Goal: Task Accomplishment & Management: Use online tool/utility

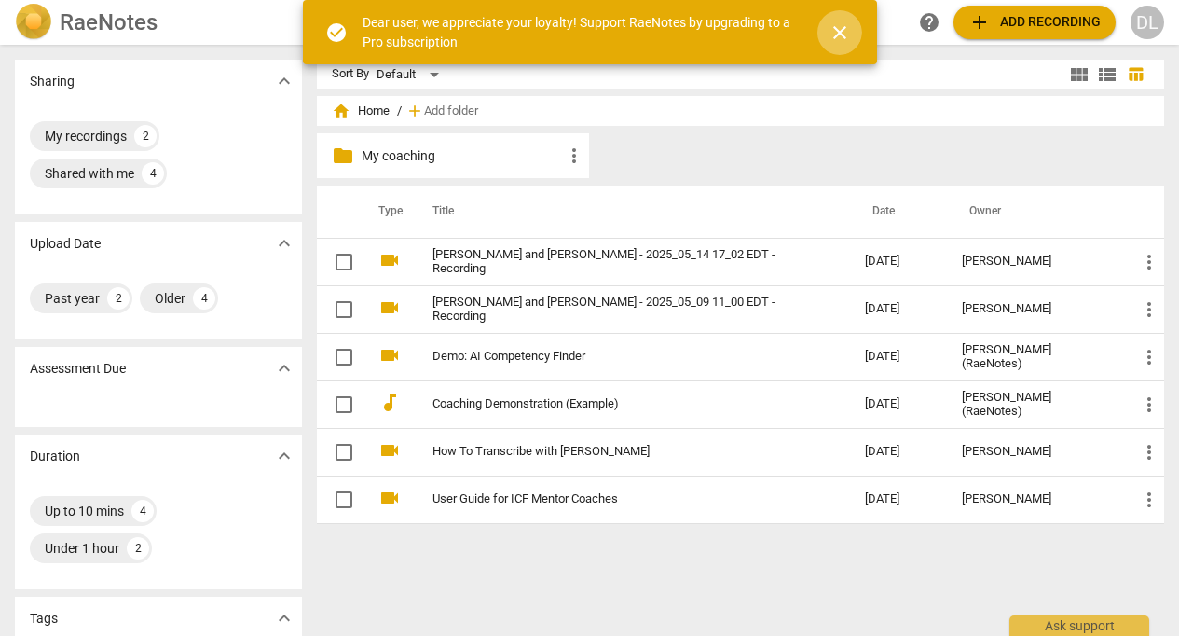
click at [840, 31] on span "close" at bounding box center [839, 32] width 22 height 22
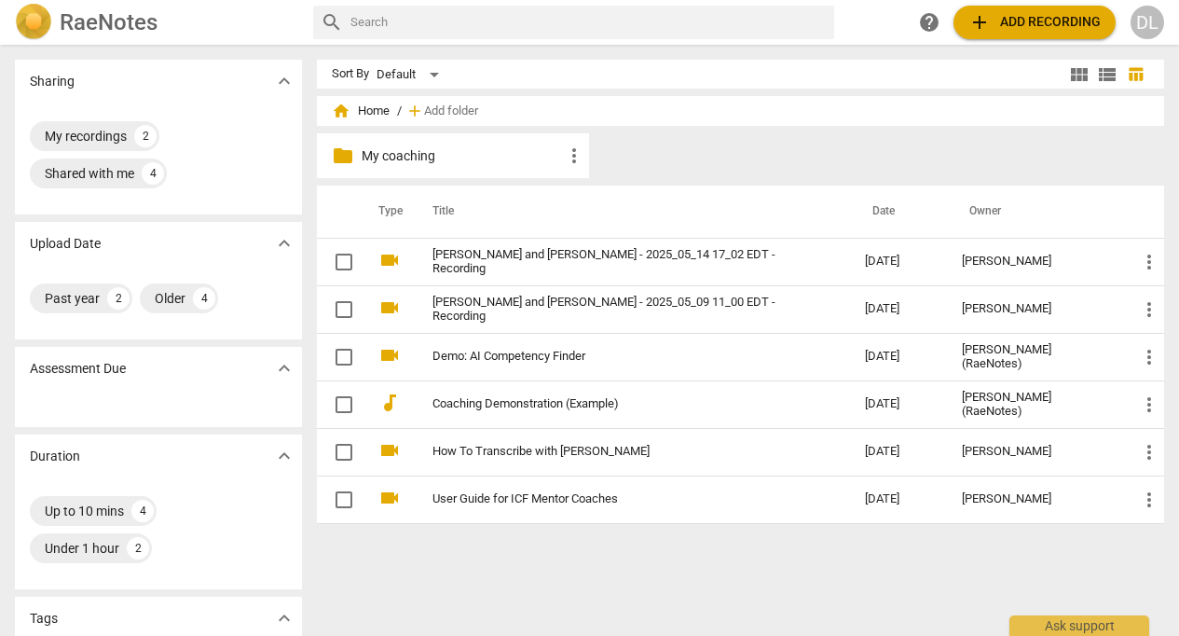
click at [401, 155] on p "My coaching" at bounding box center [462, 156] width 201 height 20
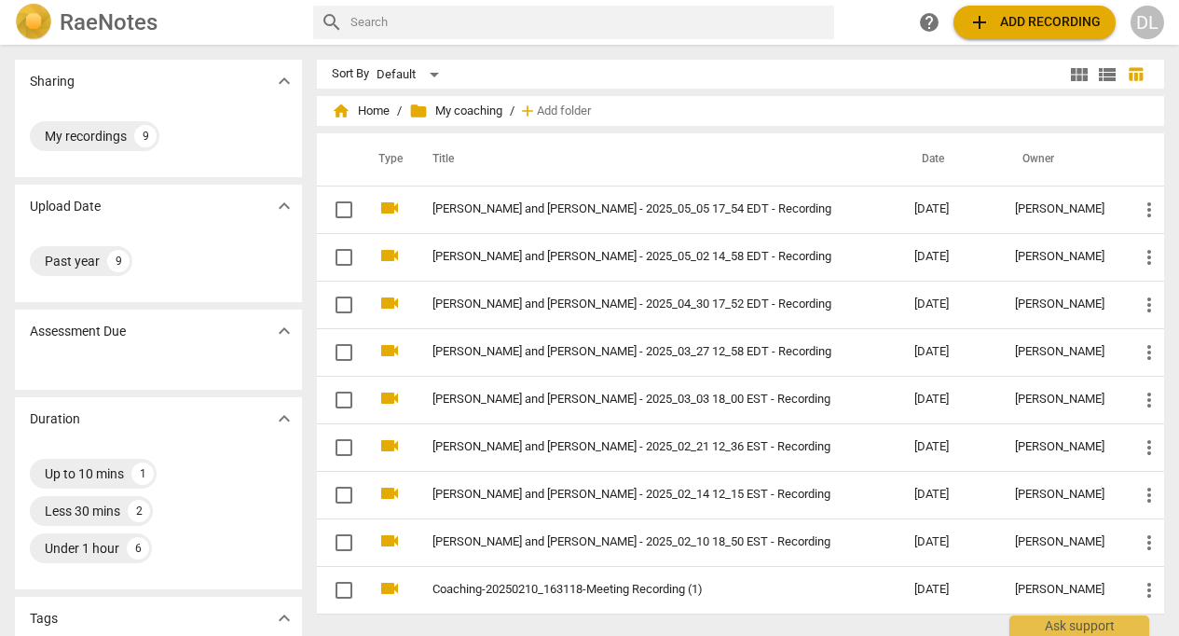
click at [989, 20] on span "add" at bounding box center [979, 22] width 22 height 22
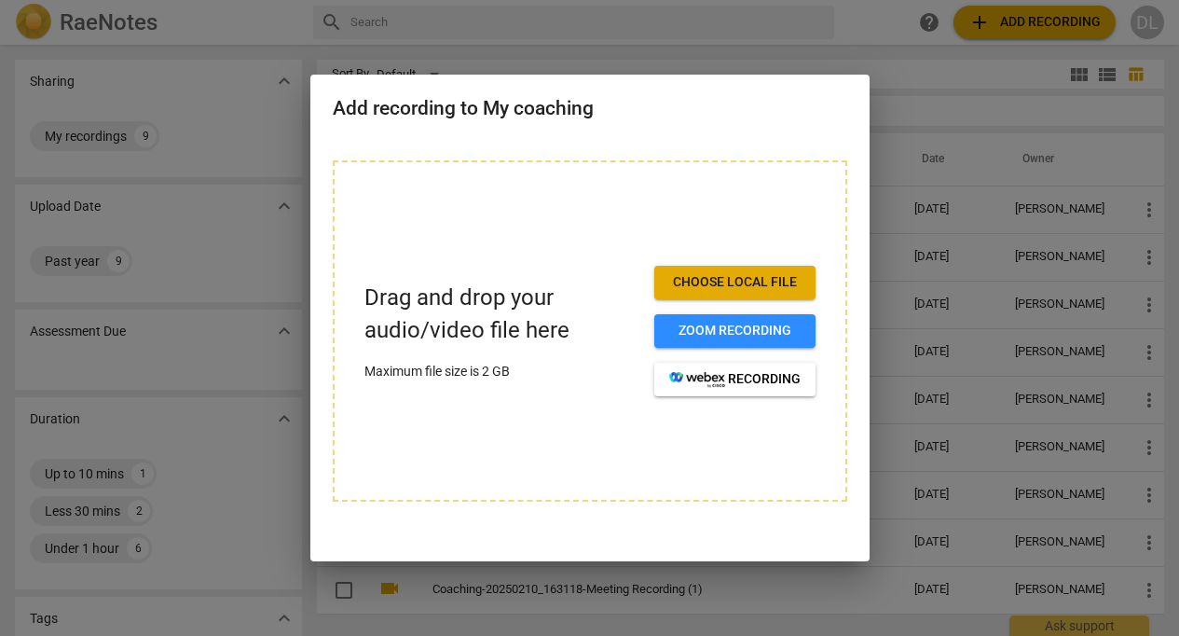
click at [746, 287] on span "Choose local file" at bounding box center [734, 282] width 131 height 19
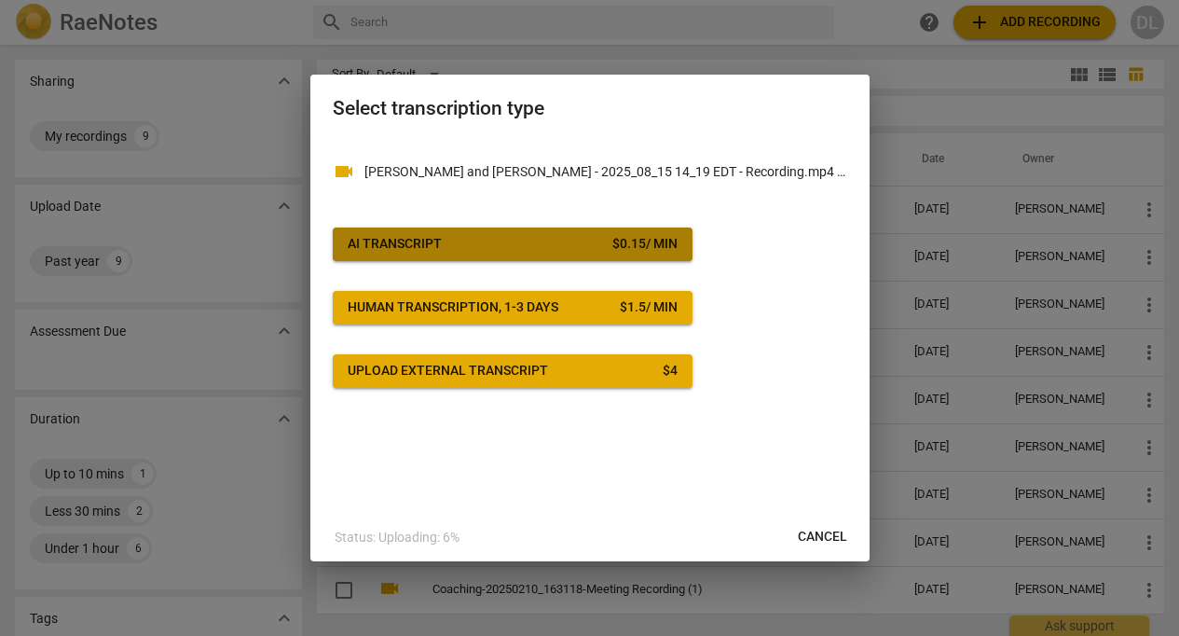
click at [531, 248] on span "AI Transcript $ 0.15 / min" at bounding box center [513, 244] width 330 height 19
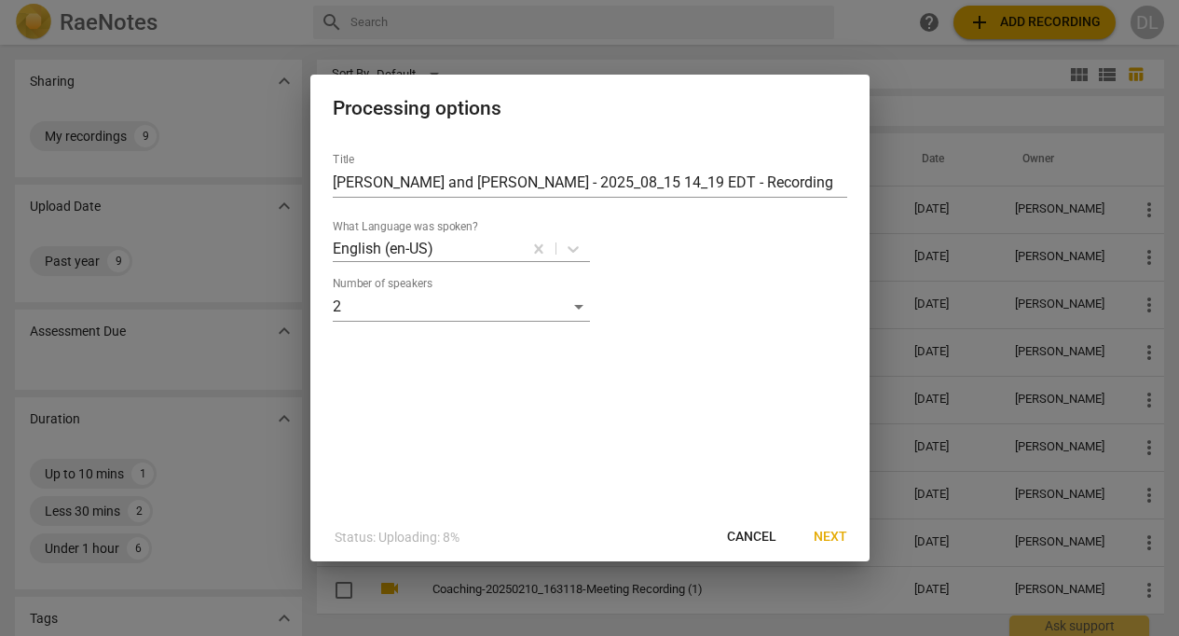
click at [818, 534] on span "Next" at bounding box center [830, 536] width 34 height 19
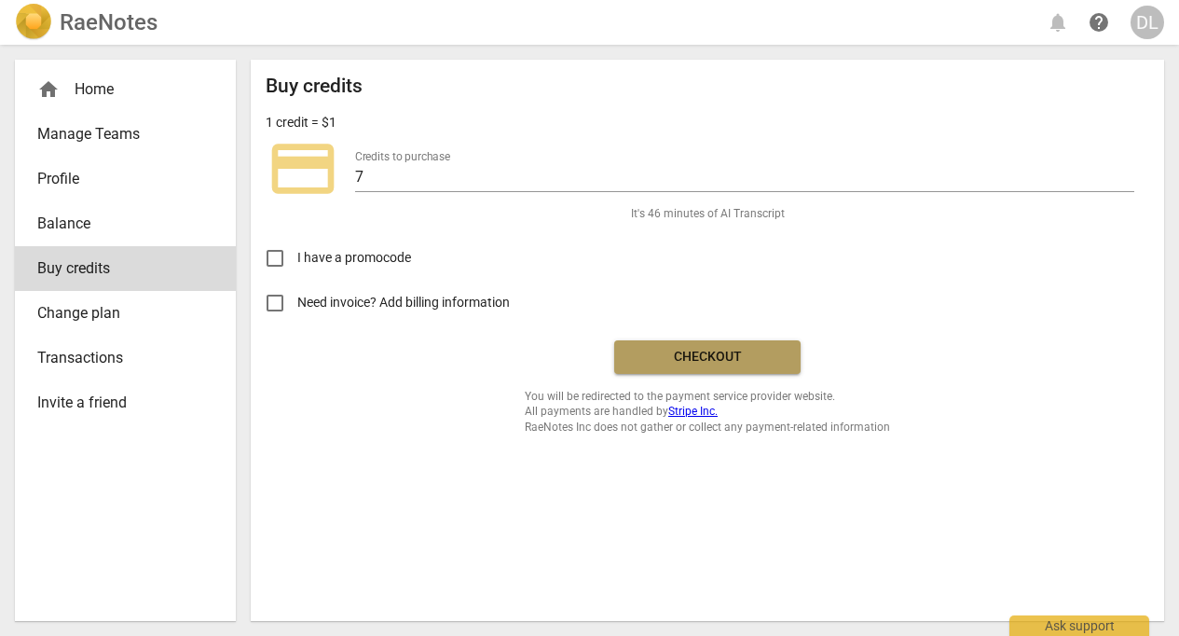
click at [722, 349] on span "Checkout" at bounding box center [707, 357] width 157 height 19
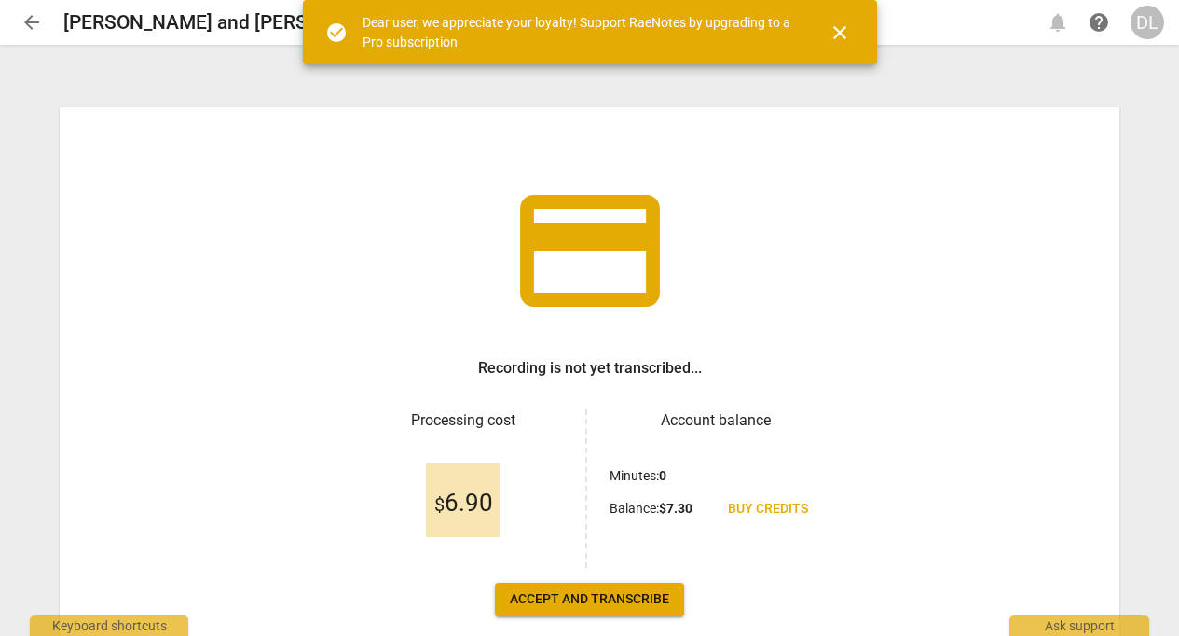
click at [582, 602] on span "Accept and transcribe" at bounding box center [589, 599] width 159 height 19
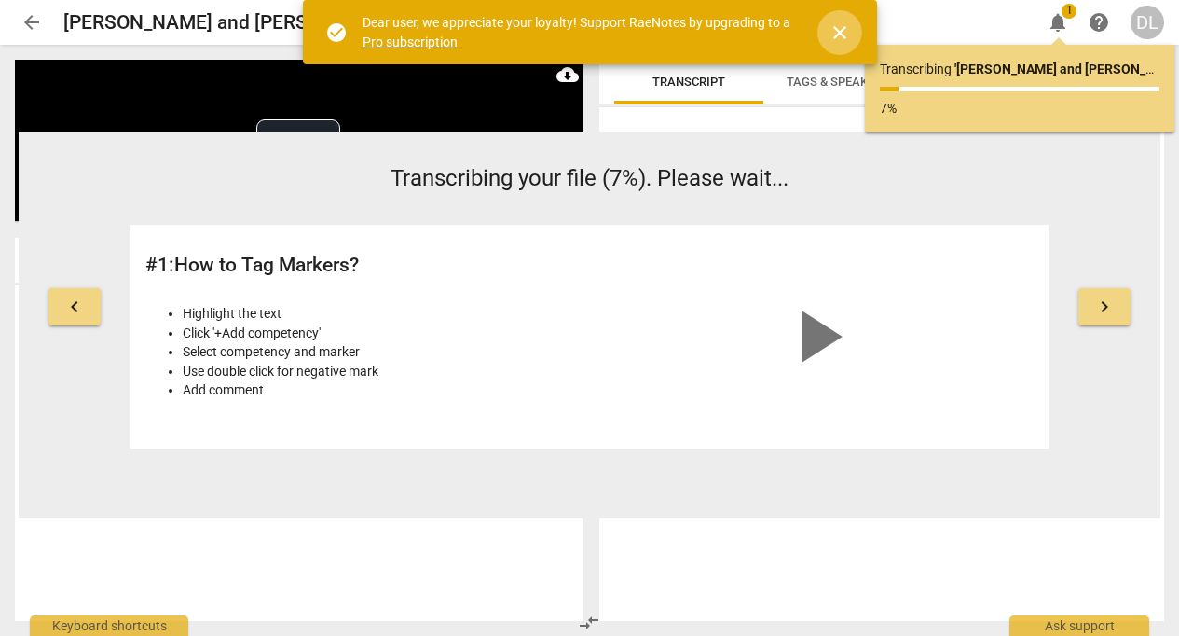
click at [843, 31] on span "close" at bounding box center [839, 32] width 22 height 22
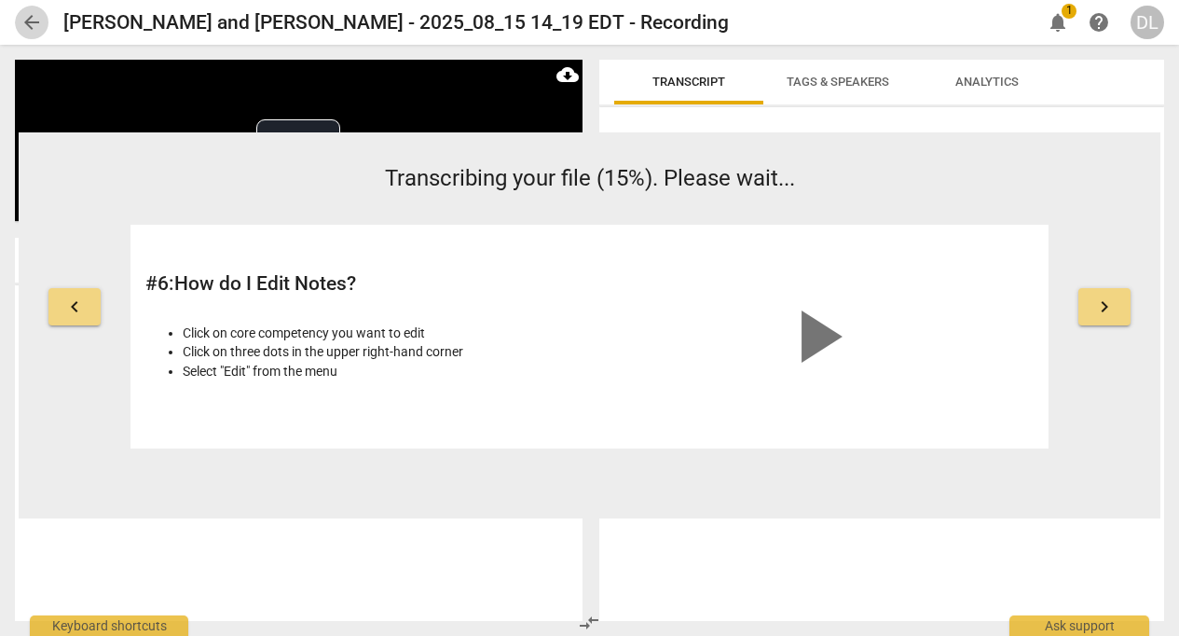
click at [36, 23] on span "arrow_back" at bounding box center [32, 22] width 22 height 22
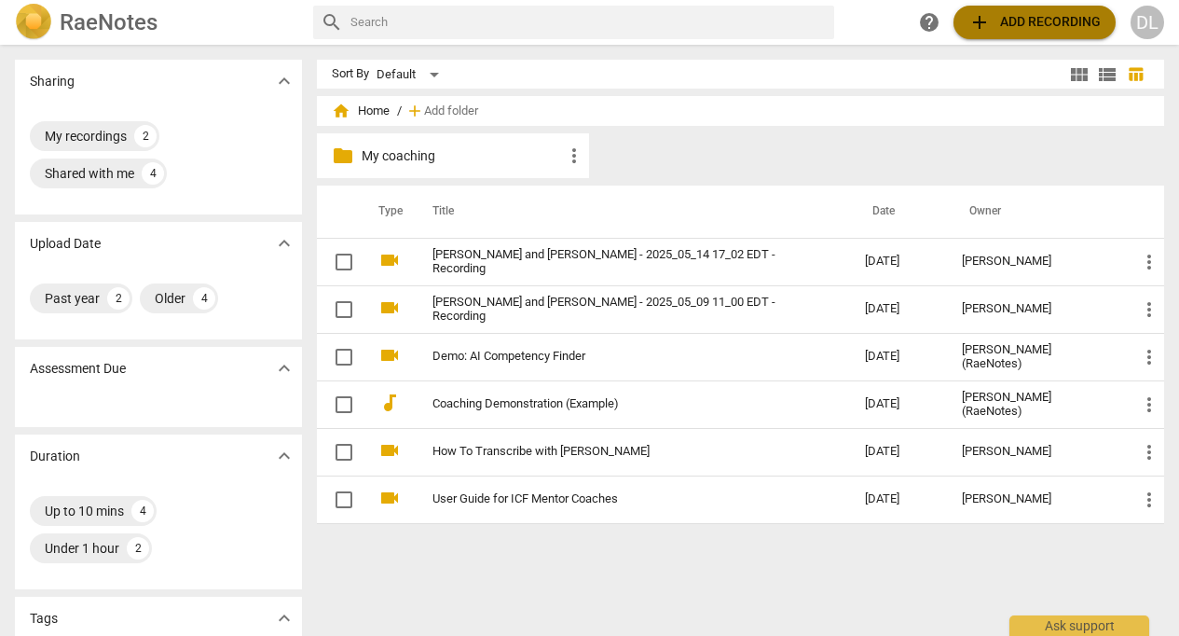
click at [985, 21] on span "add" at bounding box center [979, 22] width 22 height 22
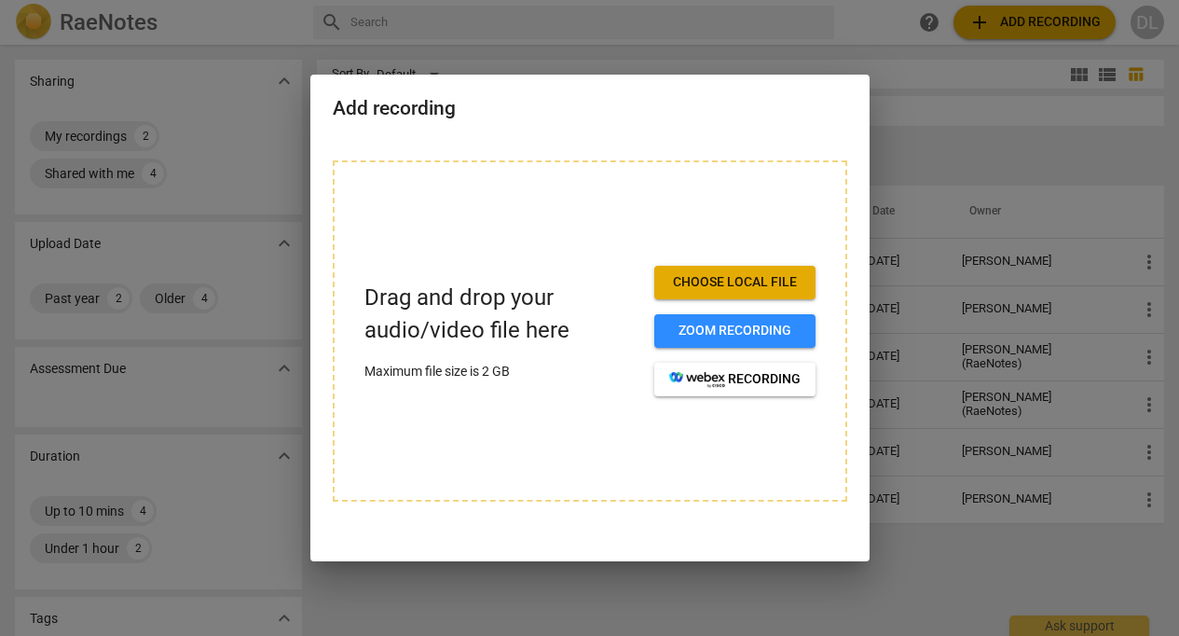
click at [755, 280] on span "Choose local file" at bounding box center [734, 282] width 131 height 19
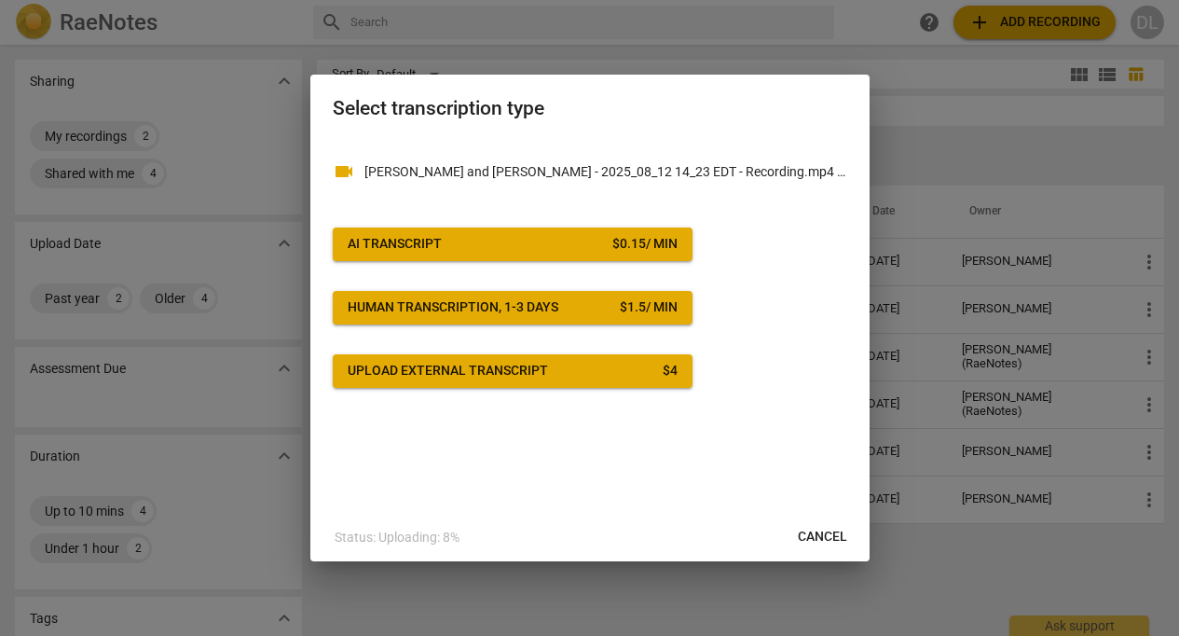
click at [510, 235] on span "AI Transcript $ 0.15 / min" at bounding box center [513, 244] width 330 height 19
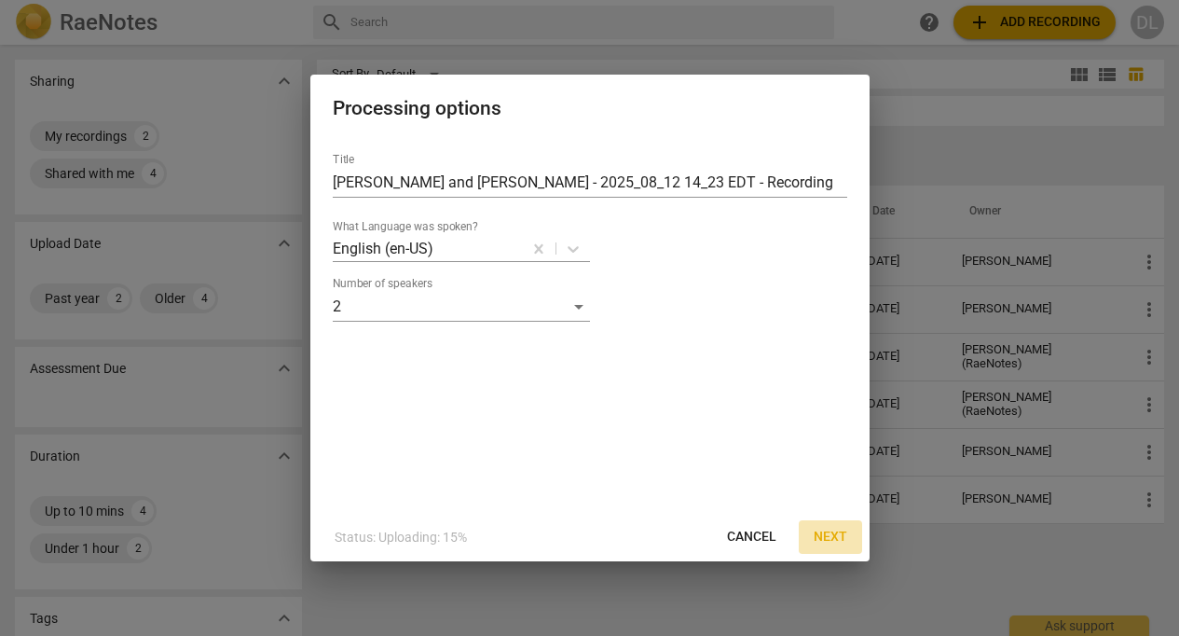
click at [827, 539] on span "Next" at bounding box center [830, 536] width 34 height 19
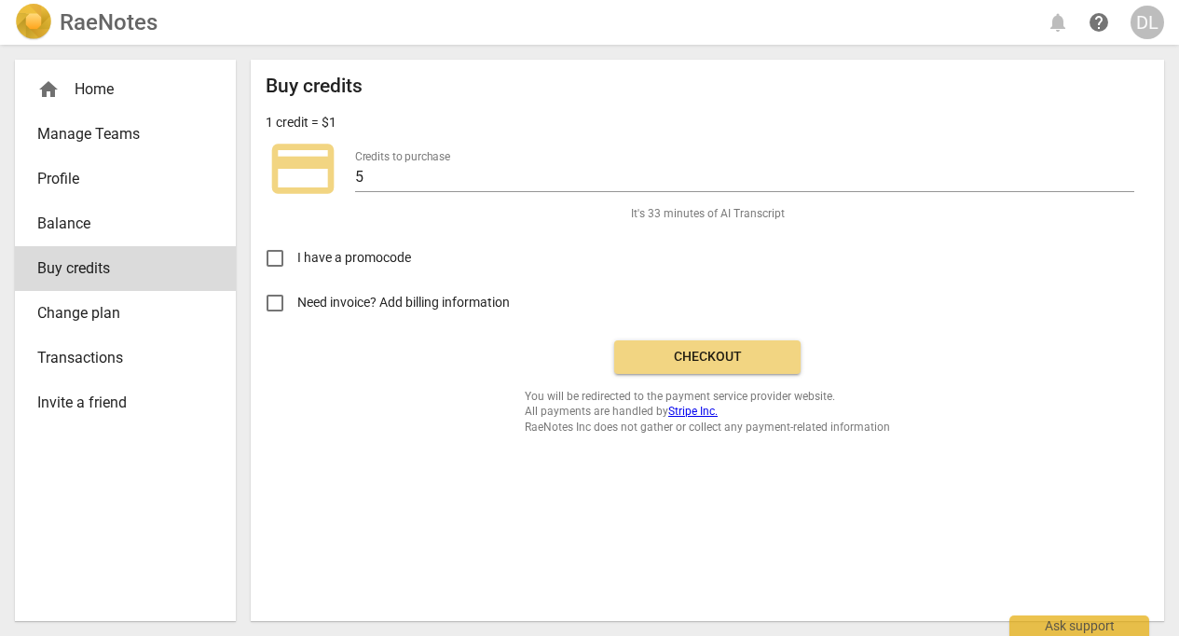
click at [692, 354] on span "Checkout" at bounding box center [707, 357] width 157 height 19
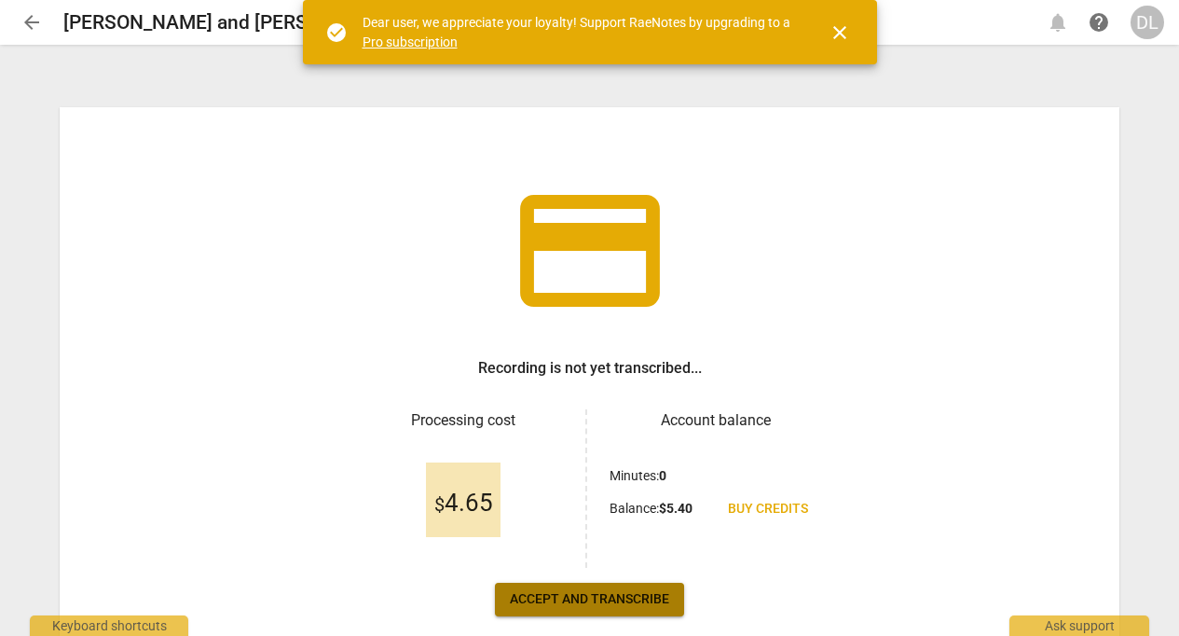
click at [613, 600] on span "Accept and transcribe" at bounding box center [589, 599] width 159 height 19
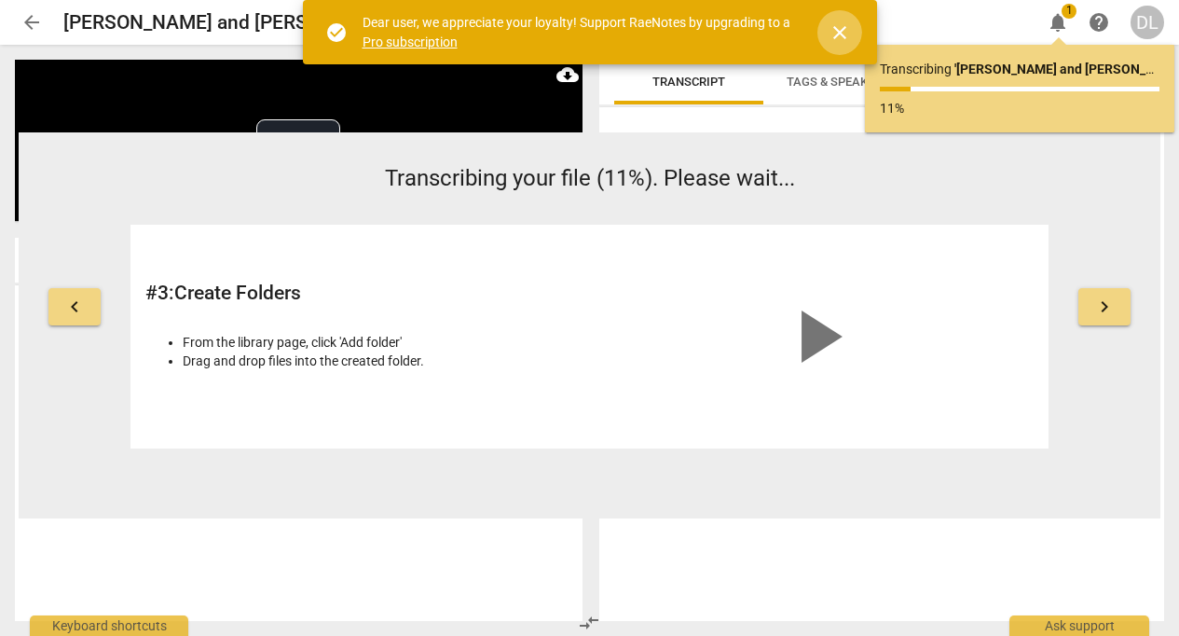
click at [835, 27] on span "close" at bounding box center [839, 32] width 22 height 22
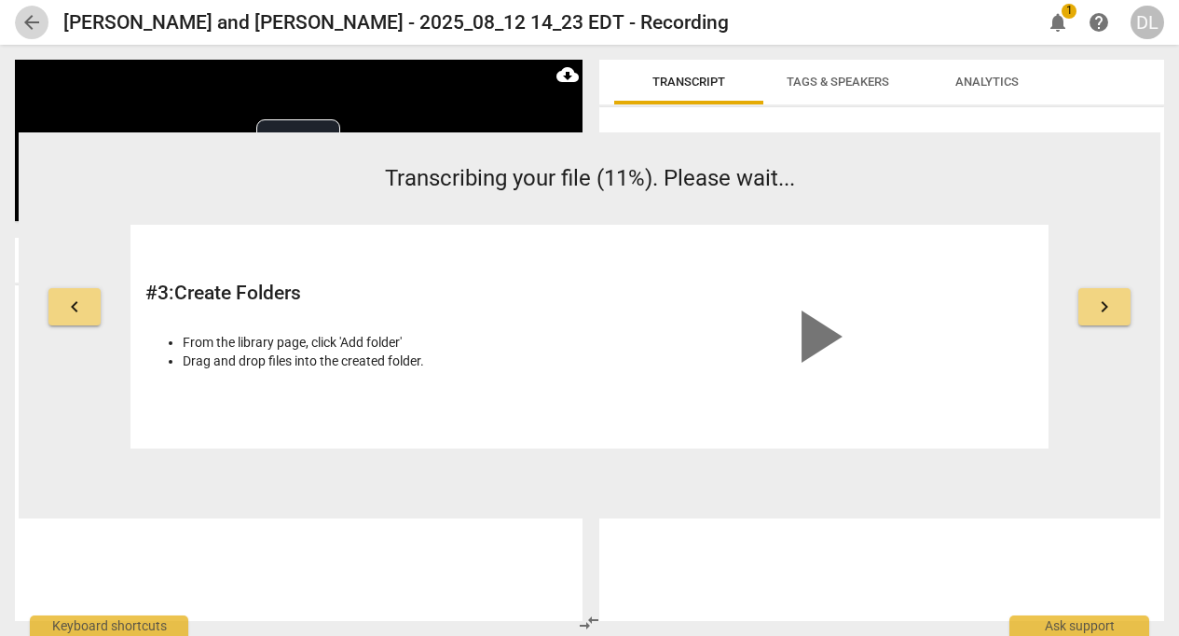
click at [32, 20] on span "arrow_back" at bounding box center [32, 22] width 22 height 22
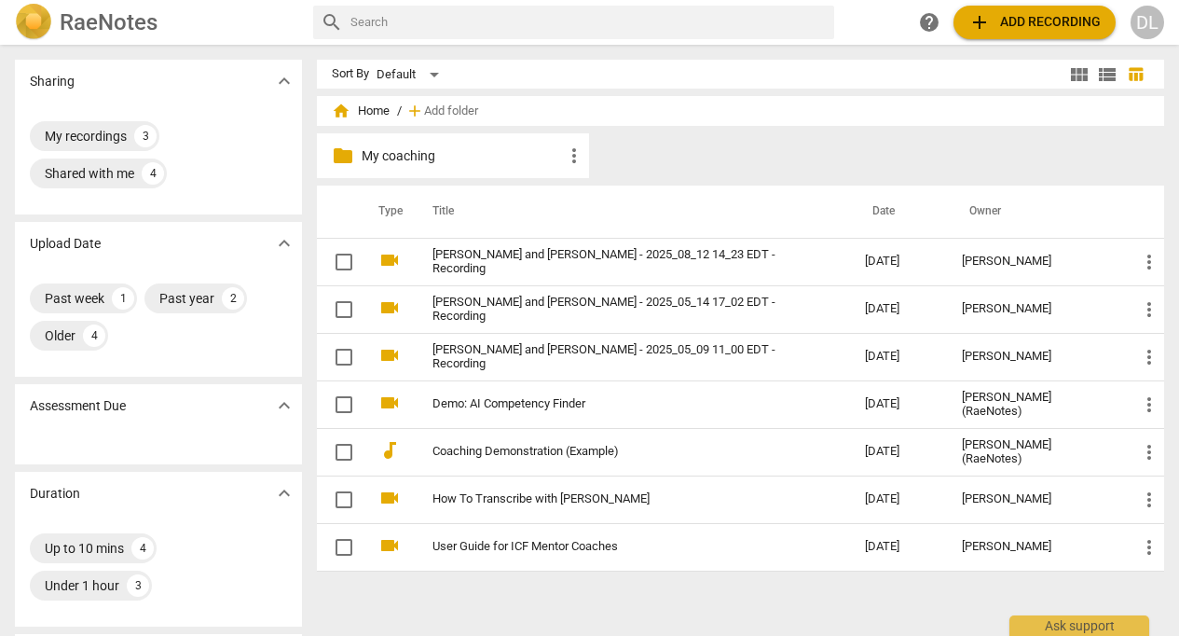
click at [977, 13] on span "add" at bounding box center [979, 22] width 22 height 22
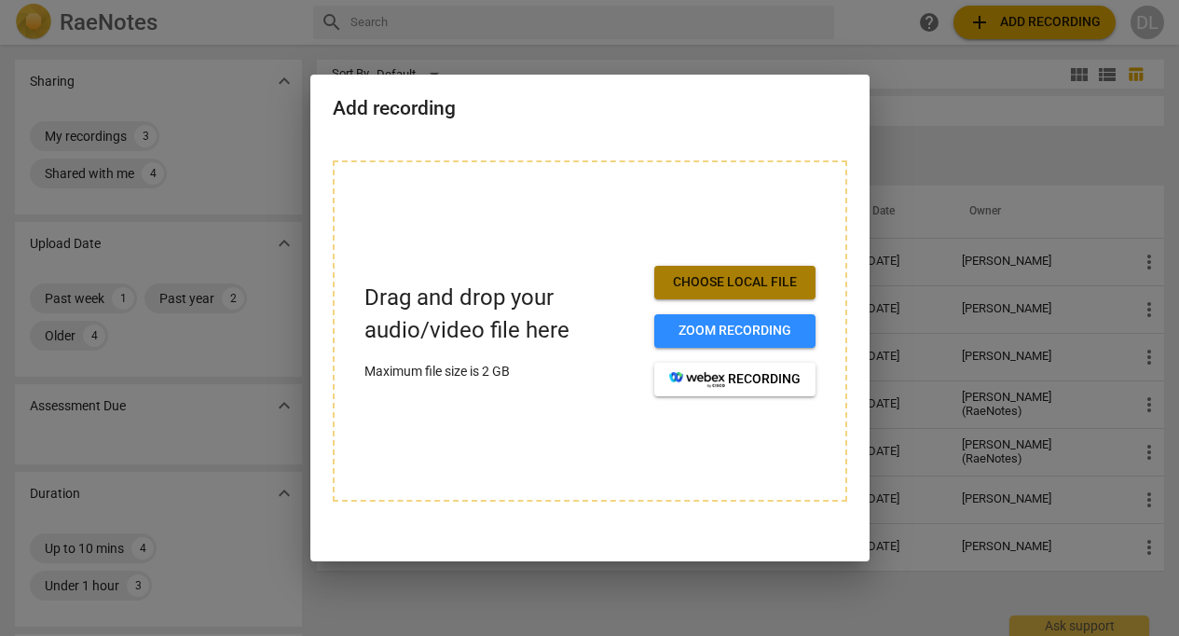
click at [748, 281] on span "Choose local file" at bounding box center [734, 282] width 131 height 19
click at [936, 150] on div at bounding box center [589, 318] width 1179 height 636
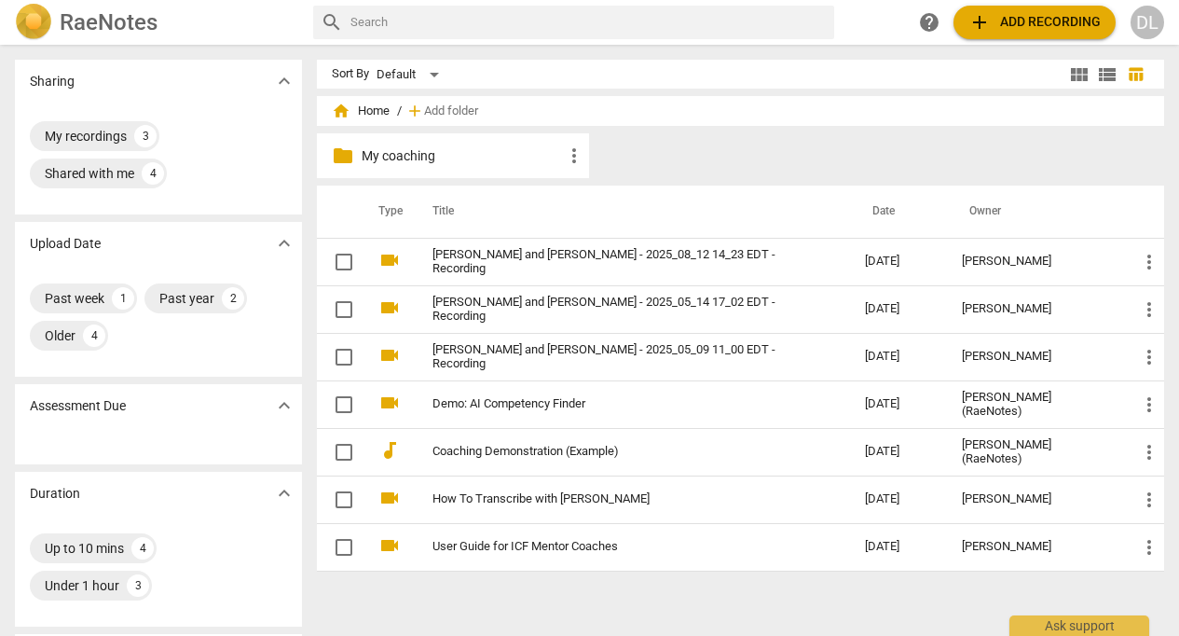
click at [393, 160] on p "My coaching" at bounding box center [462, 156] width 201 height 20
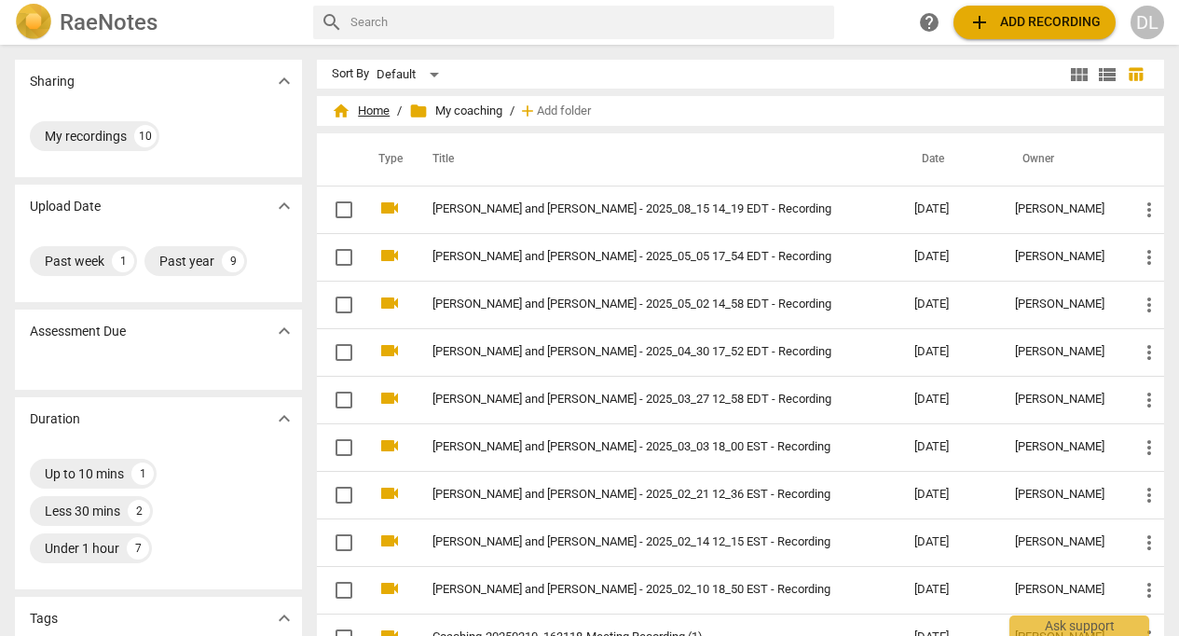
click at [361, 109] on span "home Home" at bounding box center [361, 111] width 58 height 19
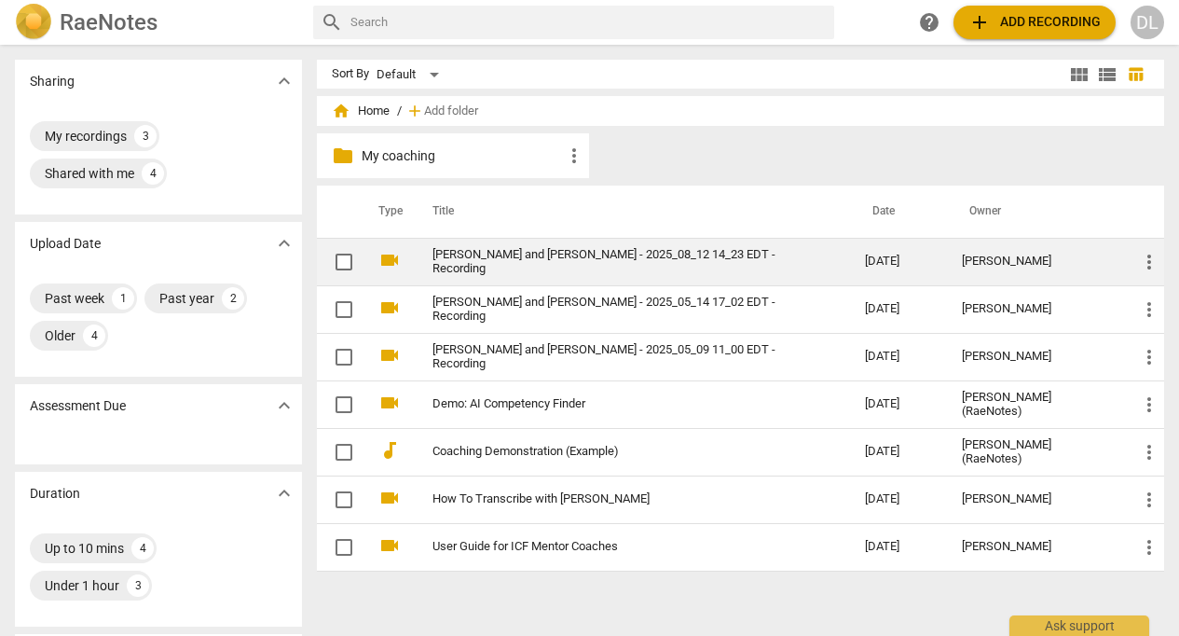
click at [342, 261] on input "checkbox" at bounding box center [343, 262] width 39 height 22
checkbox input "false"
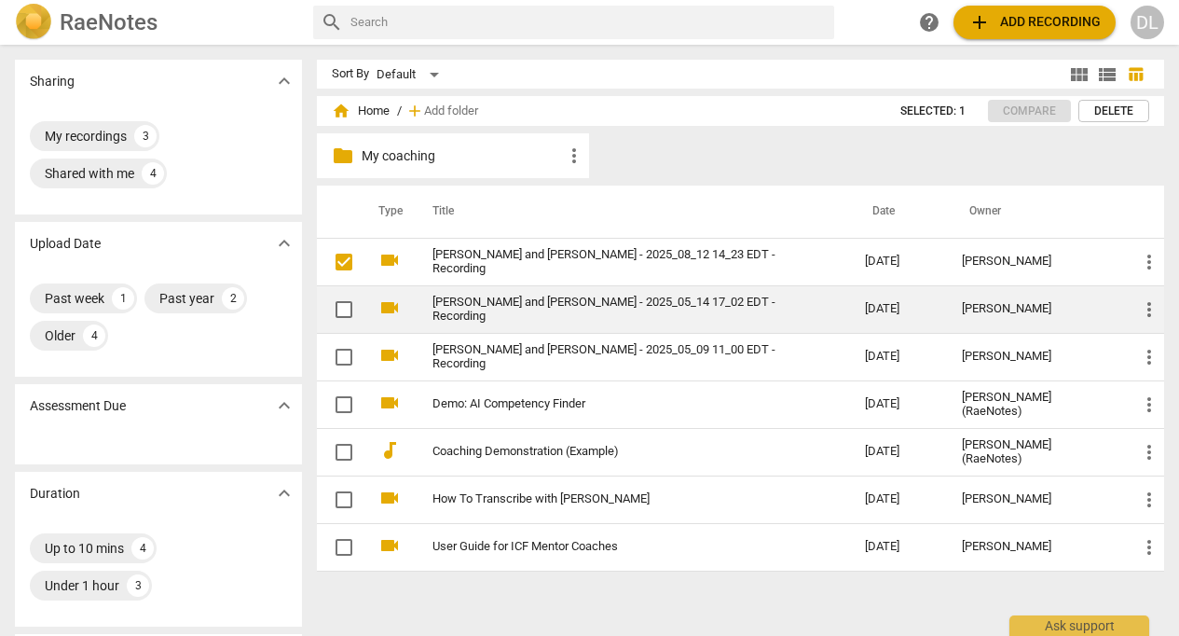
click at [343, 301] on input "checkbox" at bounding box center [343, 309] width 39 height 22
checkbox input "false"
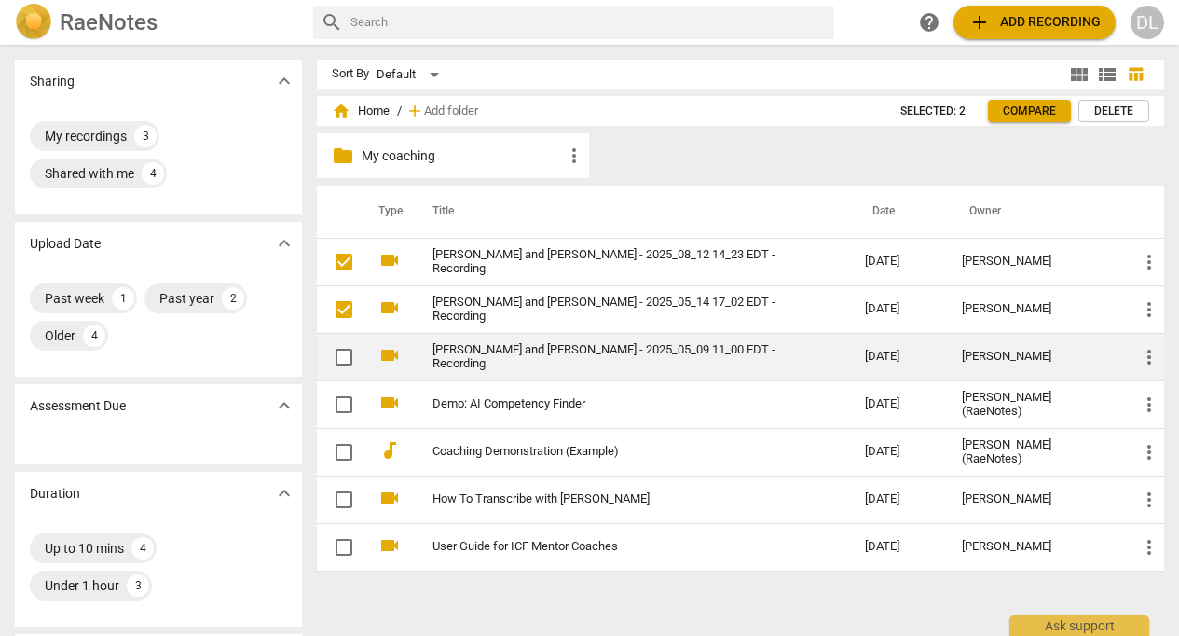
click at [341, 362] on input "checkbox" at bounding box center [343, 357] width 39 height 22
checkbox input "false"
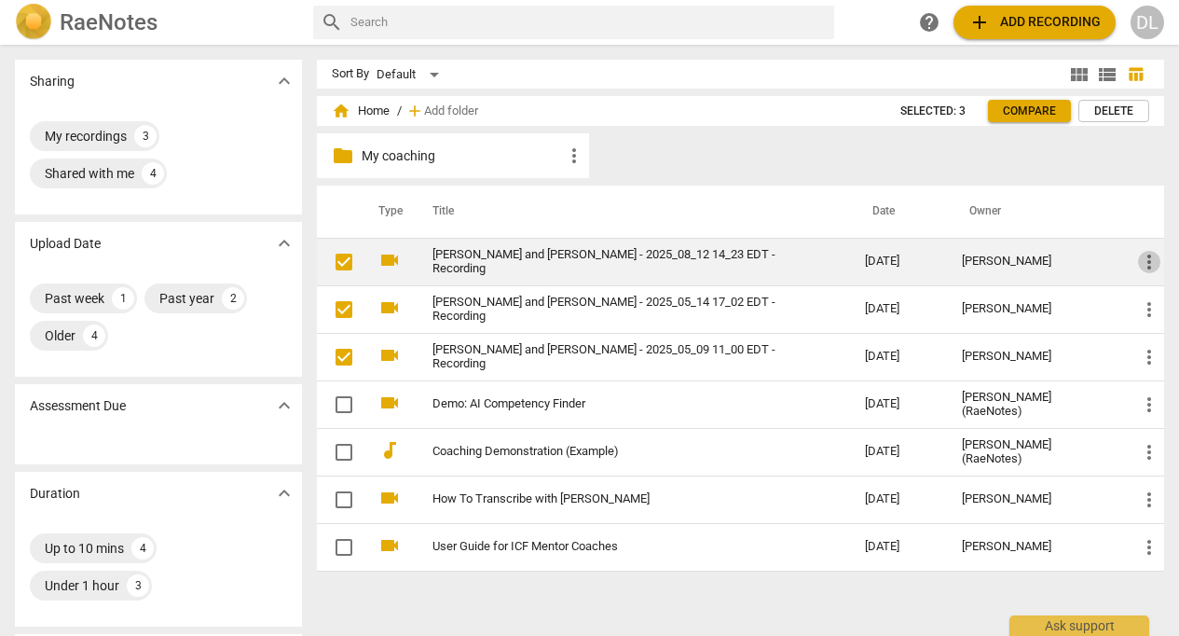
click at [1143, 261] on span "more_vert" at bounding box center [1149, 262] width 22 height 22
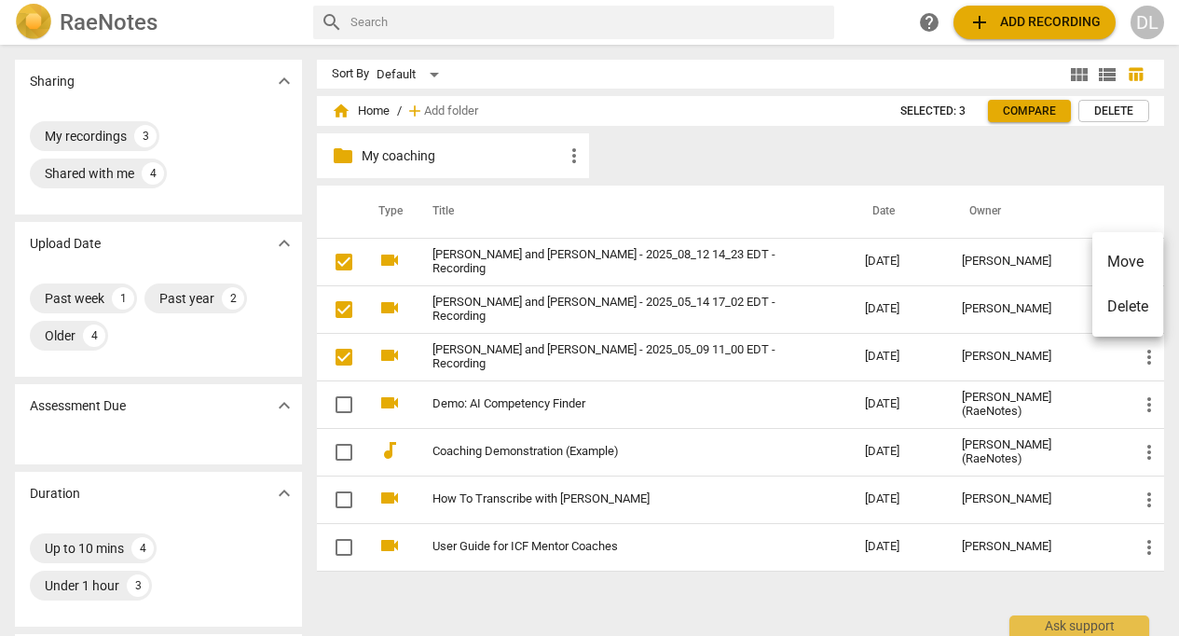
click at [1132, 260] on li "Move" at bounding box center [1127, 261] width 71 height 45
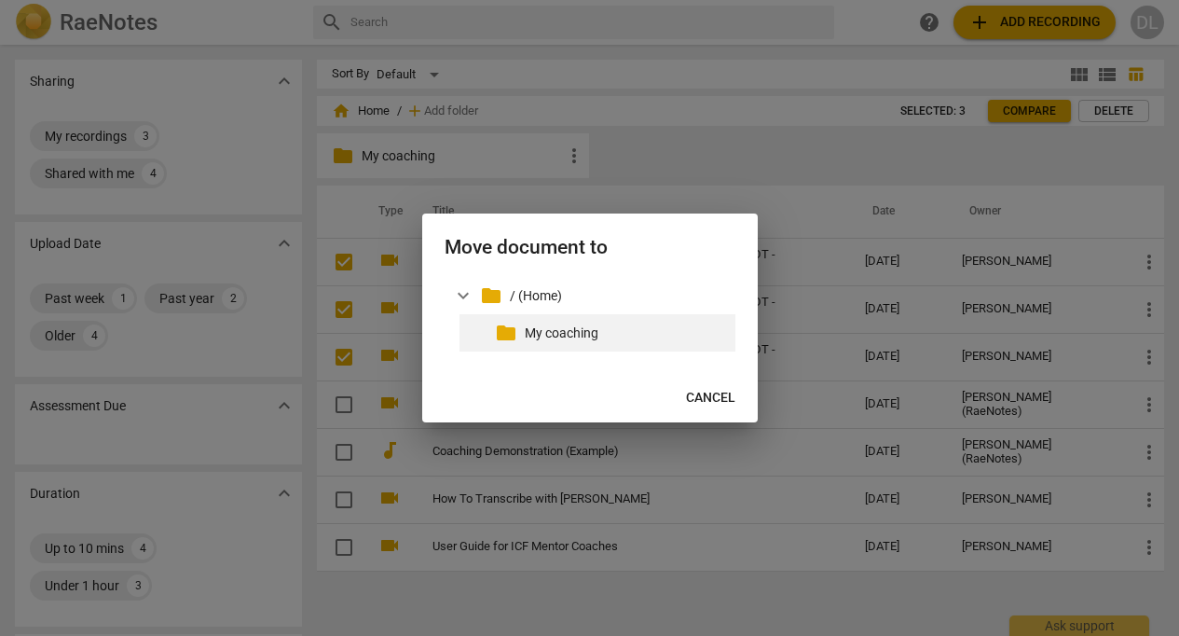
click at [591, 334] on p "My coaching" at bounding box center [626, 333] width 203 height 20
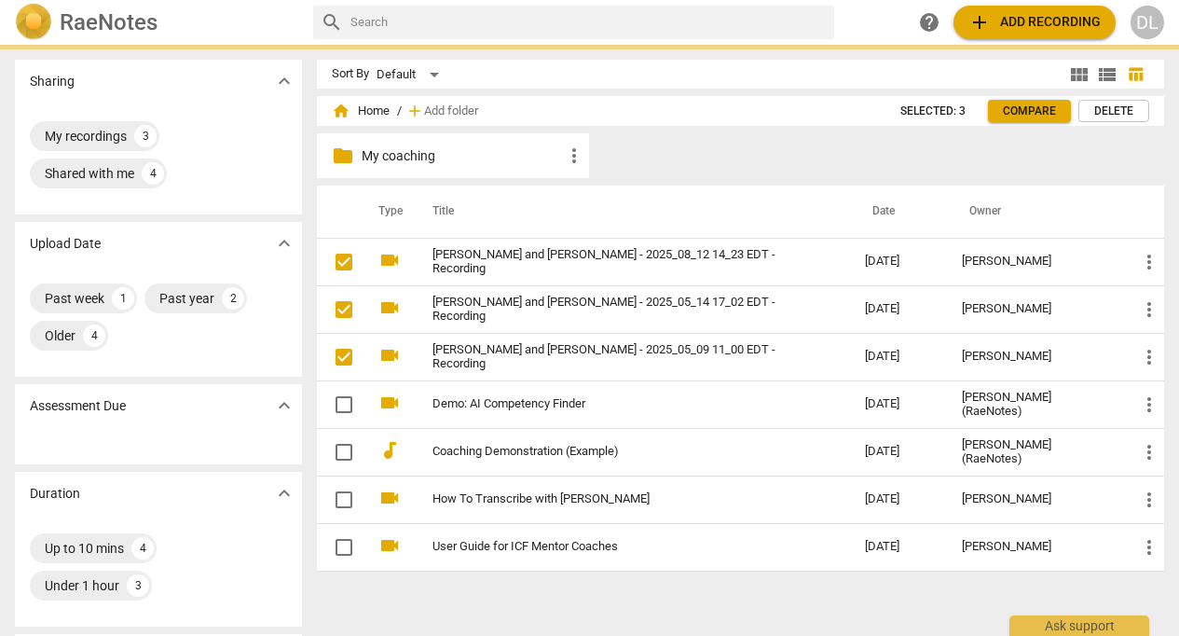
checkbox input "true"
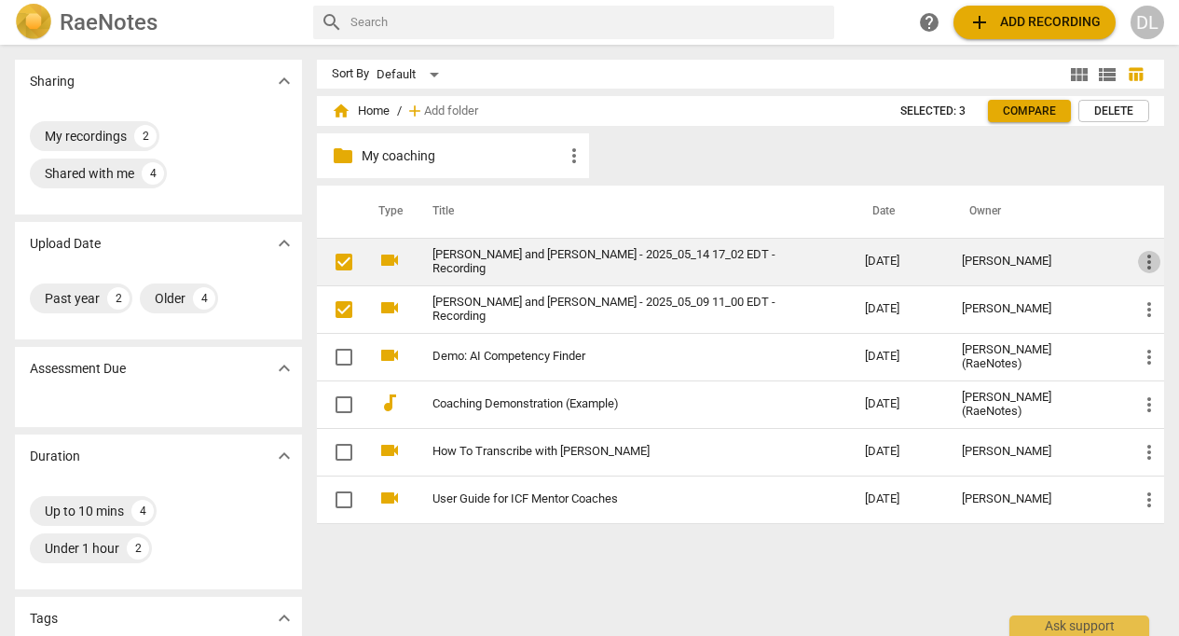
click at [1142, 261] on span "more_vert" at bounding box center [1149, 262] width 22 height 22
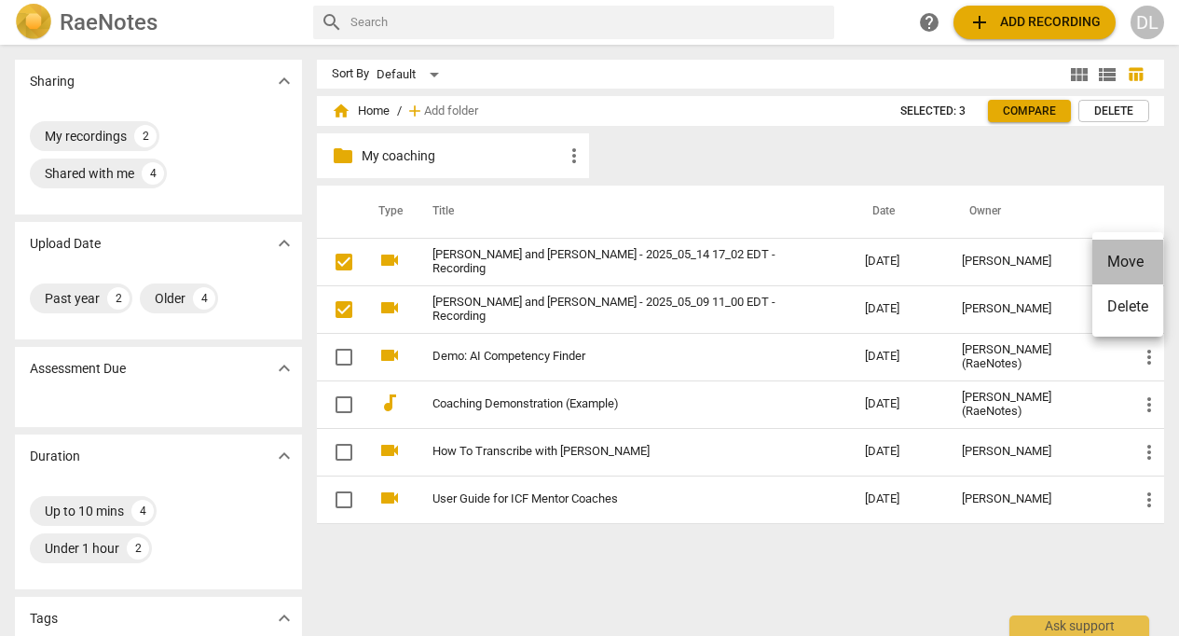
click at [1135, 264] on li "Move" at bounding box center [1127, 261] width 71 height 45
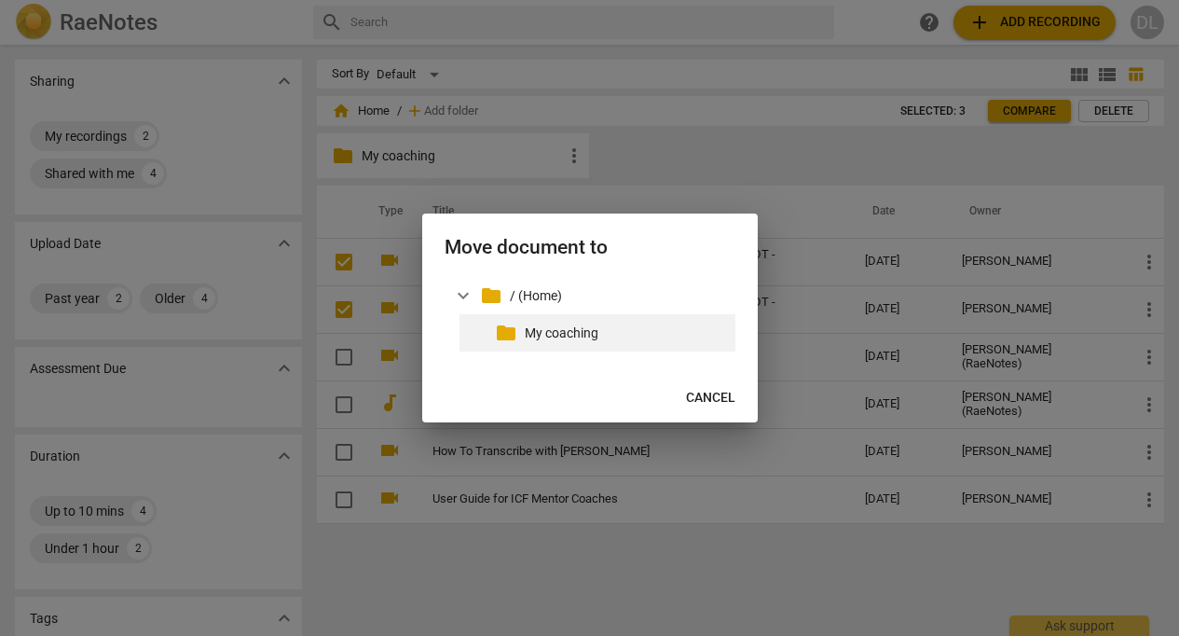
click at [597, 327] on p "My coaching" at bounding box center [626, 333] width 203 height 20
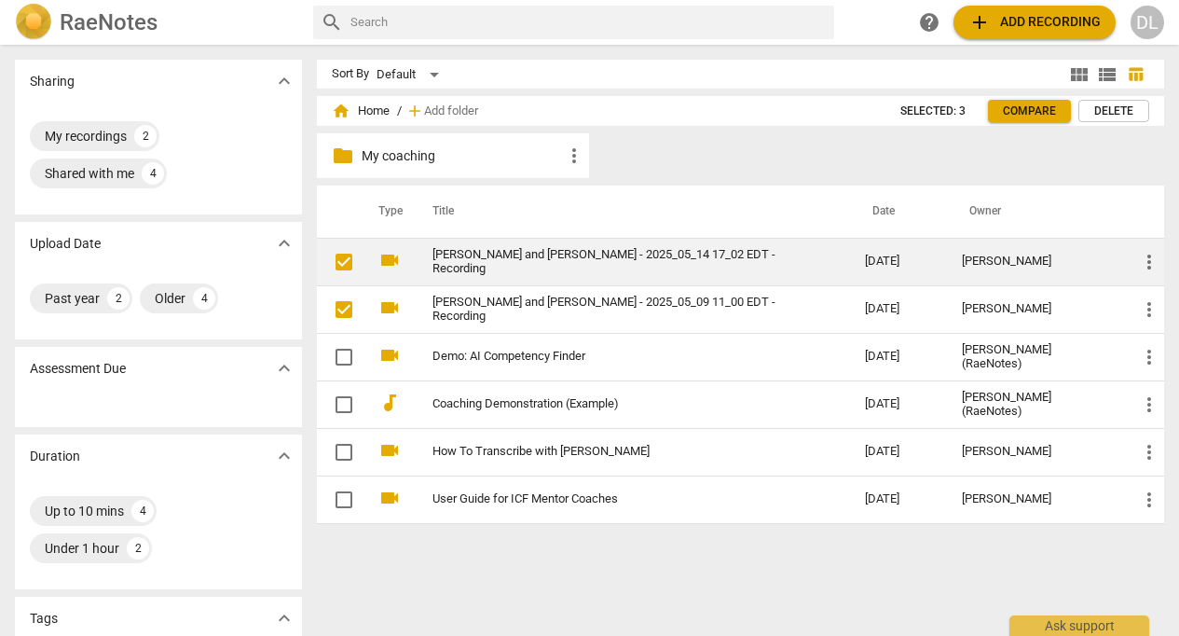
checkbox input "false"
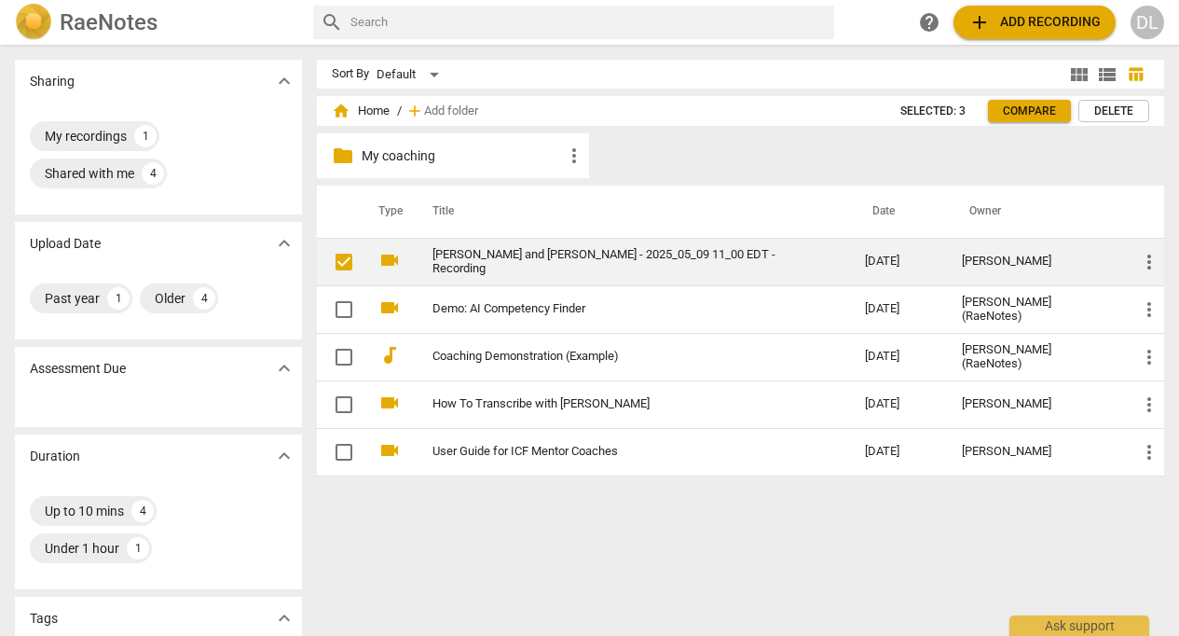
click at [1138, 259] on span "more_vert" at bounding box center [1149, 262] width 22 height 22
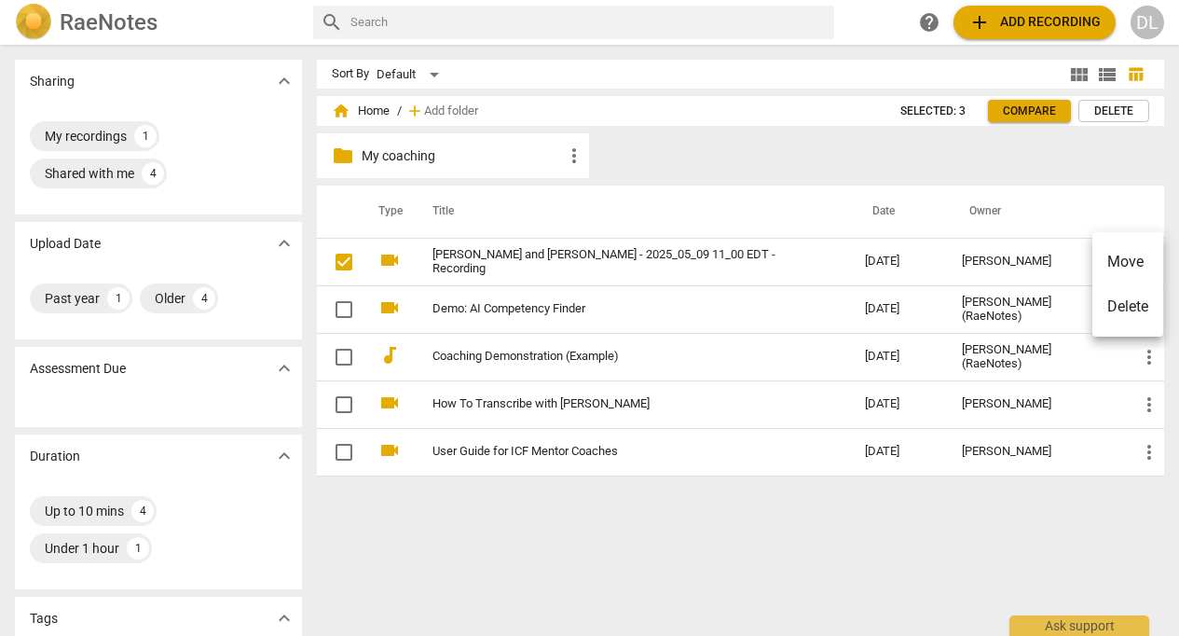
click at [1128, 267] on li "Move" at bounding box center [1127, 261] width 71 height 45
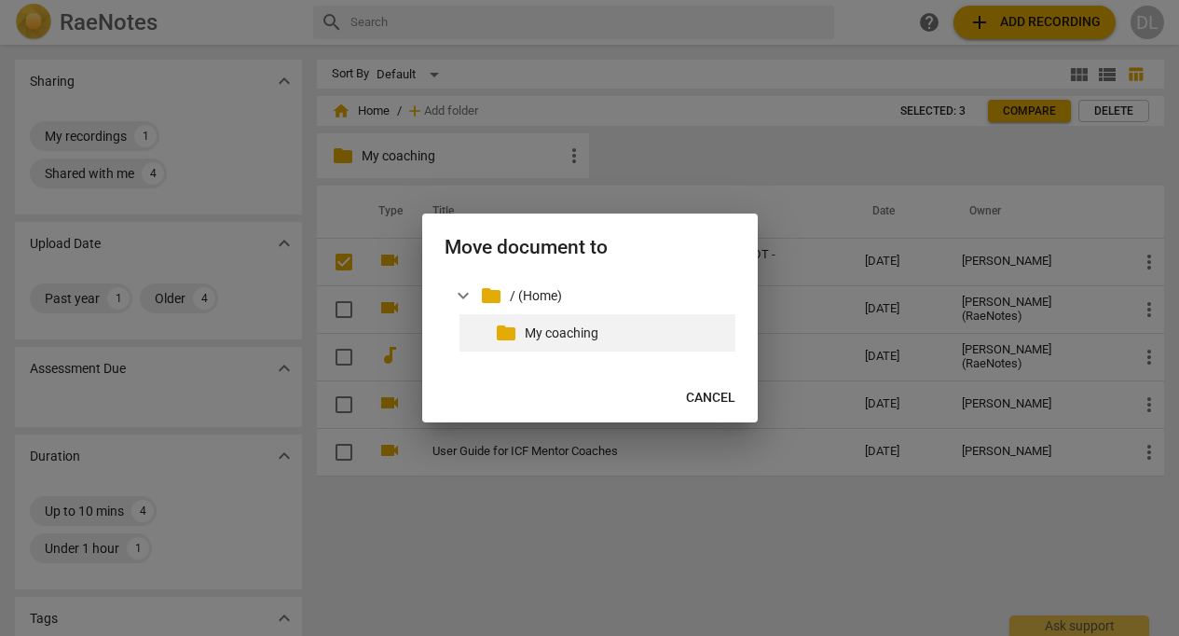
click at [588, 332] on p "My coaching" at bounding box center [626, 333] width 203 height 20
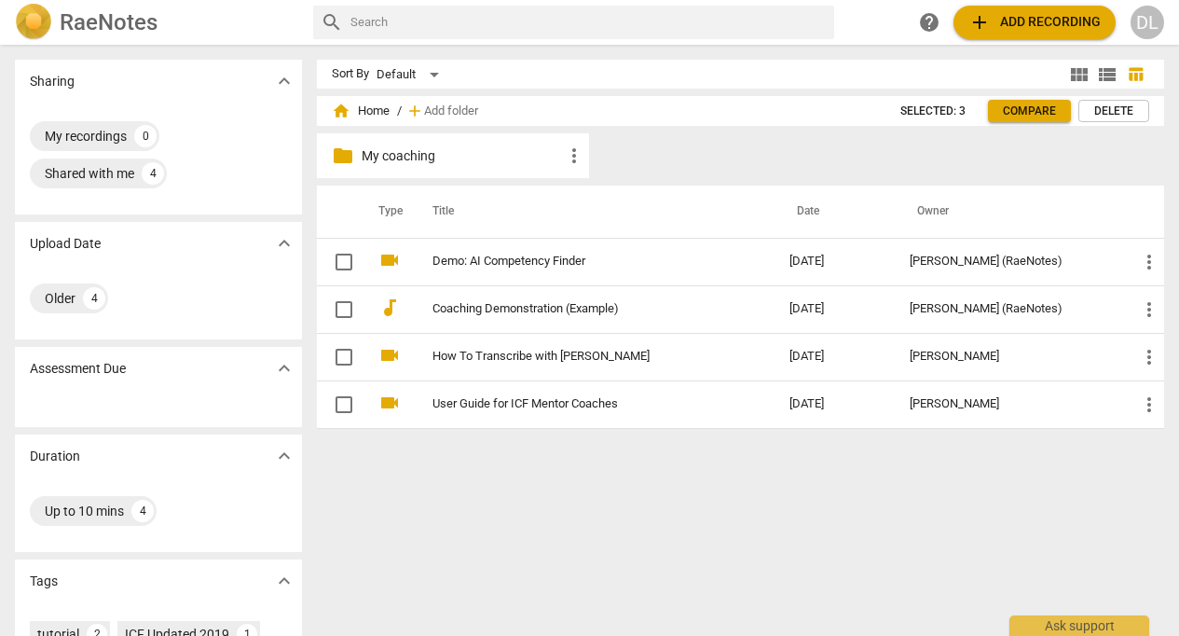
click at [401, 156] on p "My coaching" at bounding box center [462, 156] width 201 height 20
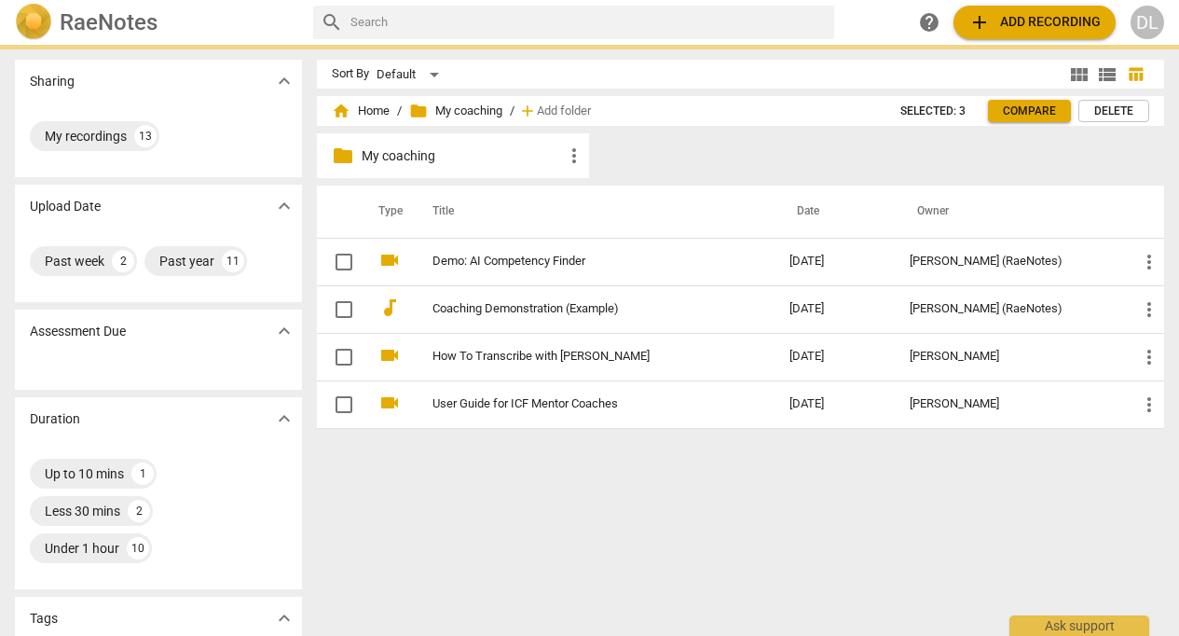
checkbox input "true"
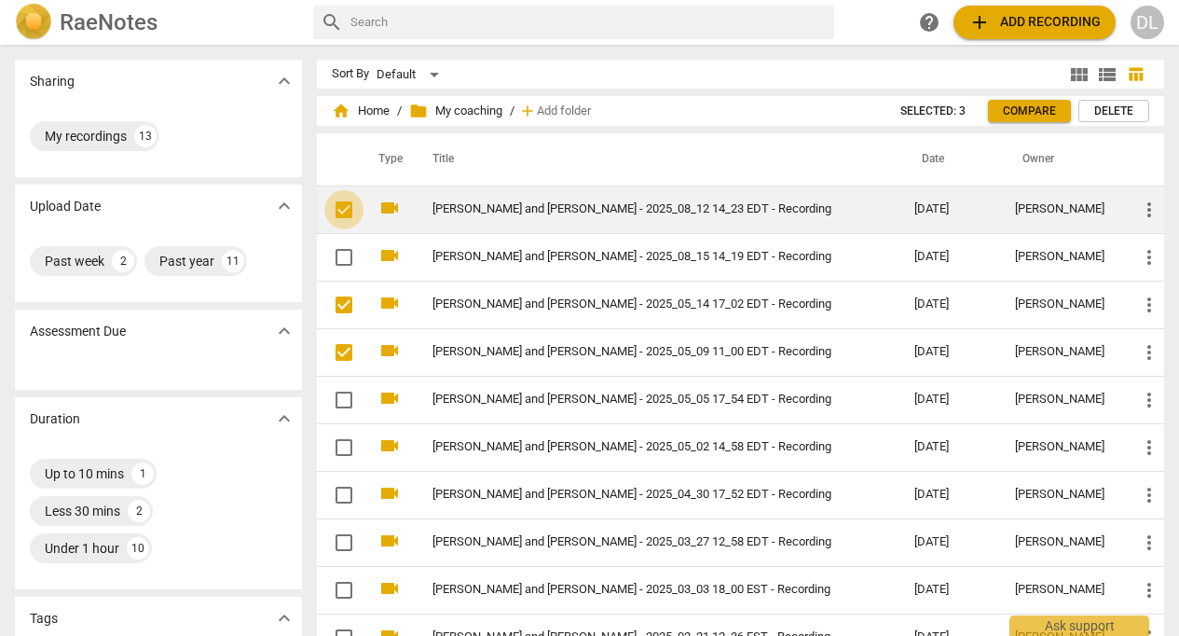
click at [344, 209] on input "checkbox" at bounding box center [343, 209] width 39 height 22
checkbox input "true"
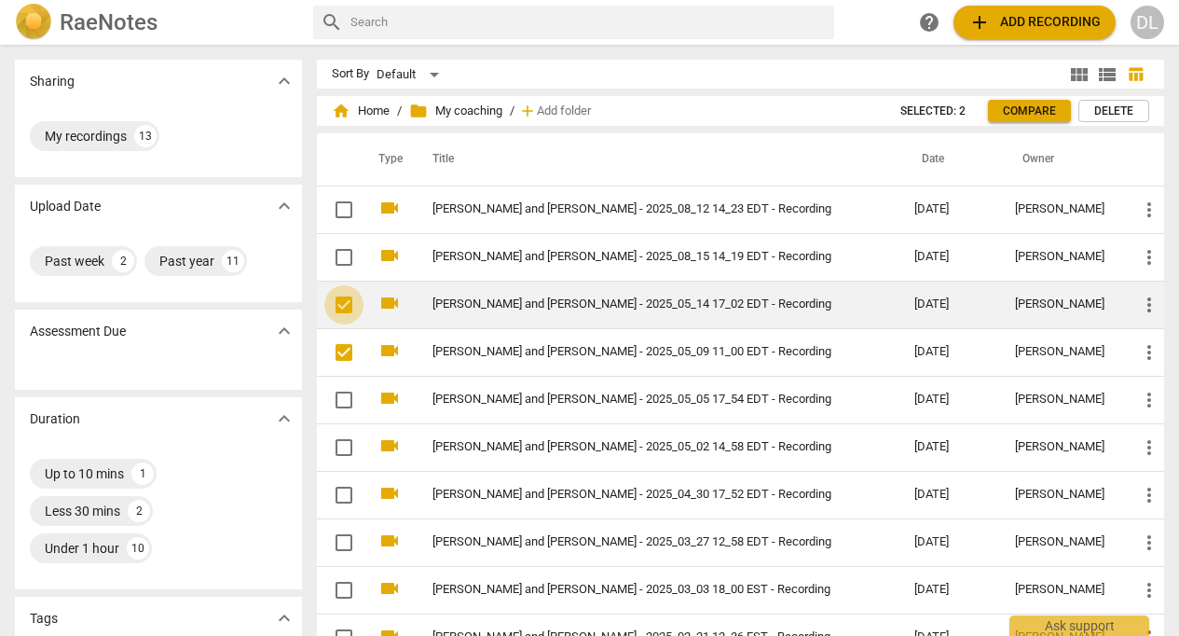
click at [344, 302] on input "checkbox" at bounding box center [343, 305] width 39 height 22
checkbox input "true"
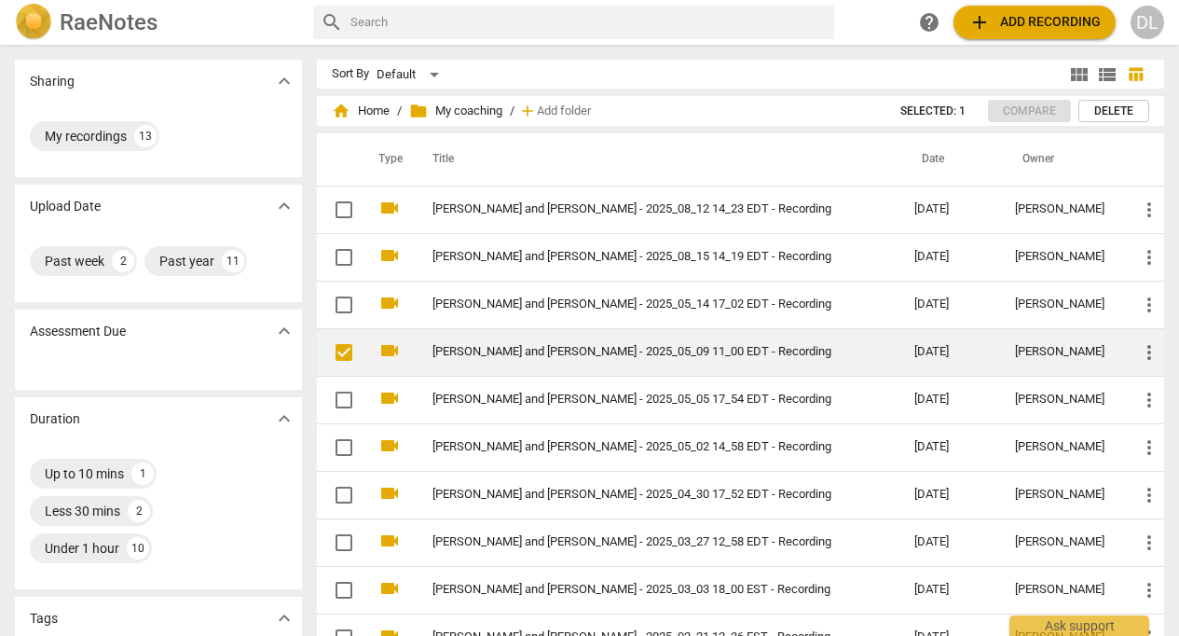
click at [344, 356] on input "checkbox" at bounding box center [343, 352] width 39 height 22
checkbox input "true"
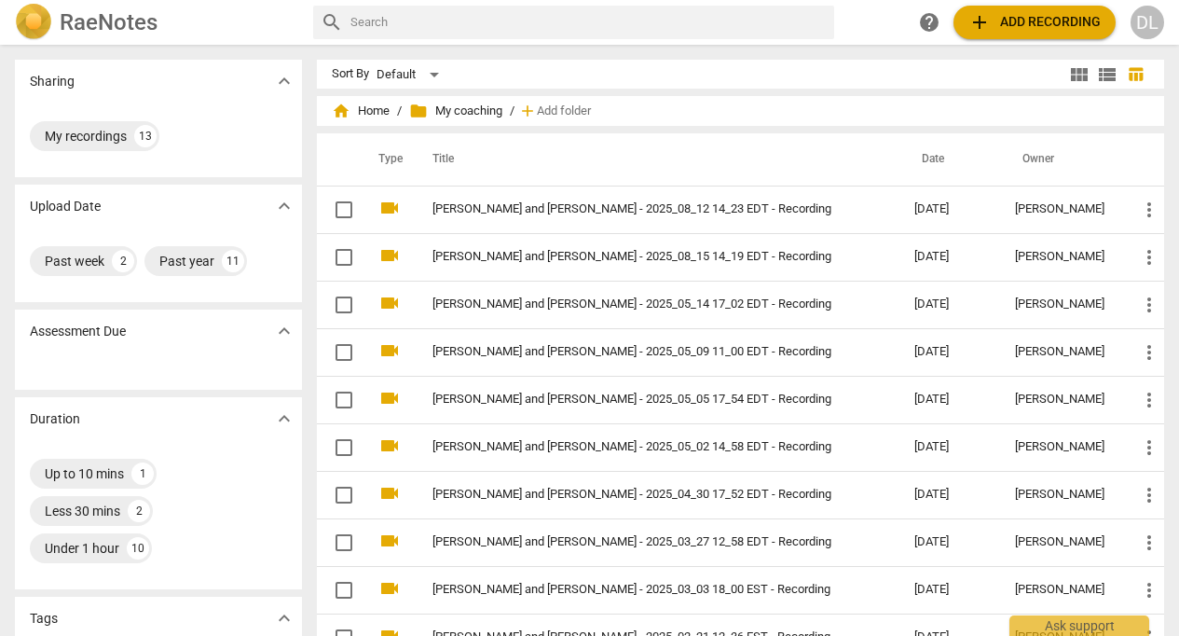
click at [981, 16] on span "add" at bounding box center [979, 22] width 22 height 22
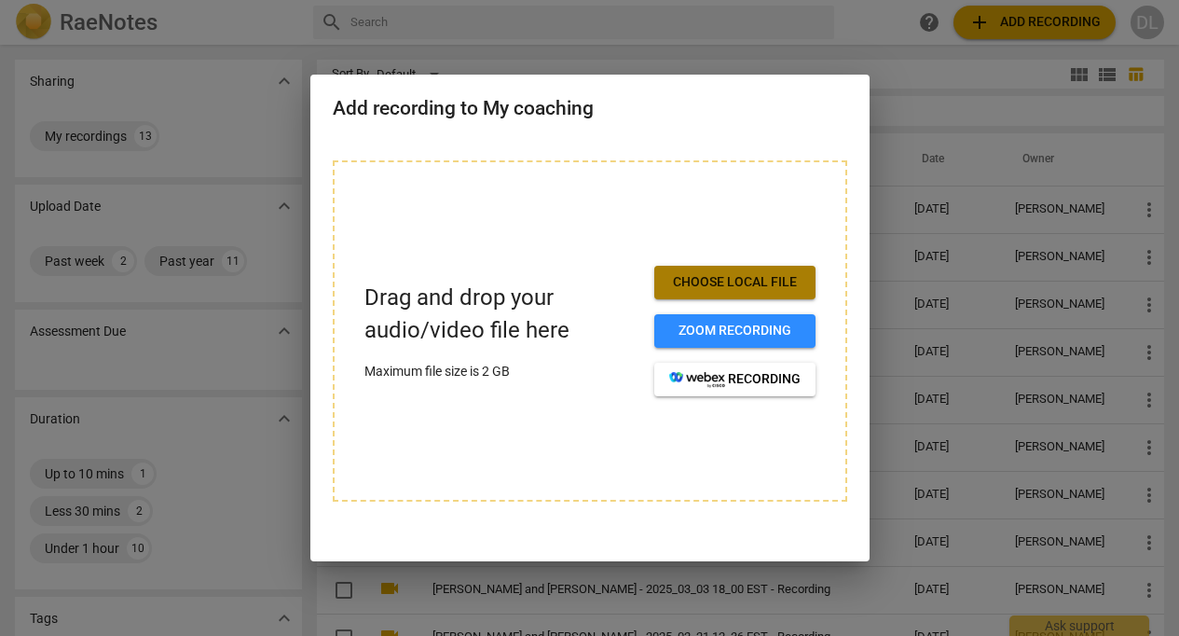
click at [754, 284] on span "Choose local file" at bounding box center [734, 282] width 131 height 19
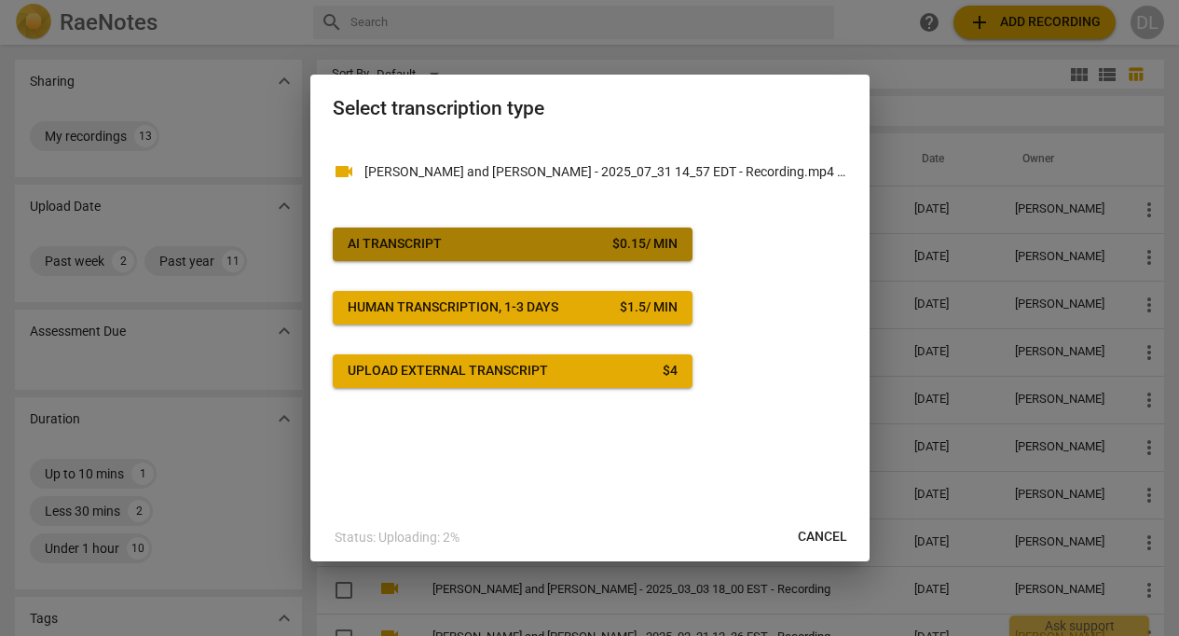
click at [520, 247] on span "AI Transcript $ 0.15 / min" at bounding box center [513, 244] width 330 height 19
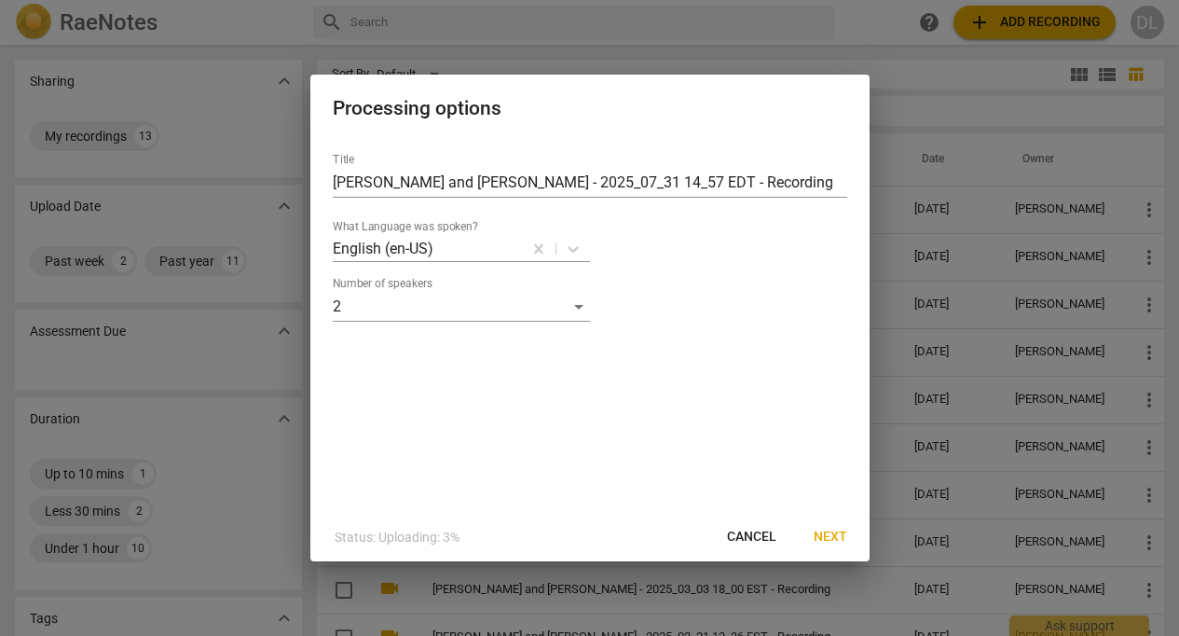
click at [826, 535] on span "Next" at bounding box center [830, 536] width 34 height 19
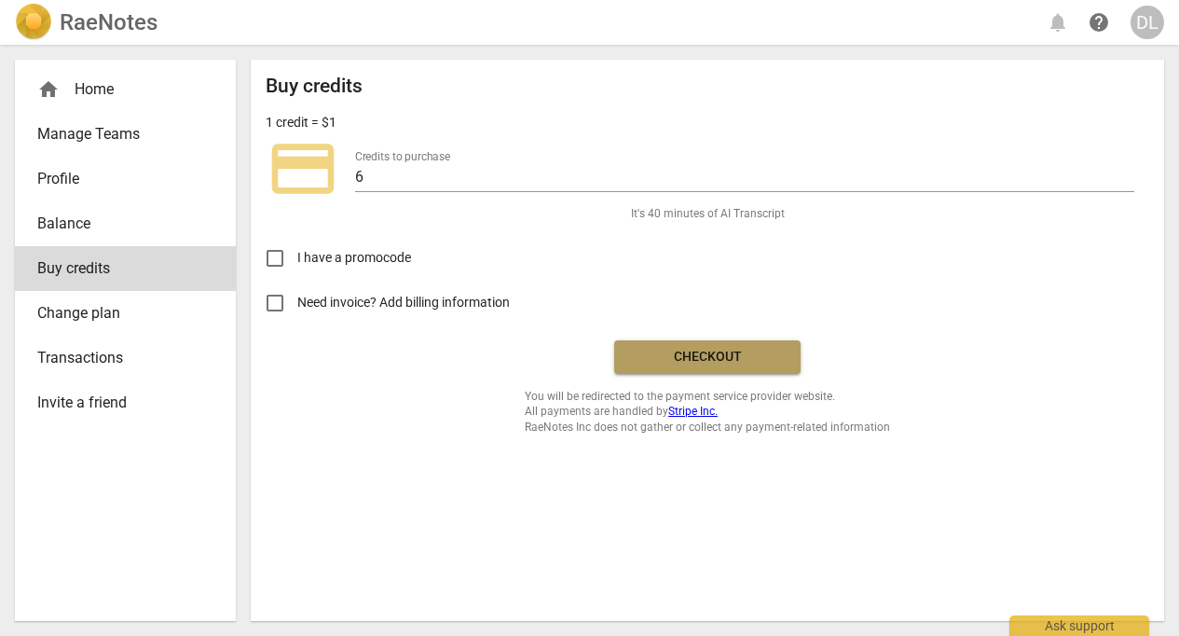
click at [700, 356] on span "Checkout" at bounding box center [707, 357] width 157 height 19
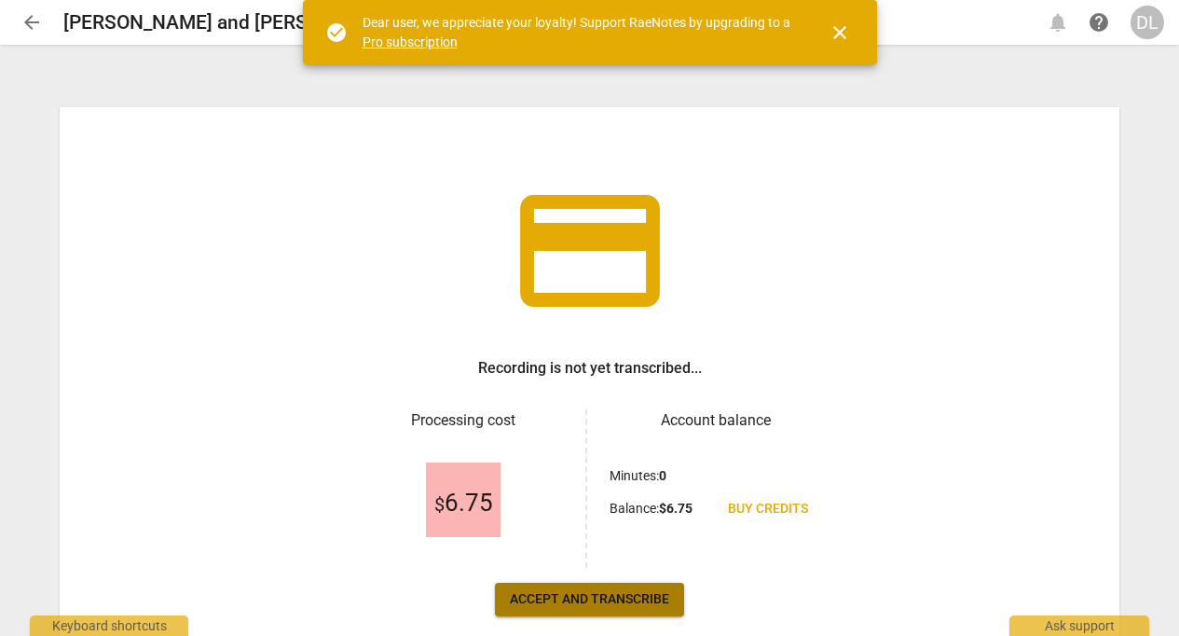
click at [618, 595] on span "Accept and transcribe" at bounding box center [589, 599] width 159 height 19
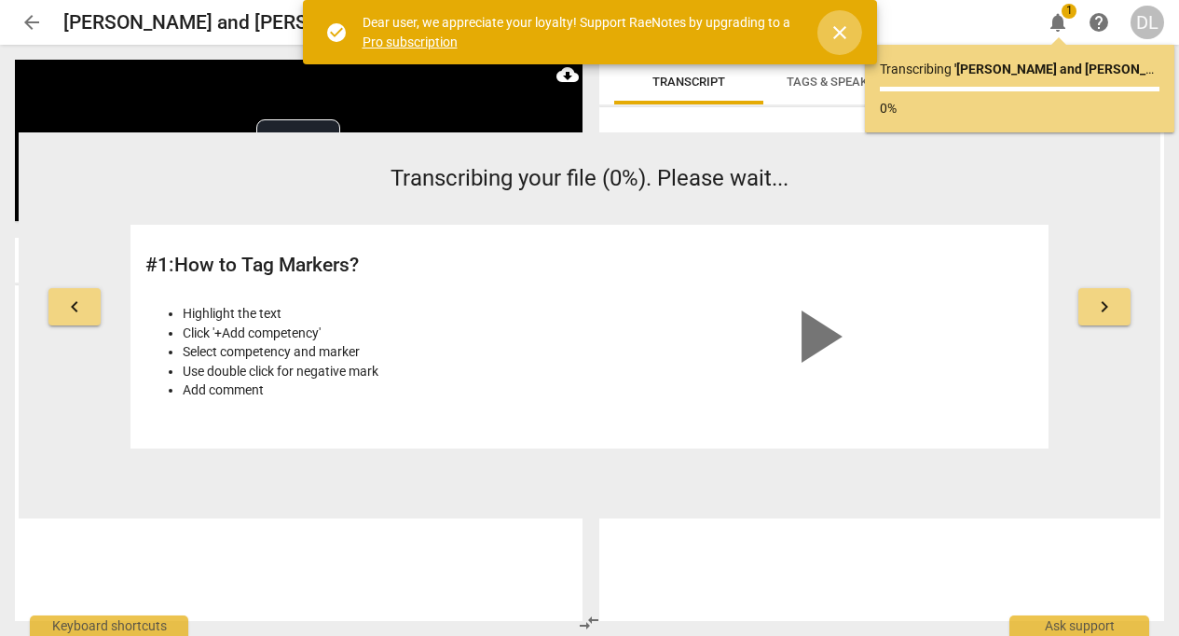
click at [842, 37] on span "close" at bounding box center [839, 32] width 22 height 22
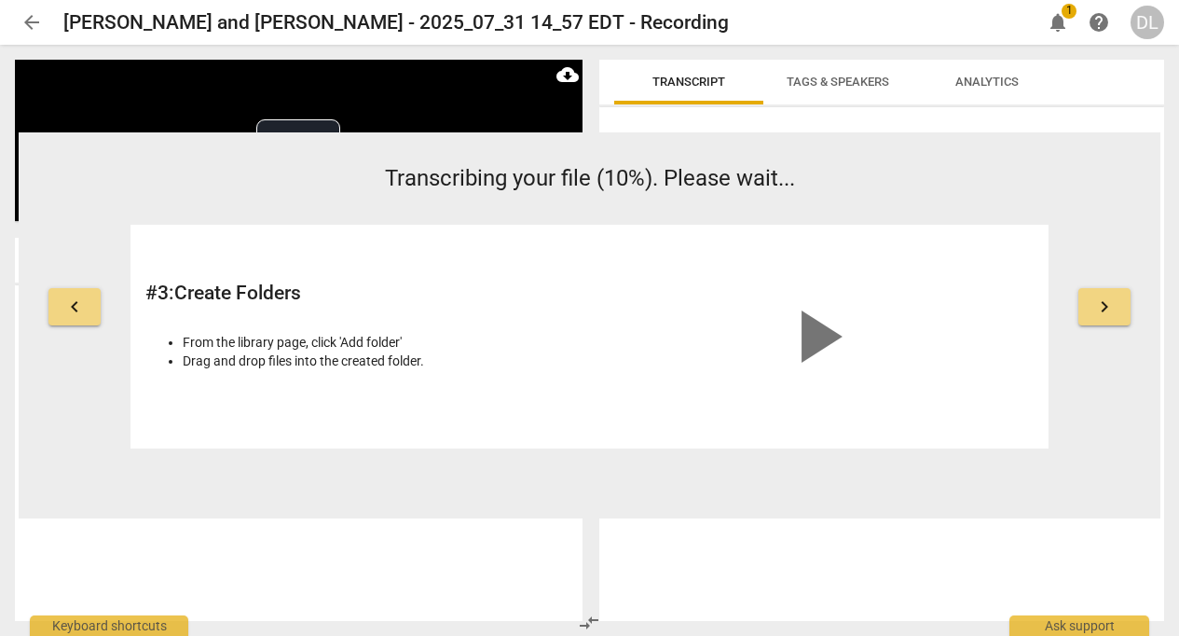
click at [29, 25] on span "arrow_back" at bounding box center [32, 22] width 22 height 22
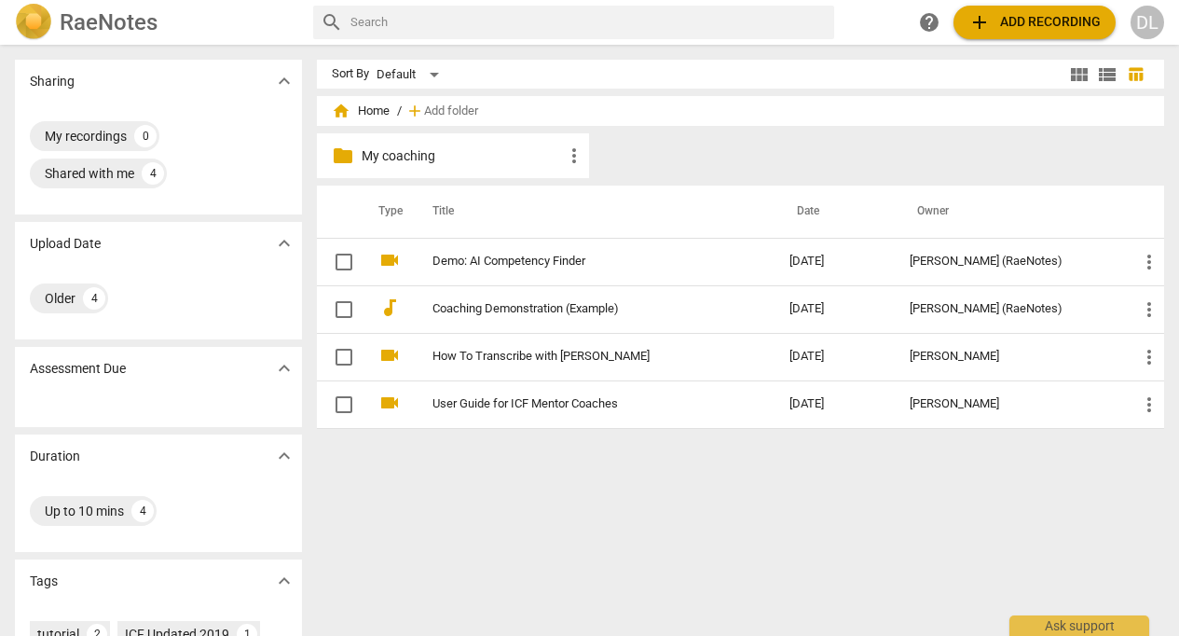
click at [406, 157] on p "My coaching" at bounding box center [462, 156] width 201 height 20
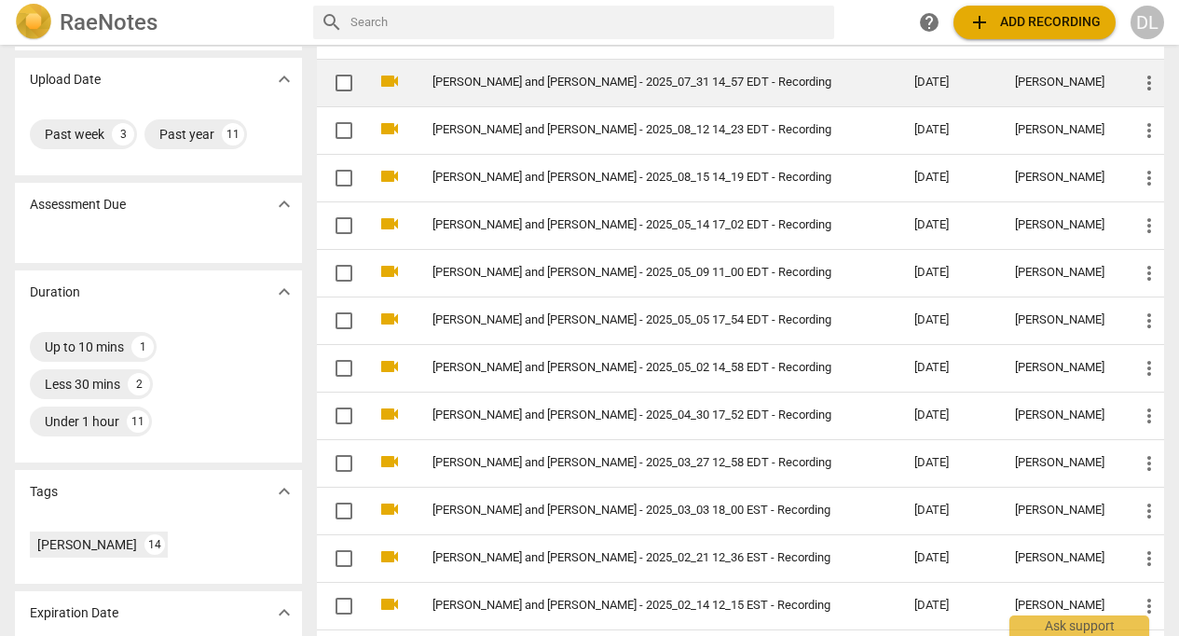
scroll to position [126, 0]
click at [1140, 85] on span "more_vert" at bounding box center [1149, 84] width 22 height 22
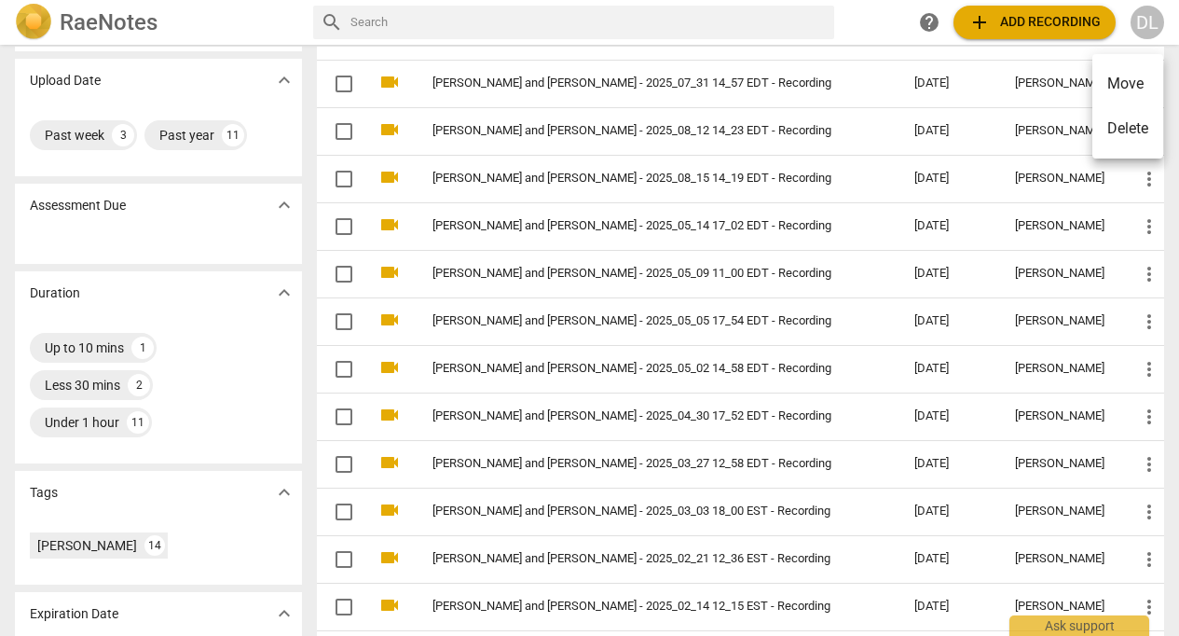
click at [896, 95] on div at bounding box center [589, 318] width 1179 height 636
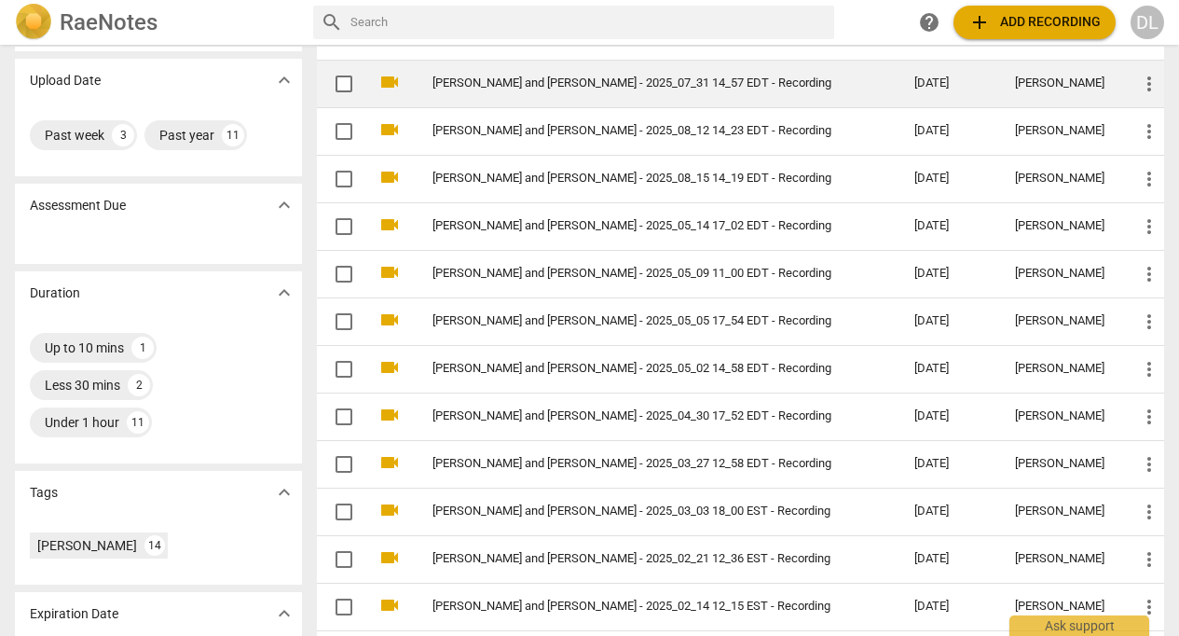
click at [685, 82] on link "Shelley Lamothe and Deb LaBelle - 2025_07_31 14_57 EDT - Recording" at bounding box center [639, 83] width 415 height 14
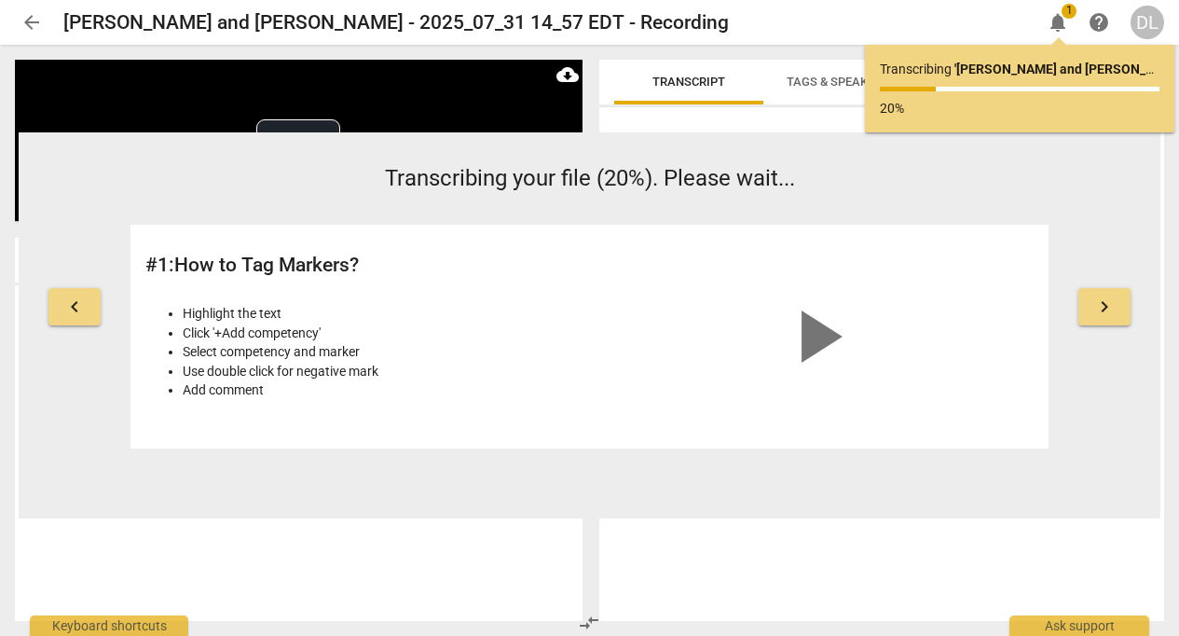
click at [26, 18] on span "arrow_back" at bounding box center [32, 22] width 22 height 22
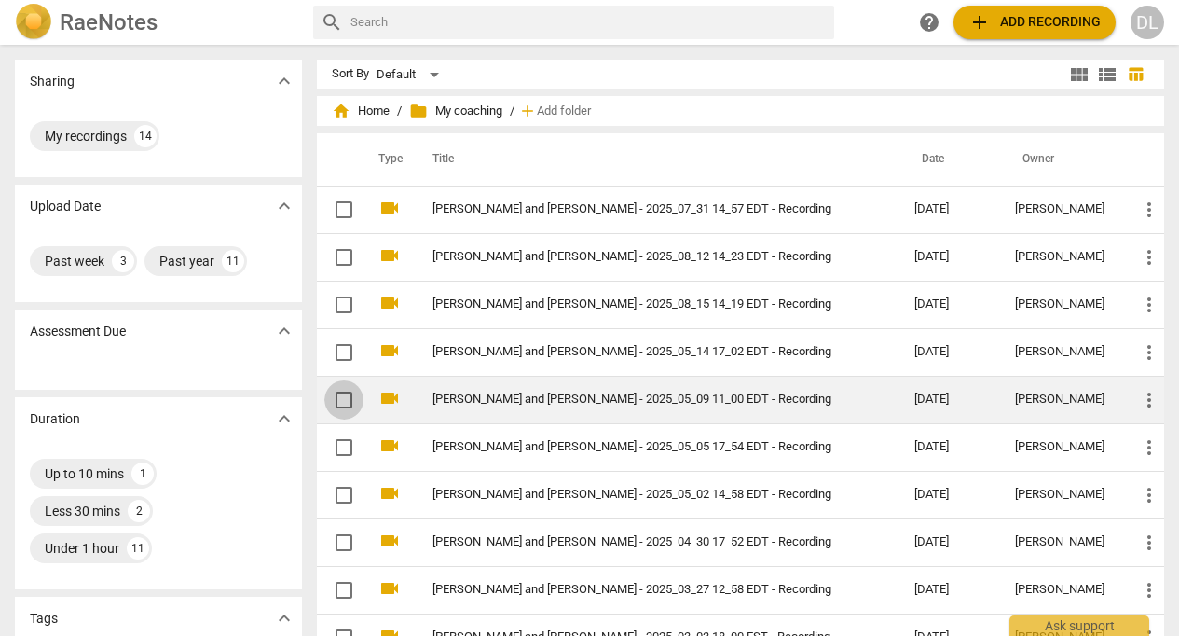
click at [337, 400] on input "checkbox" at bounding box center [343, 400] width 39 height 22
checkbox input "false"
click at [449, 395] on link "Heather Bussard and Deb LaBelle - 2025_05_09 11_00 EDT - Recording" at bounding box center [639, 399] width 415 height 14
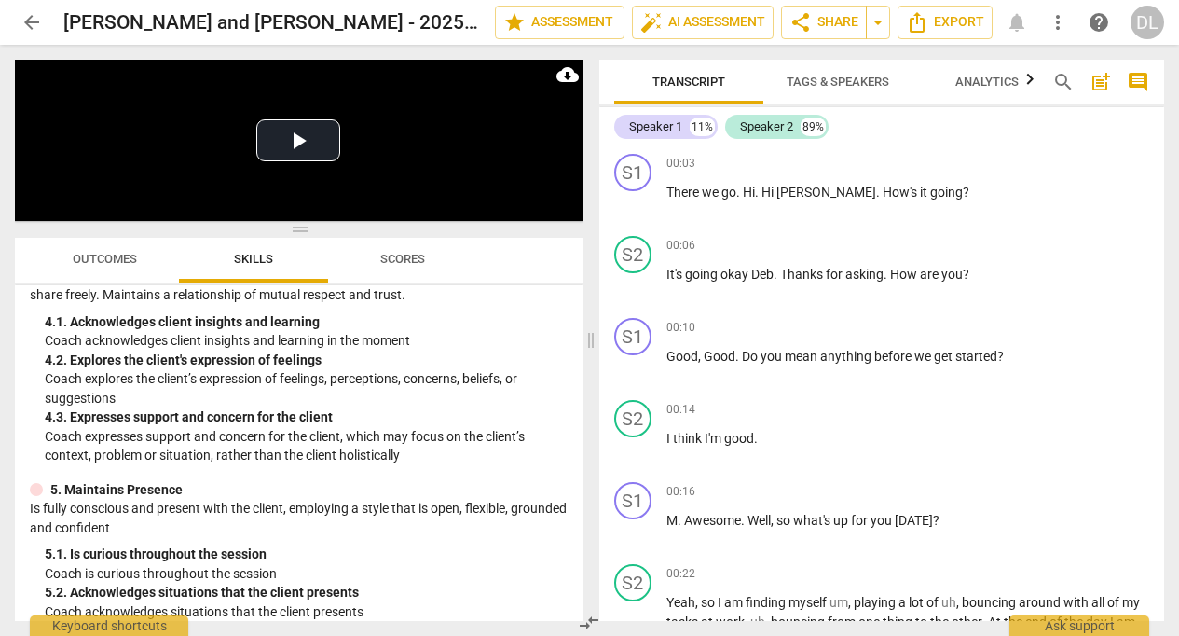
scroll to position [567, 0]
click at [403, 256] on span "Scores" at bounding box center [402, 259] width 45 height 14
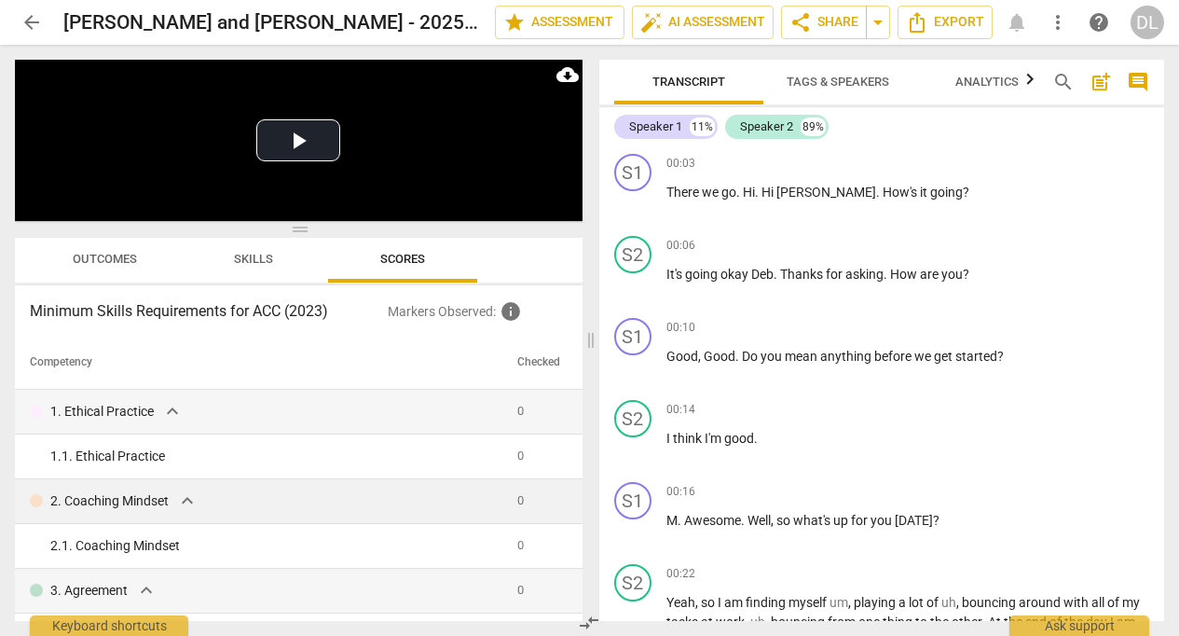
scroll to position [0, 0]
click at [115, 254] on span "Outcomes" at bounding box center [105, 259] width 64 height 14
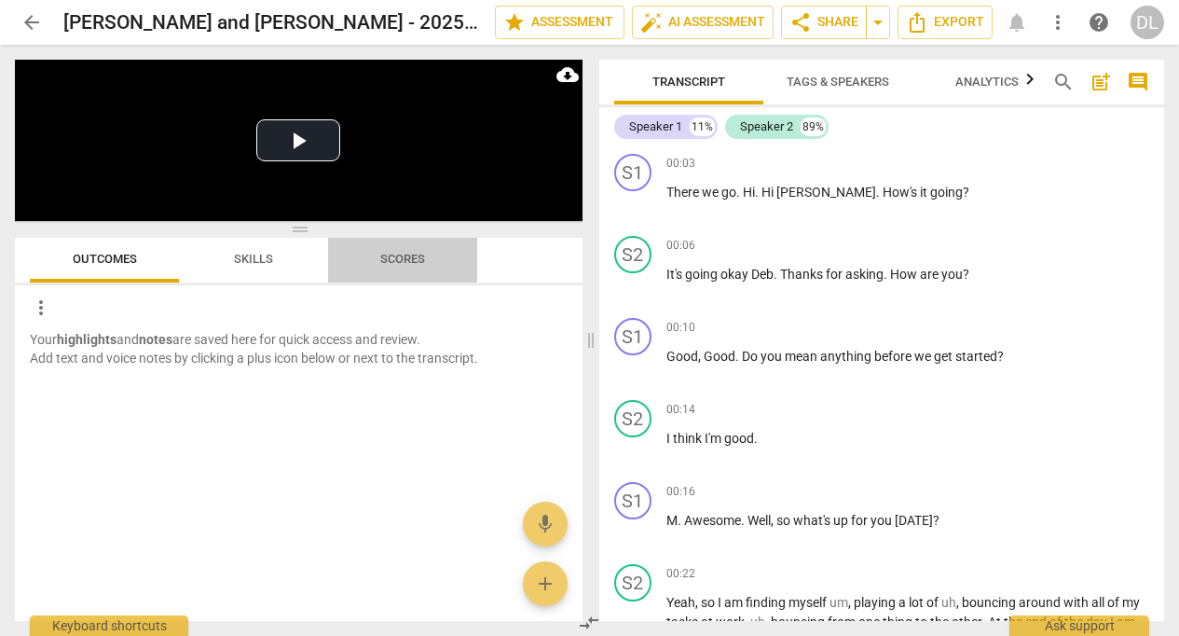
click at [404, 254] on span "Scores" at bounding box center [402, 259] width 45 height 14
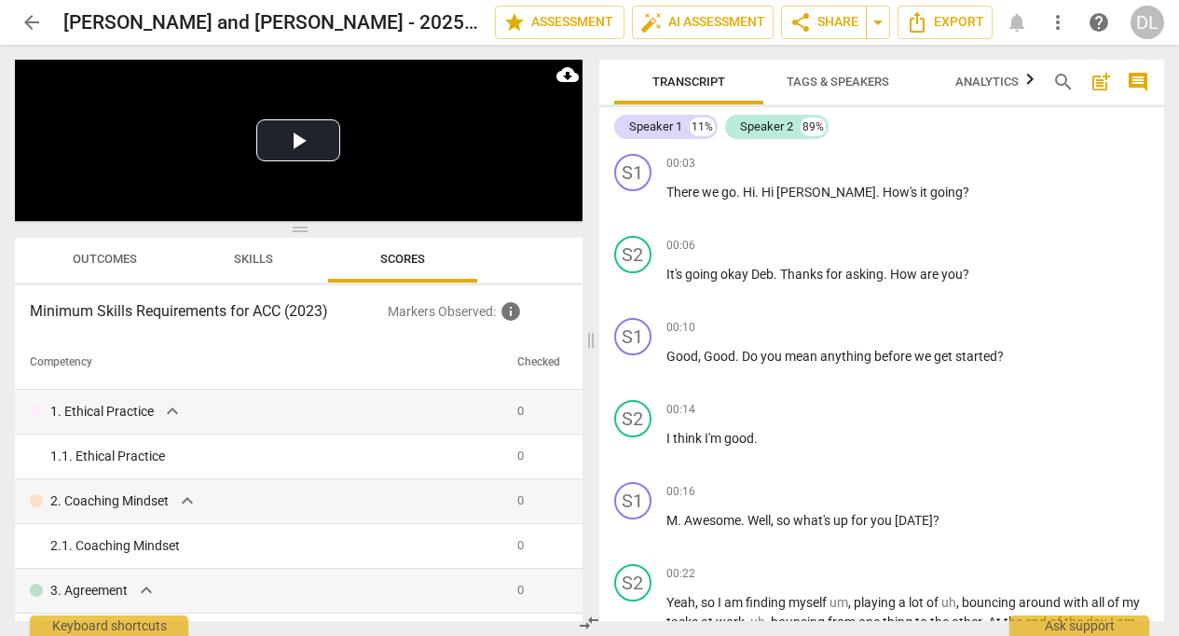
click at [457, 308] on p "Markers Observed : info" at bounding box center [477, 311] width 179 height 22
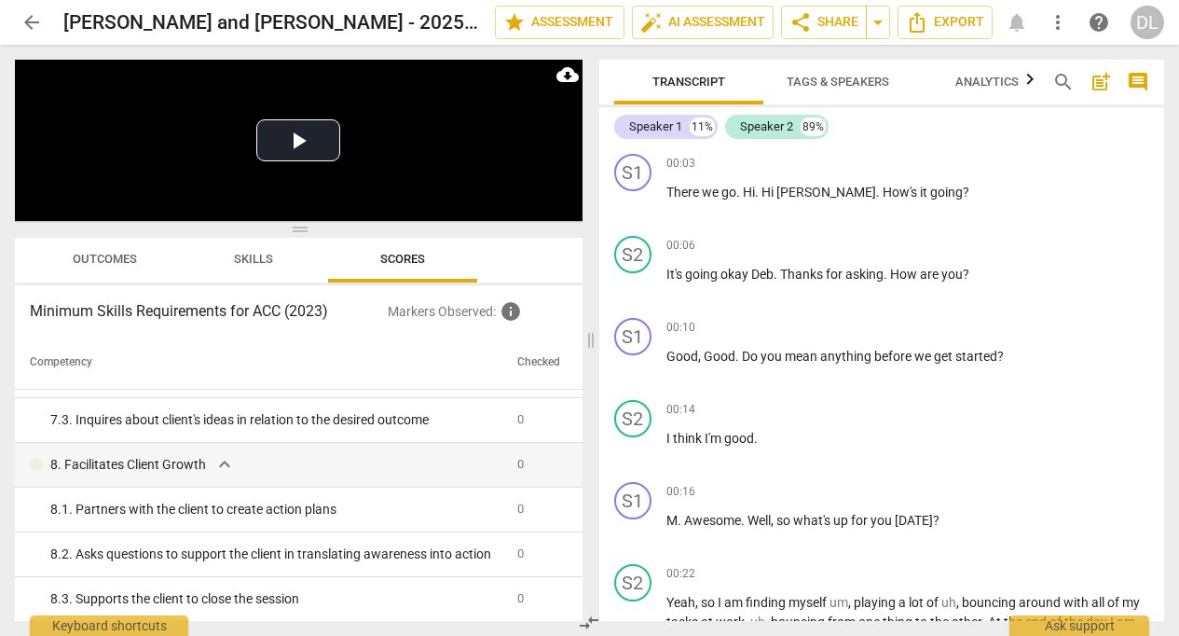
click at [567, 71] on span "cloud_download" at bounding box center [567, 74] width 22 height 22
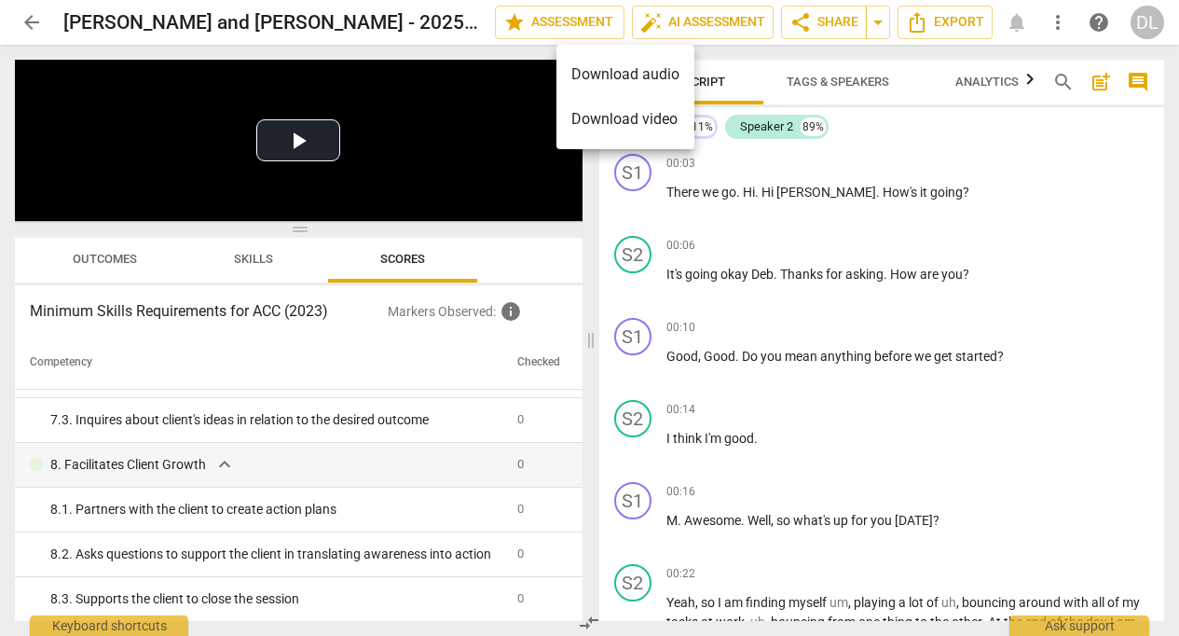
click at [533, 259] on div at bounding box center [589, 318] width 1179 height 636
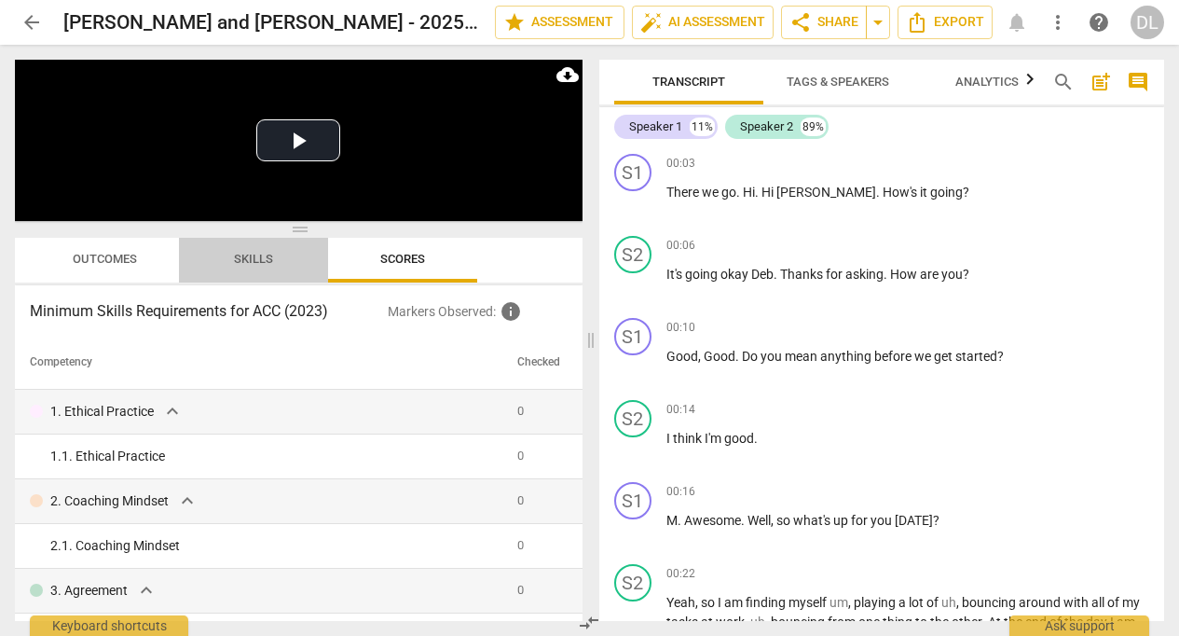
click at [241, 252] on span "Skills" at bounding box center [253, 259] width 39 height 14
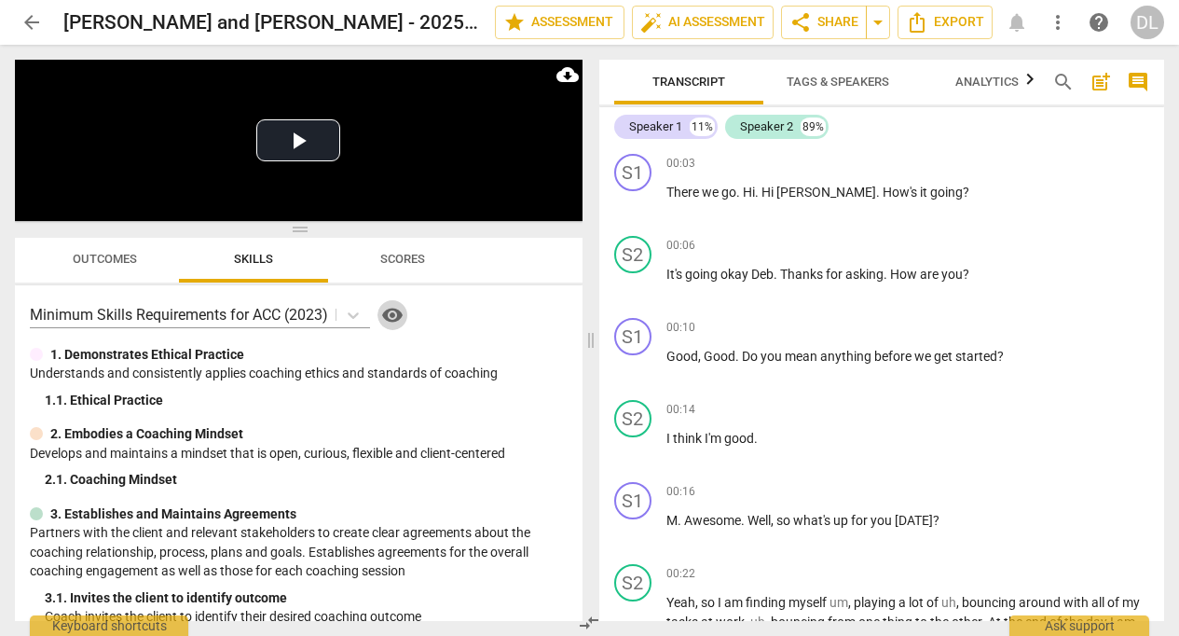
click at [390, 311] on span "visibility" at bounding box center [392, 315] width 22 height 22
click at [995, 80] on span "Analytics" at bounding box center [986, 82] width 63 height 14
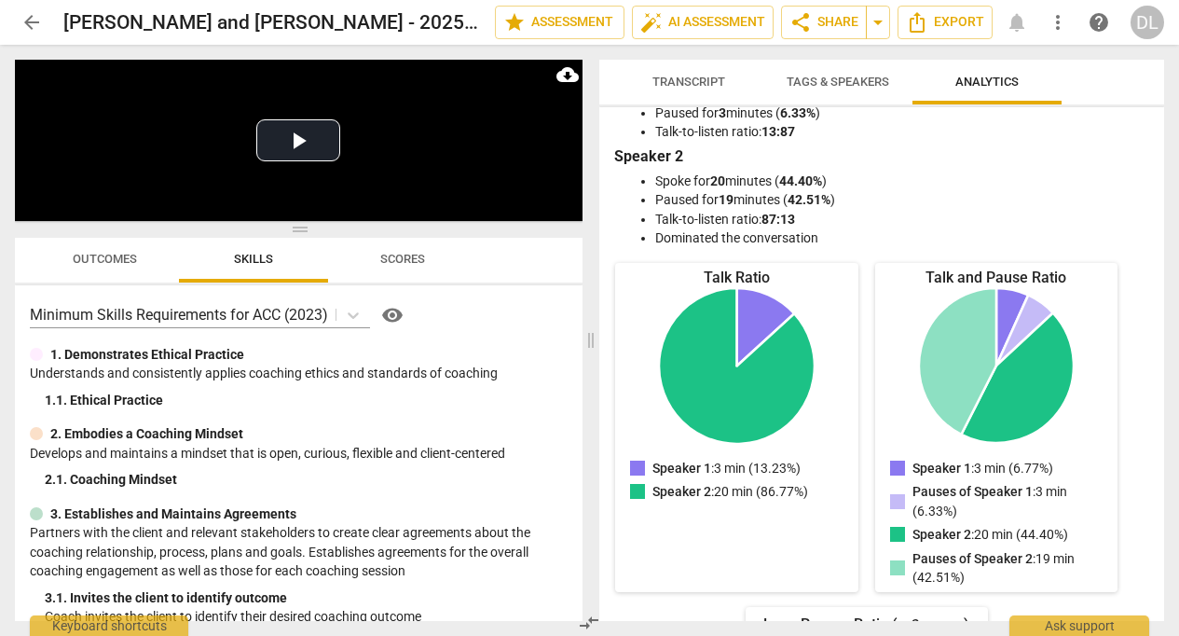
scroll to position [56, 0]
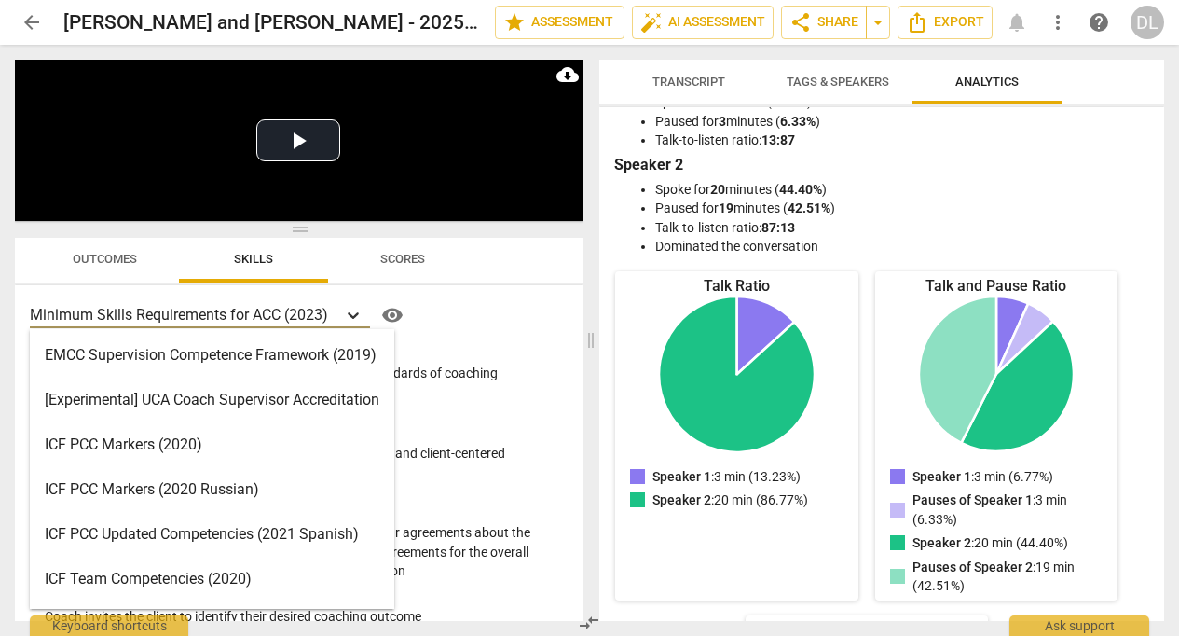
click at [358, 312] on icon at bounding box center [353, 315] width 19 height 19
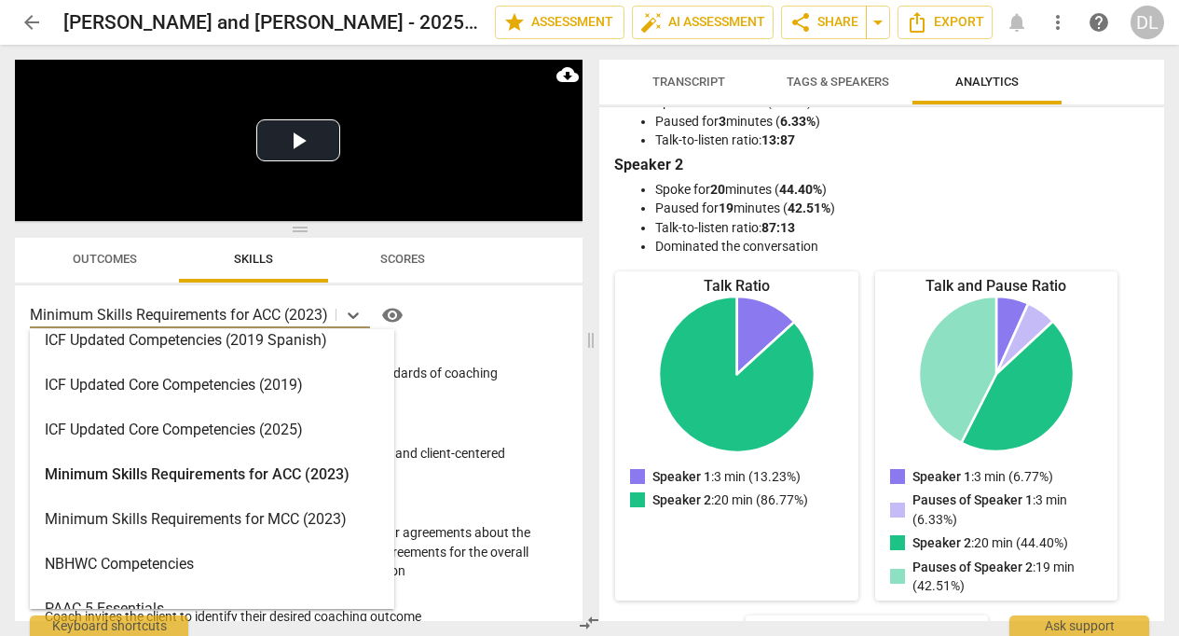
scroll to position [324, 0]
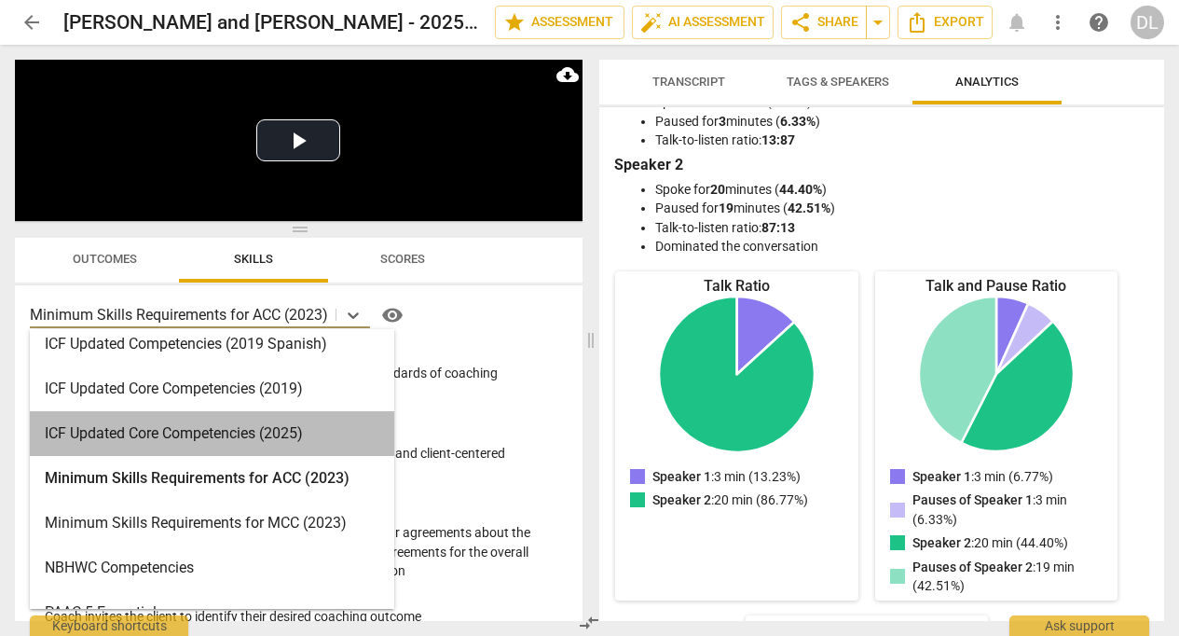
click at [298, 431] on div "ICF Updated Core Competencies (2025)" at bounding box center [212, 433] width 364 height 45
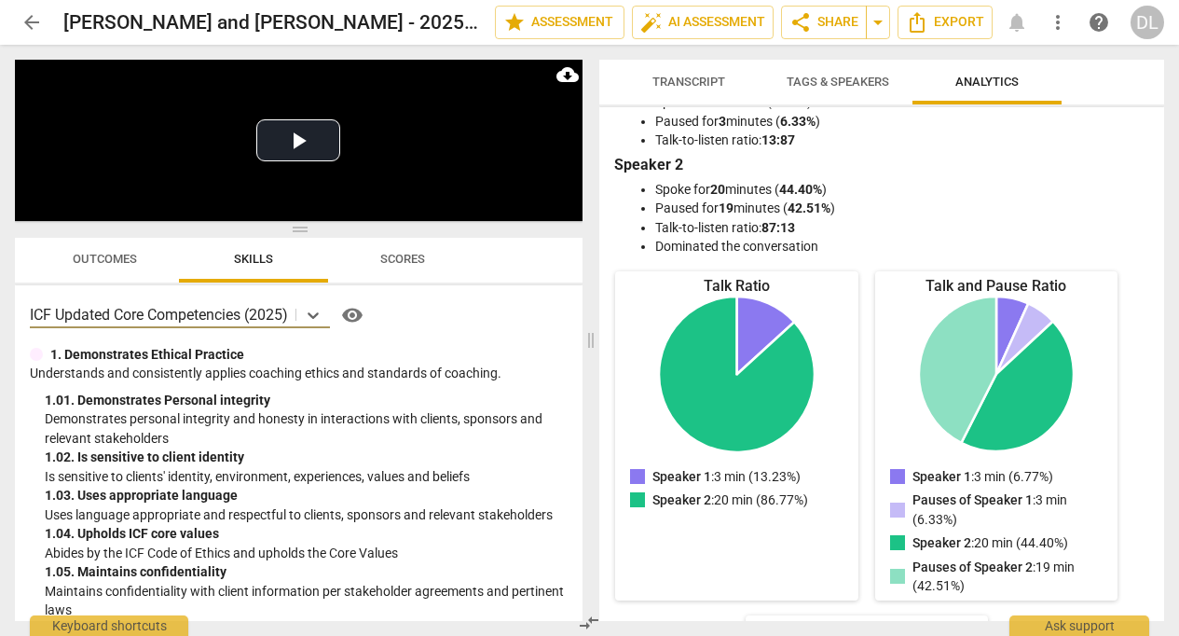
click at [408, 257] on span "Scores" at bounding box center [402, 259] width 45 height 14
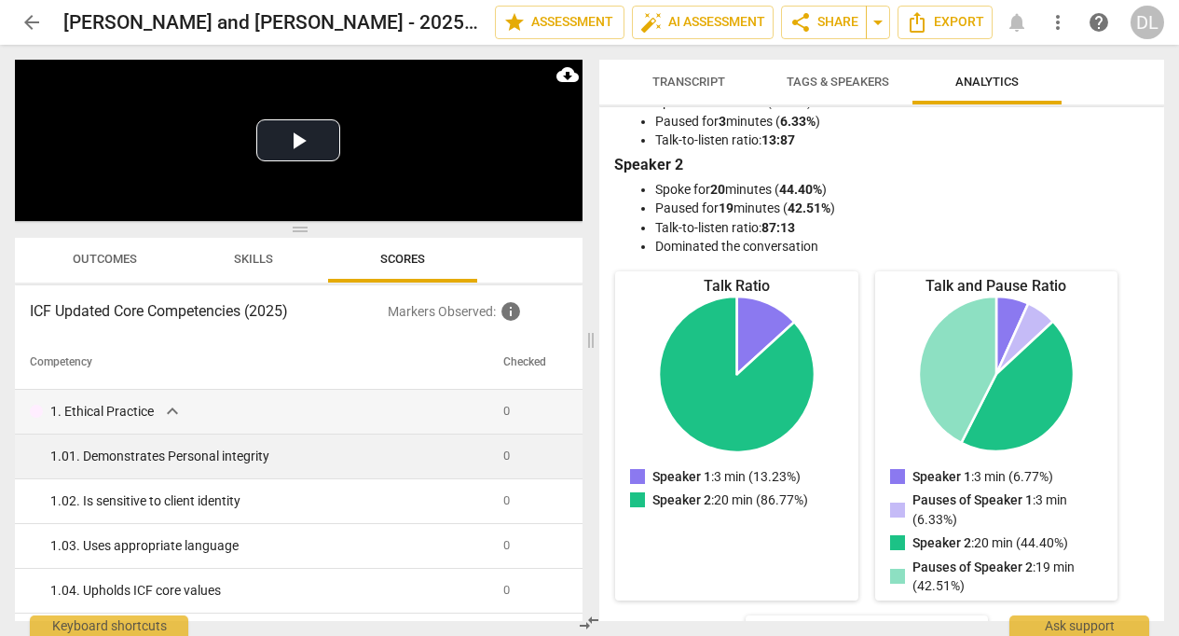
scroll to position [0, 0]
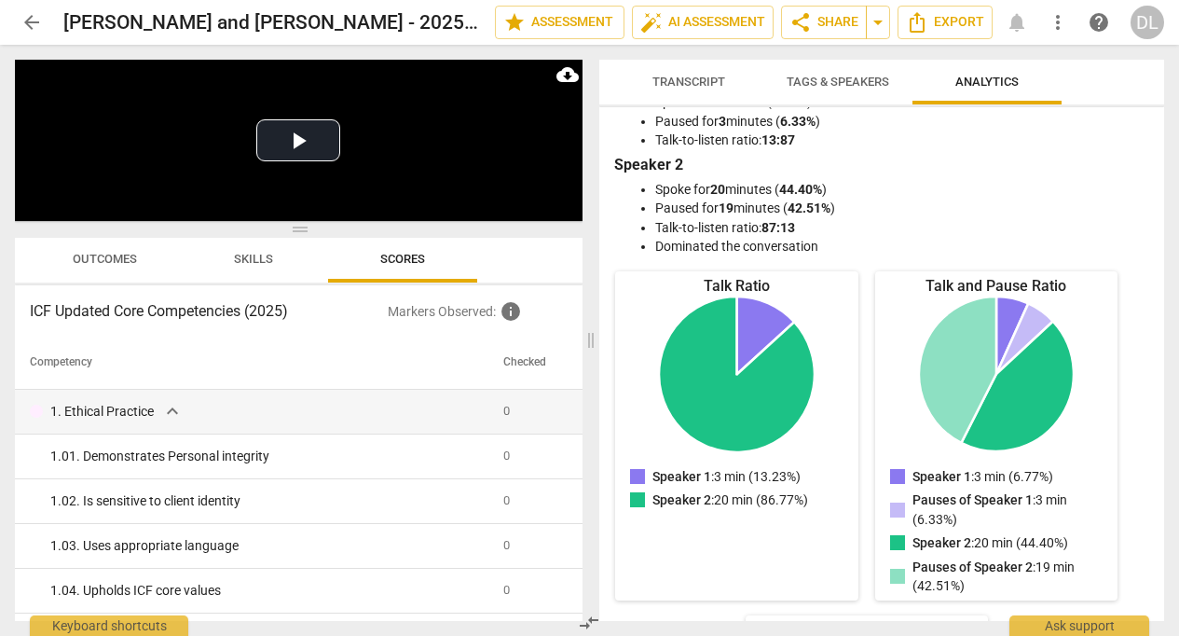
click at [251, 318] on h3 "ICF Updated Core Competencies (2025)" at bounding box center [209, 311] width 358 height 22
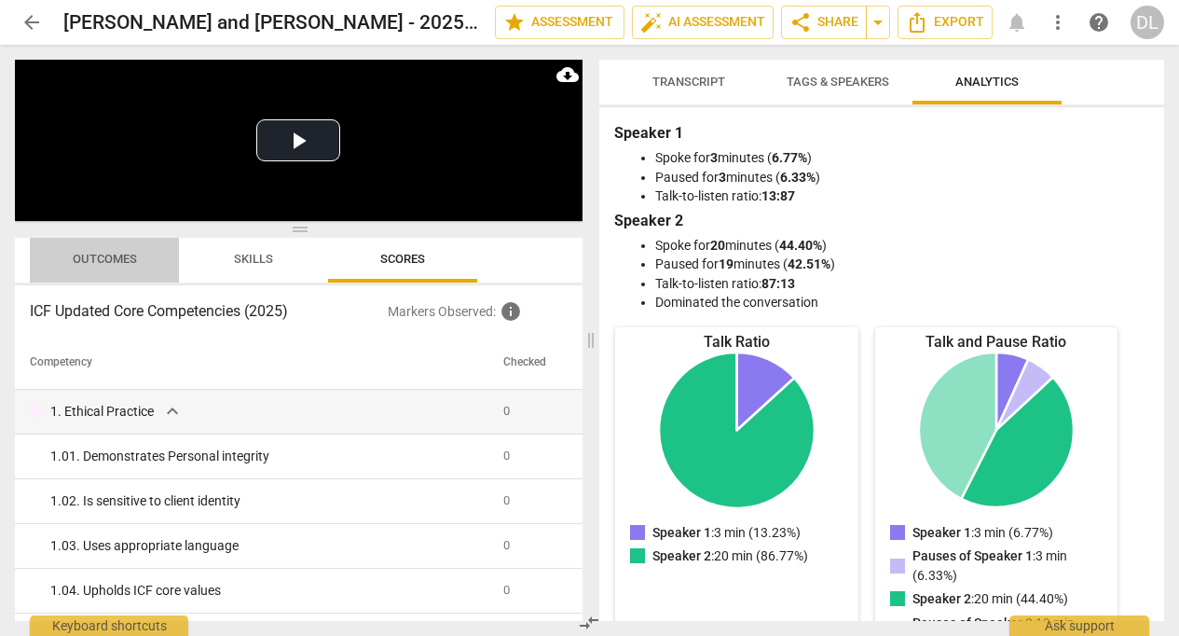
click at [101, 257] on span "Outcomes" at bounding box center [105, 259] width 64 height 14
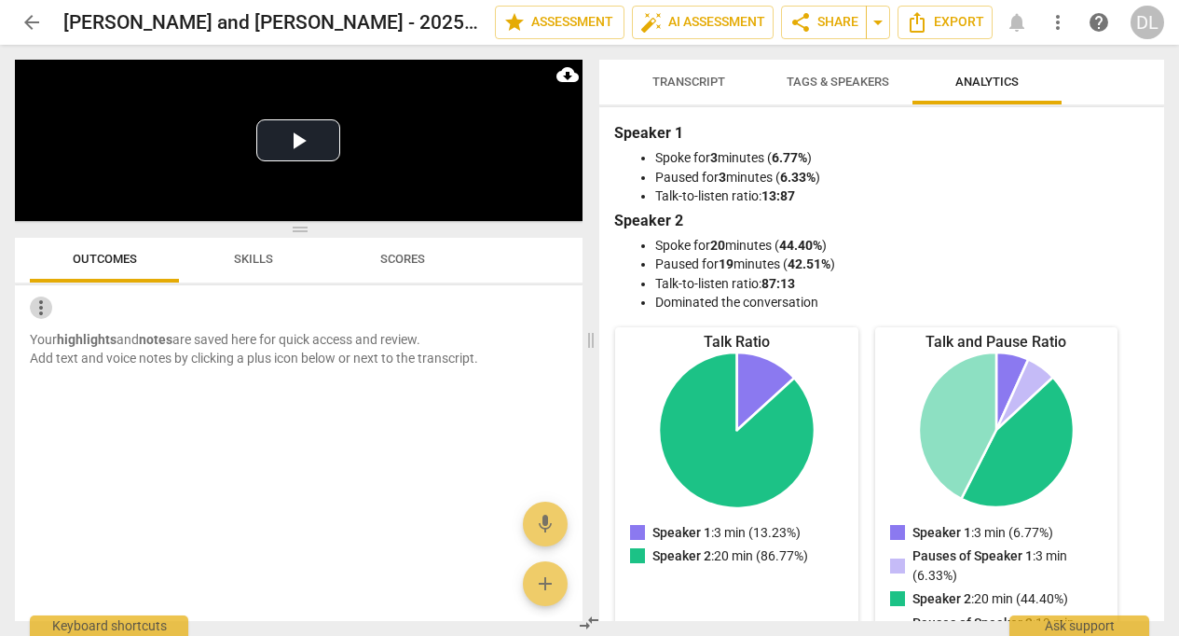
click at [44, 309] on span "more_vert" at bounding box center [41, 307] width 22 height 22
click at [227, 317] on div at bounding box center [589, 318] width 1179 height 636
click at [252, 258] on span "Skills" at bounding box center [253, 259] width 39 height 14
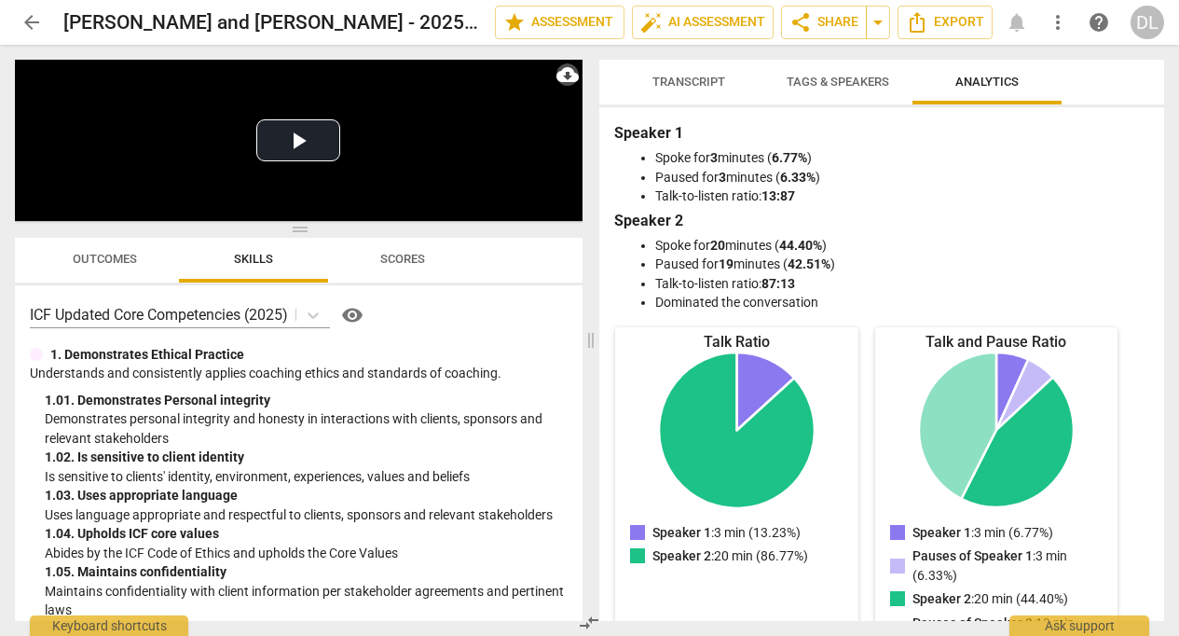
click at [562, 75] on span "cloud_download" at bounding box center [567, 74] width 22 height 22
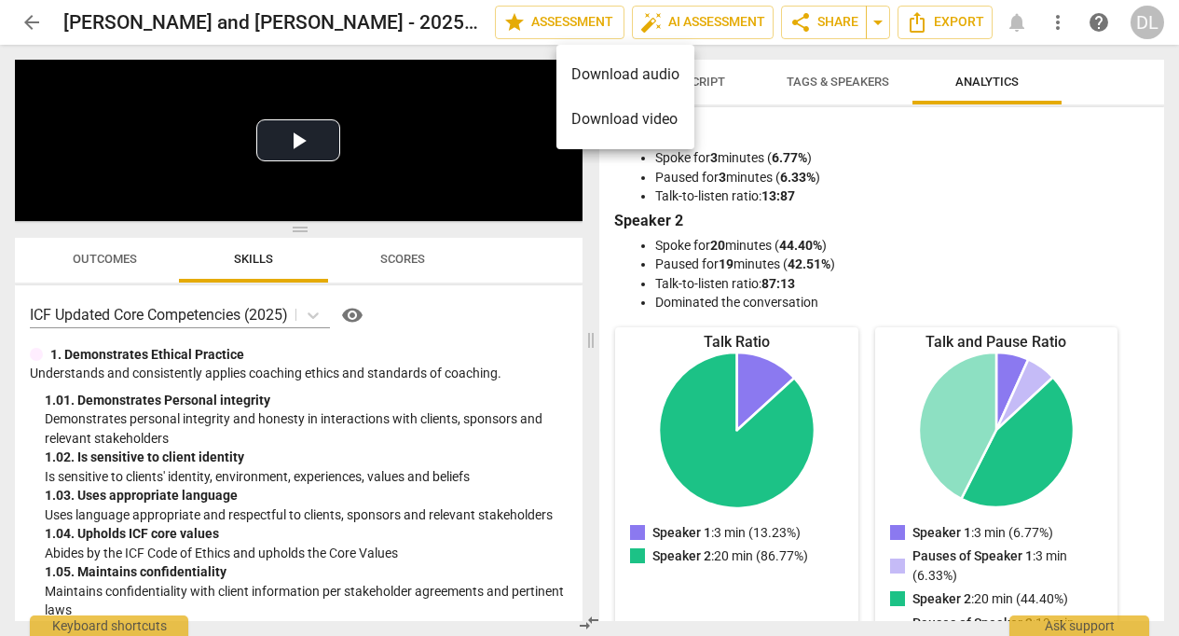
click at [507, 107] on div at bounding box center [589, 318] width 1179 height 636
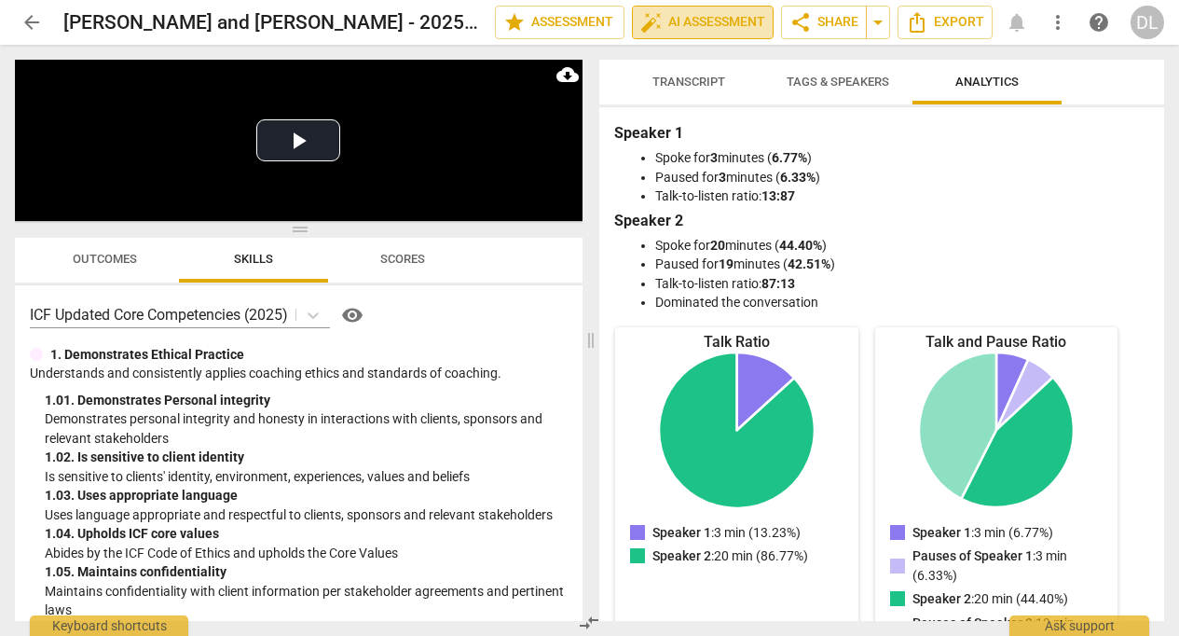
click at [725, 23] on span "auto_fix_high AI Assessment" at bounding box center [702, 22] width 125 height 22
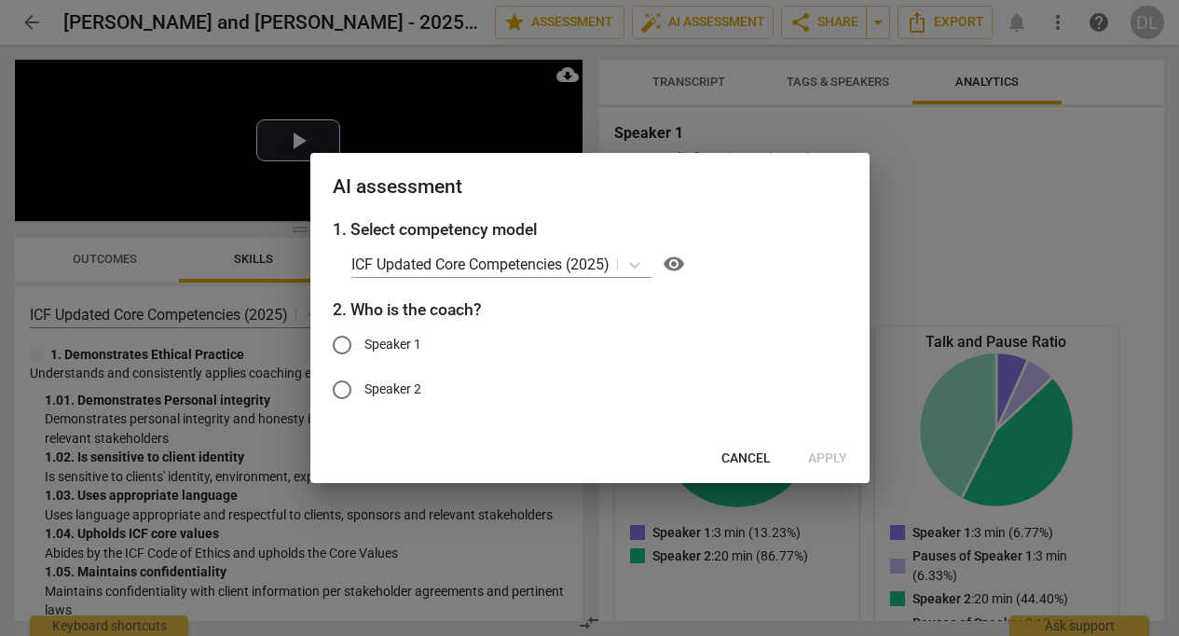
click at [337, 388] on input "Speaker 2" at bounding box center [342, 389] width 45 height 45
radio input "true"
click at [830, 459] on span "Apply" at bounding box center [827, 458] width 39 height 19
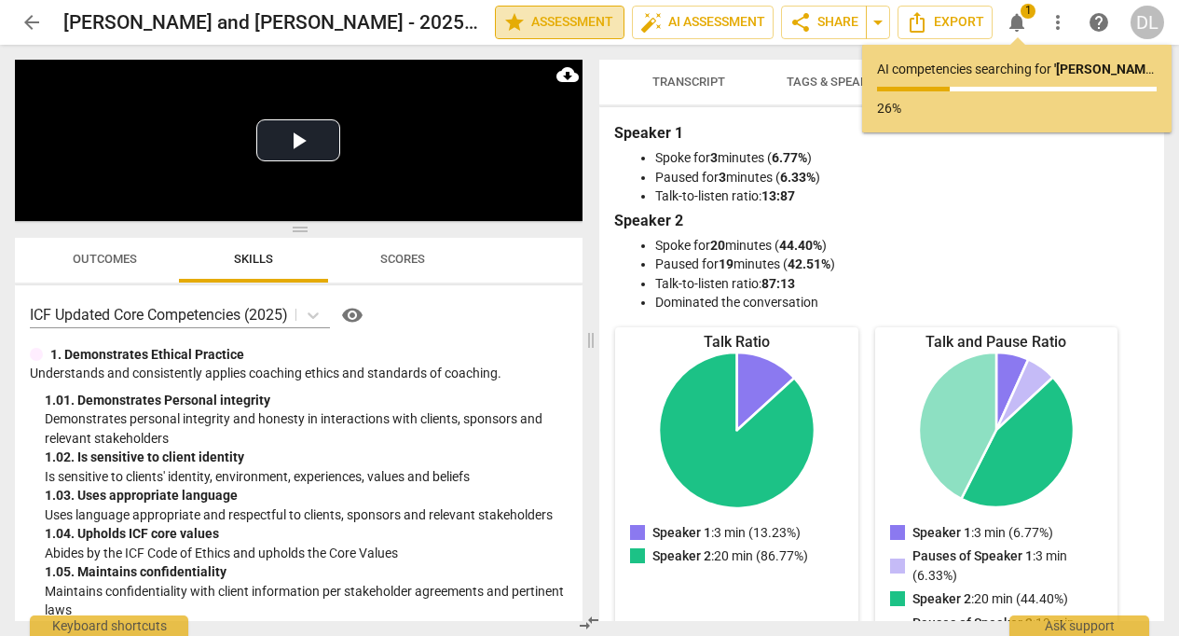
click at [540, 26] on span "star Assessment" at bounding box center [559, 22] width 113 height 22
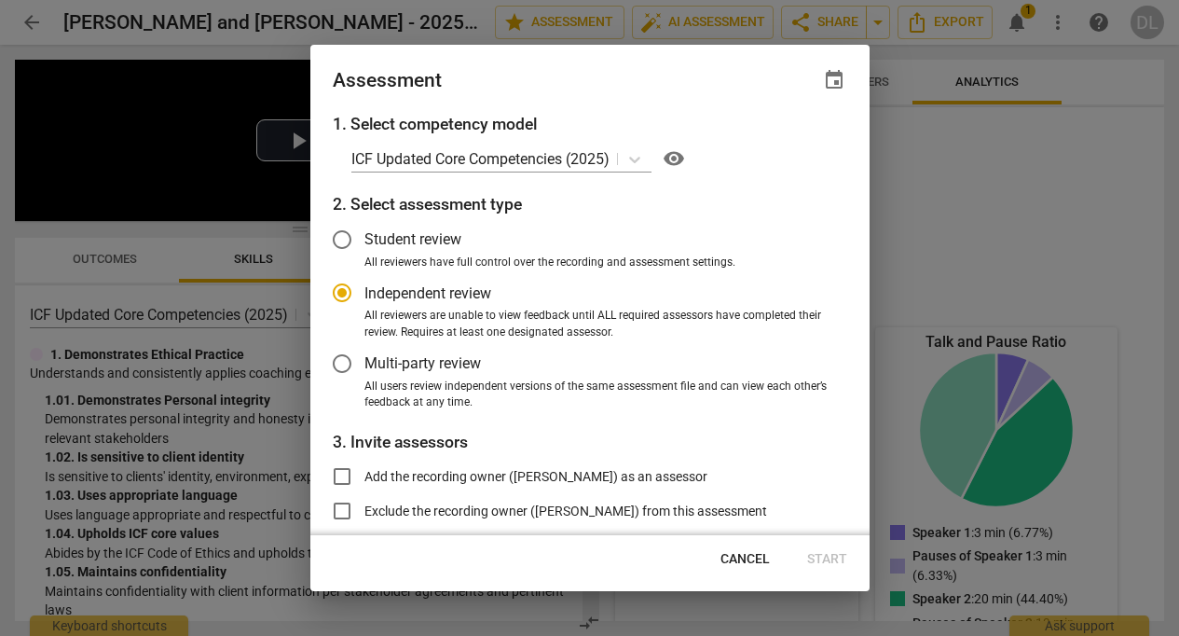
click at [942, 164] on div at bounding box center [589, 318] width 1179 height 636
radio input "false"
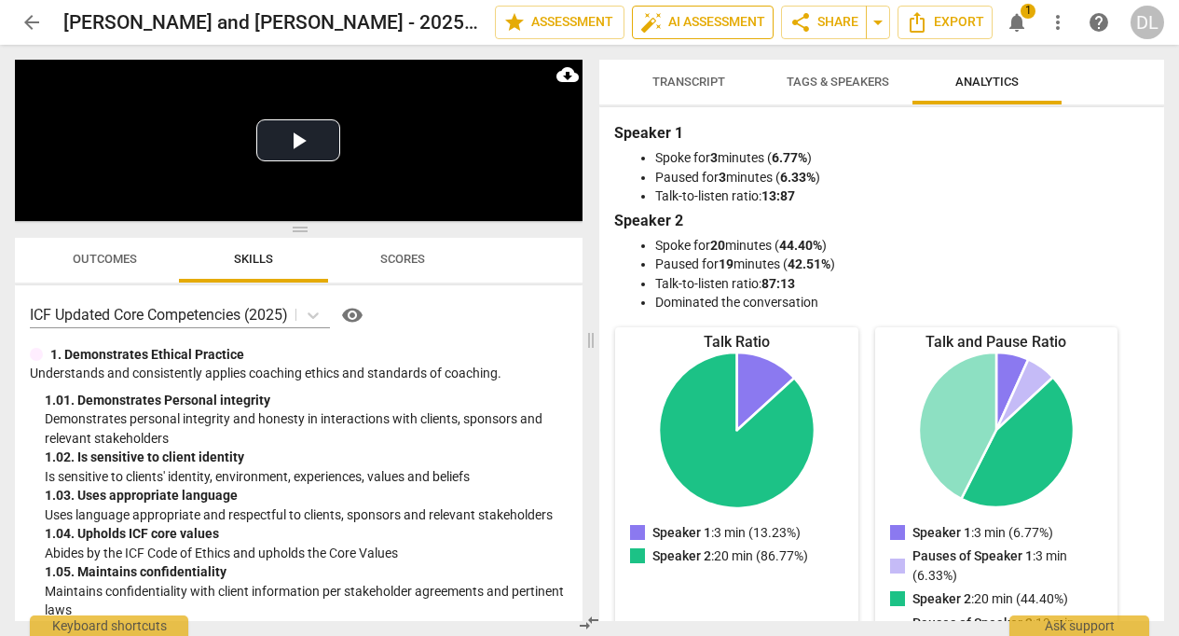
click at [719, 26] on span "auto_fix_high AI Assessment" at bounding box center [702, 22] width 125 height 22
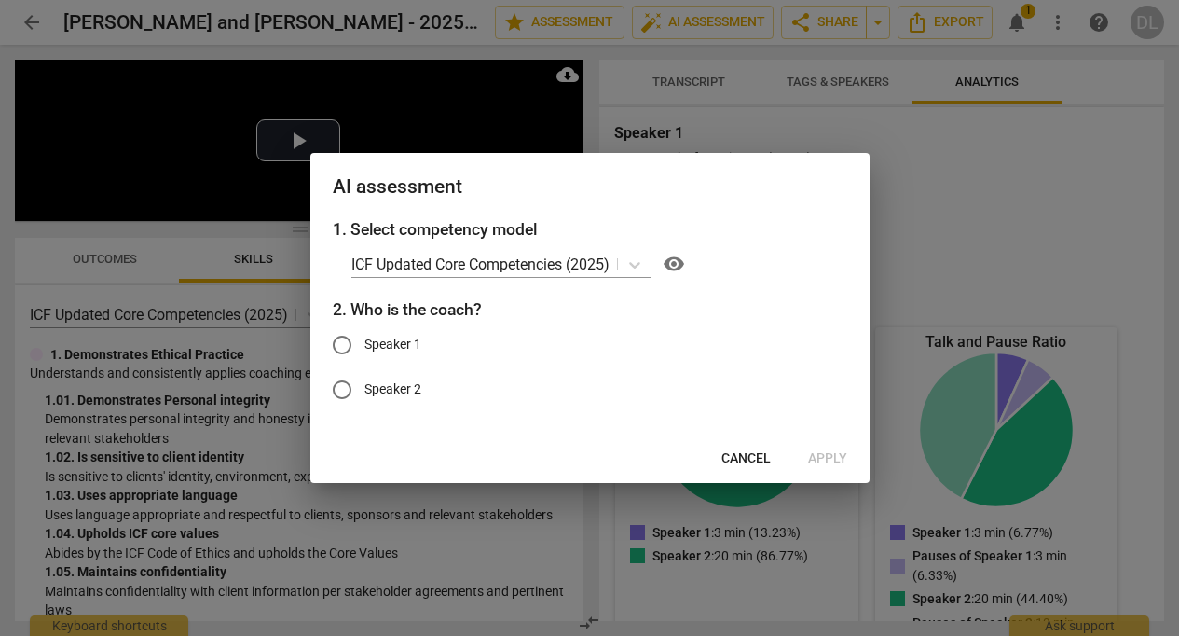
click at [968, 247] on div at bounding box center [589, 318] width 1179 height 636
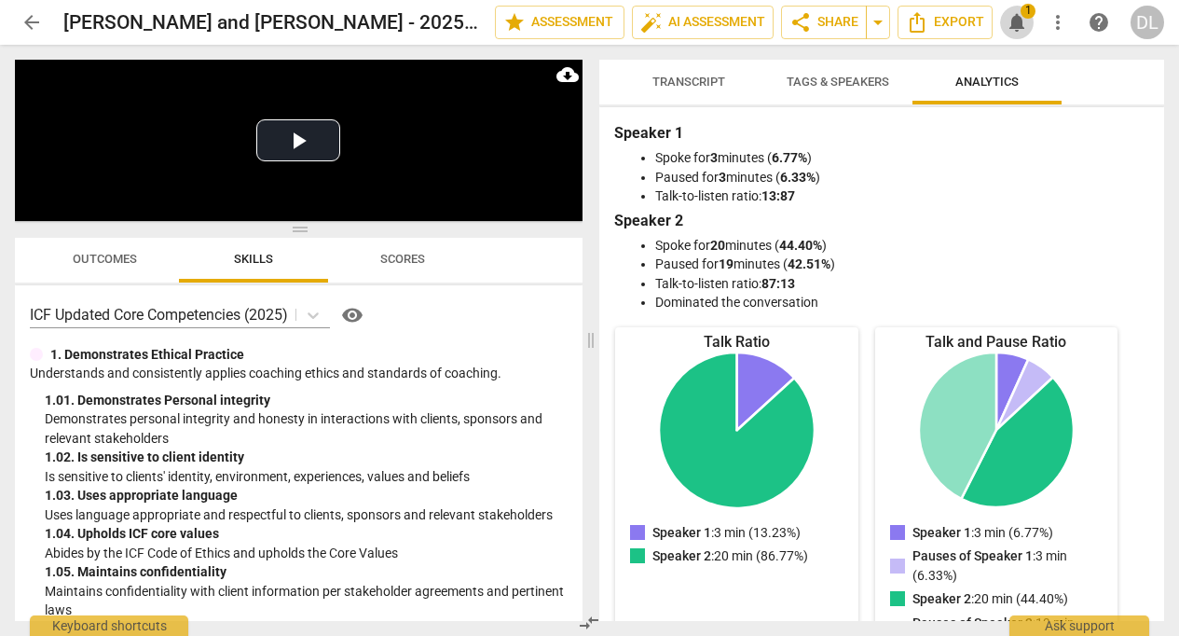
click at [1012, 21] on span "notifications" at bounding box center [1016, 22] width 22 height 22
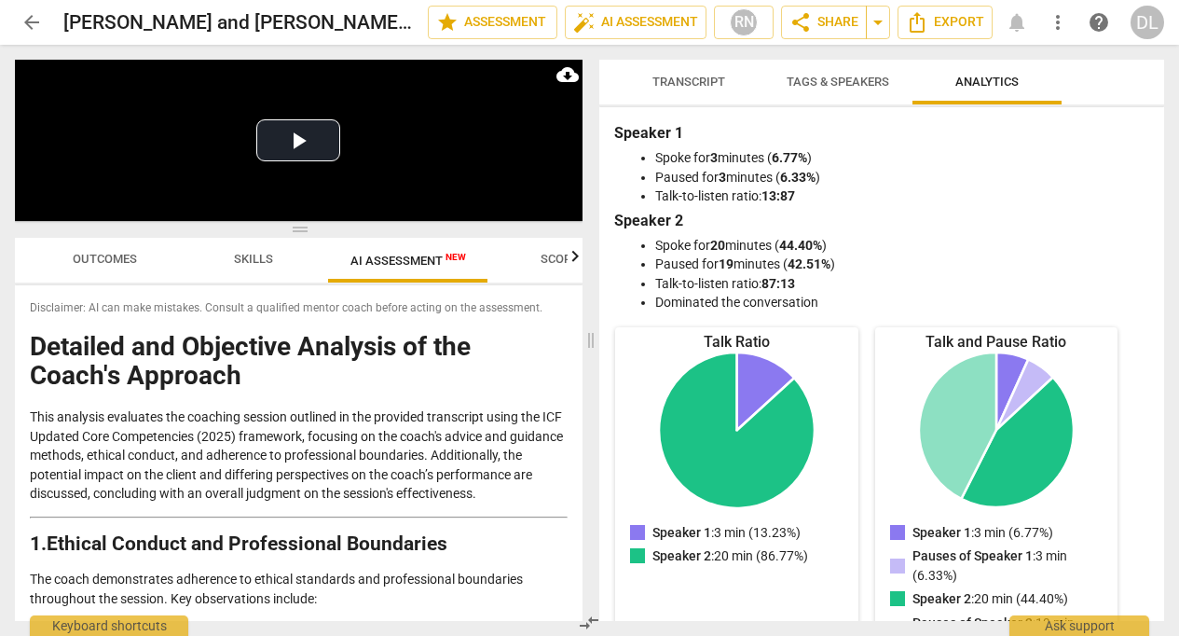
click at [403, 261] on span "AI Assessment New" at bounding box center [408, 260] width 116 height 14
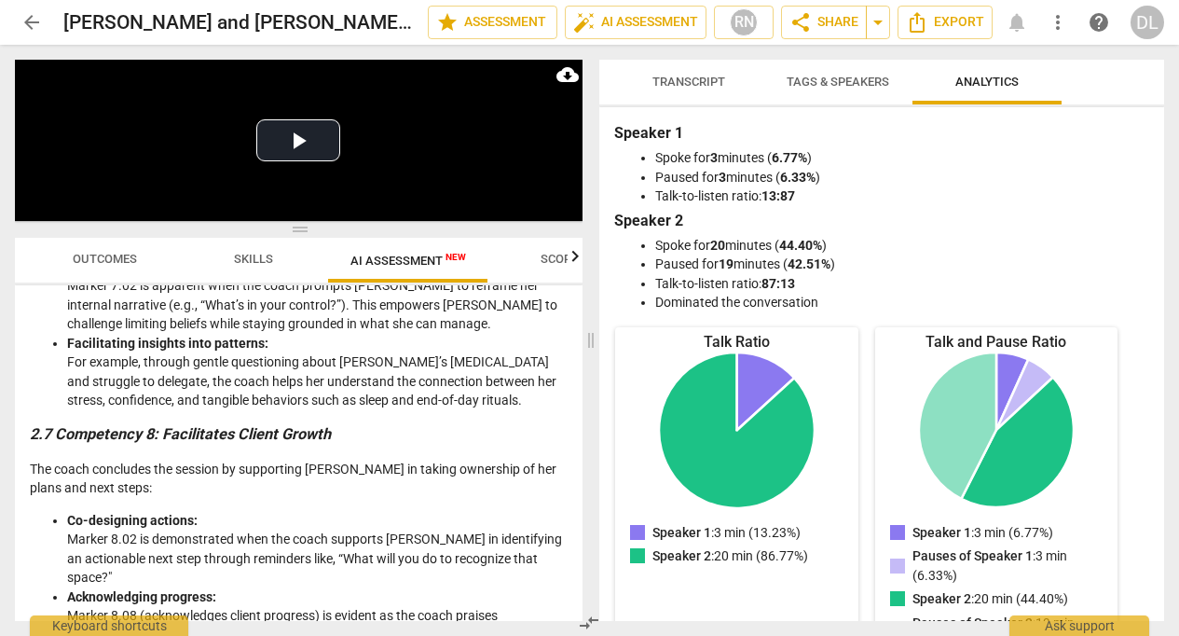
scroll to position [2377, 0]
click at [554, 254] on span "Scores" at bounding box center [562, 259] width 45 height 14
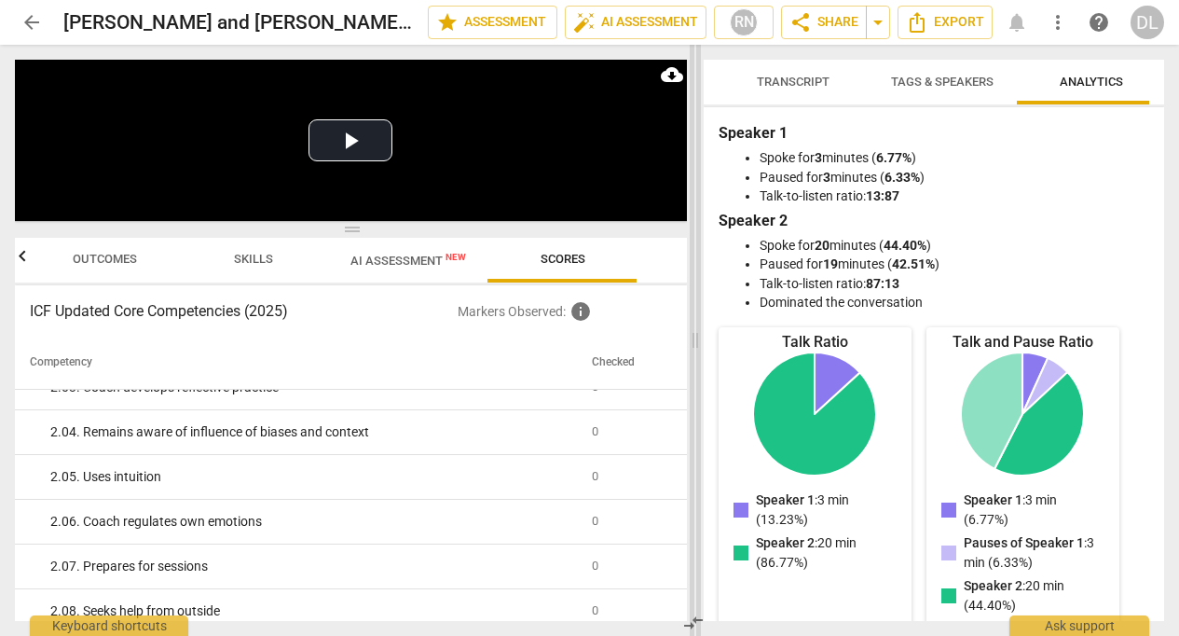
scroll to position [0, 0]
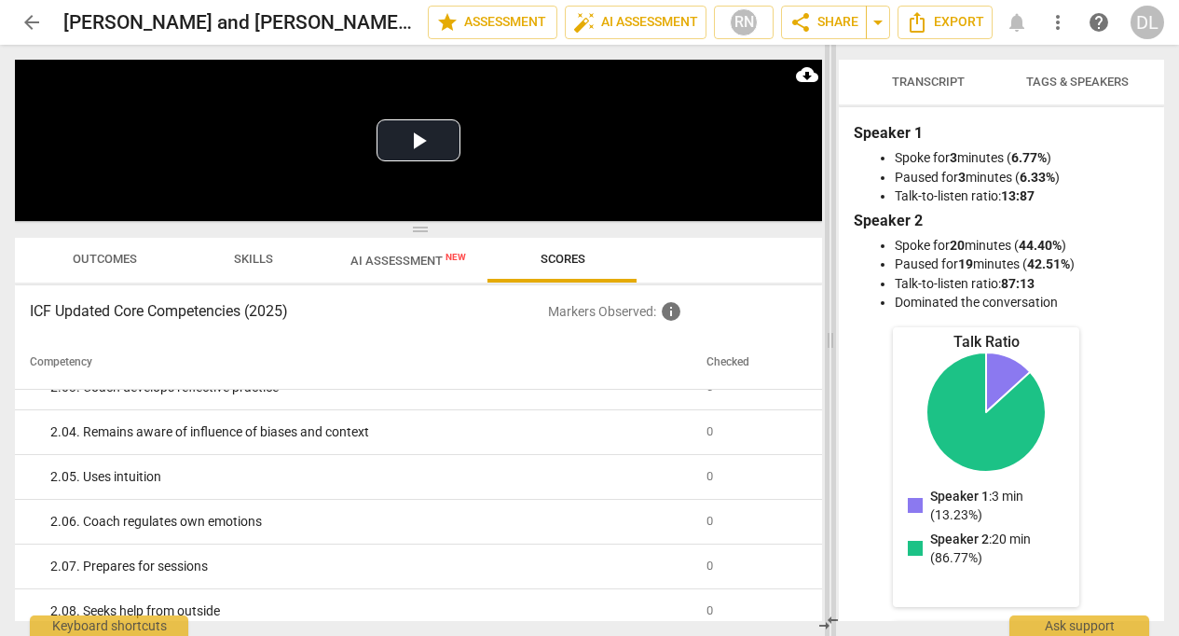
drag, startPoint x: 591, startPoint y: 339, endPoint x: 830, endPoint y: 343, distance: 239.5
click at [830, 343] on span at bounding box center [830, 340] width 11 height 591
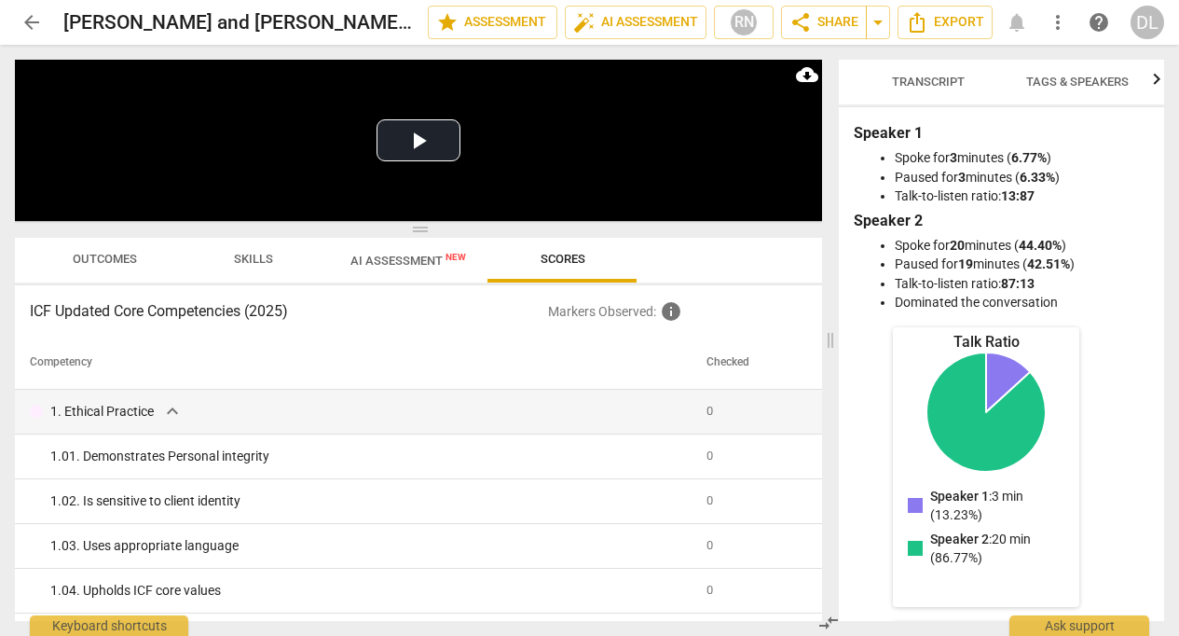
click at [389, 265] on span "AI Assessment New" at bounding box center [408, 260] width 116 height 14
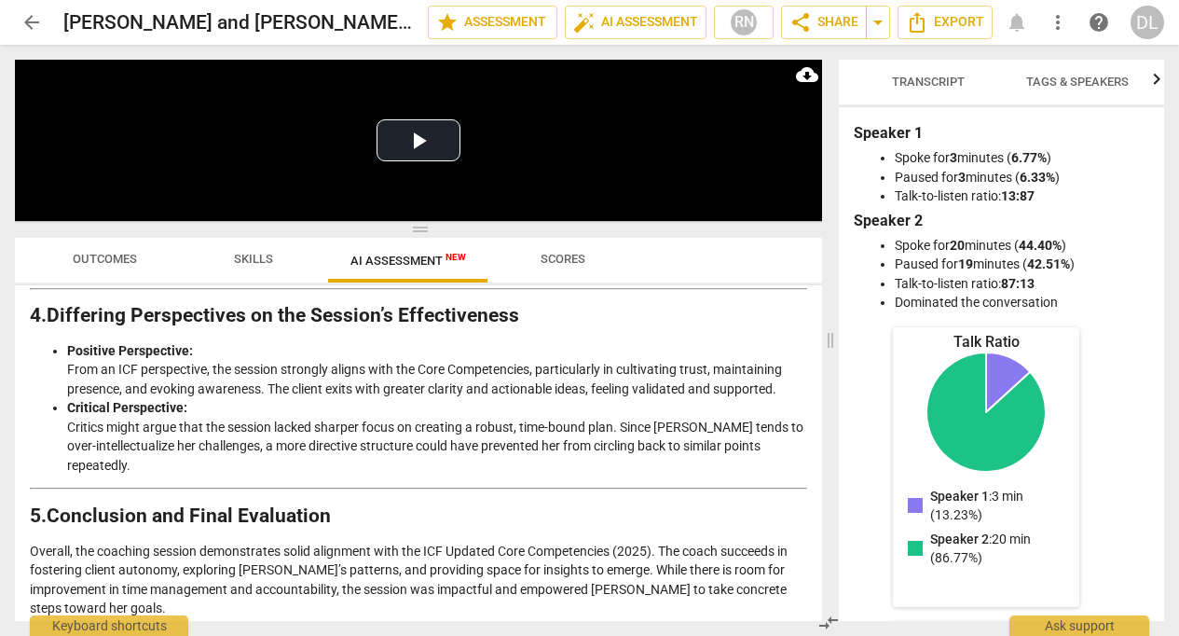
click at [564, 256] on span "Scores" at bounding box center [562, 259] width 45 height 14
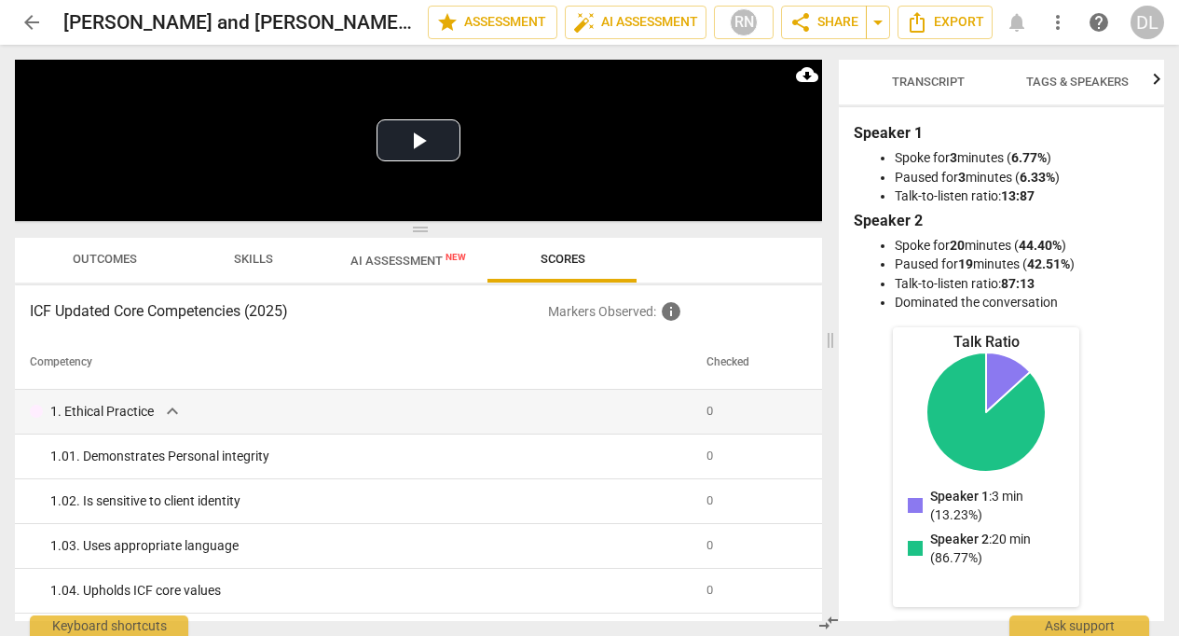
click at [807, 72] on span "cloud_download" at bounding box center [807, 74] width 22 height 22
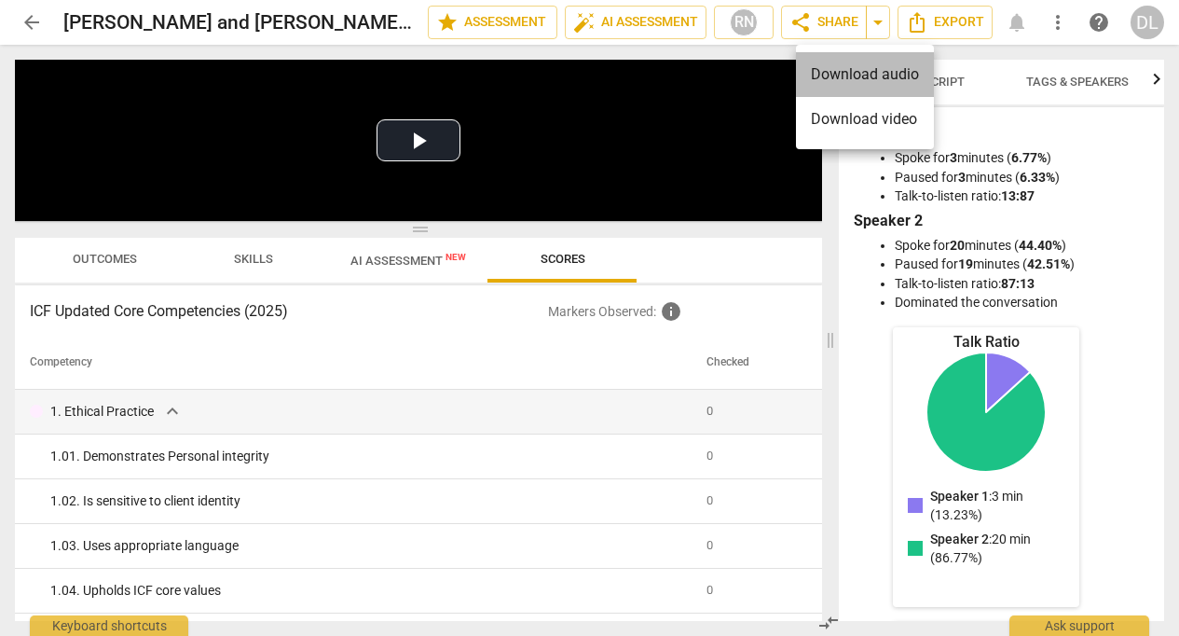
click at [827, 73] on li "Download audio" at bounding box center [865, 74] width 138 height 45
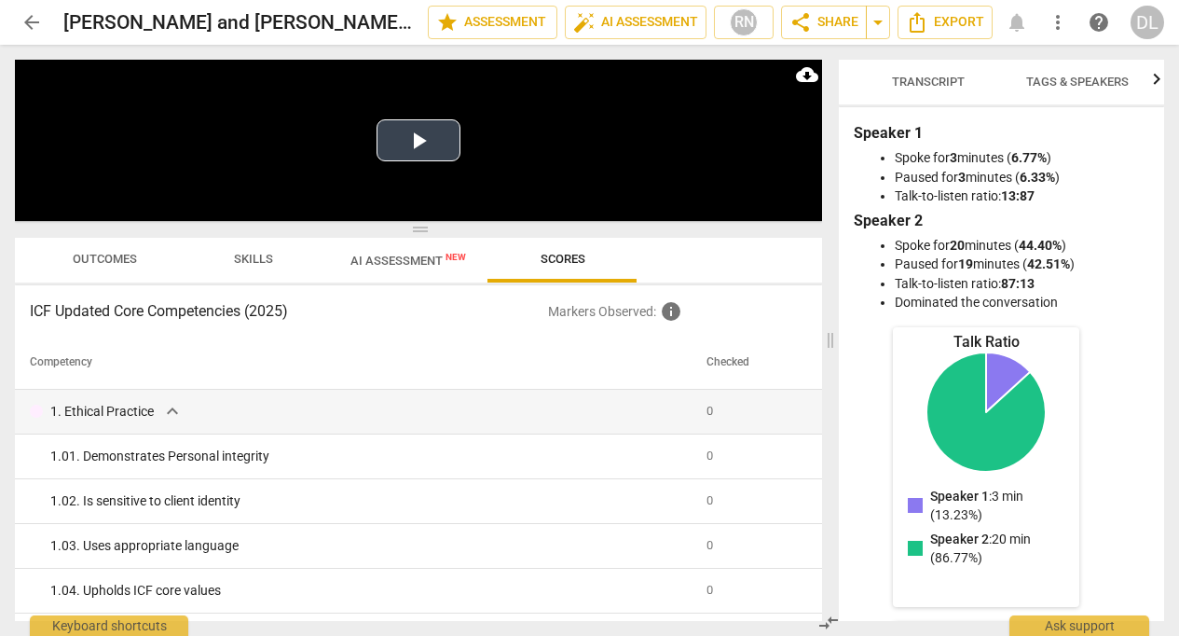
click at [408, 147] on button "Play Video" at bounding box center [418, 140] width 84 height 42
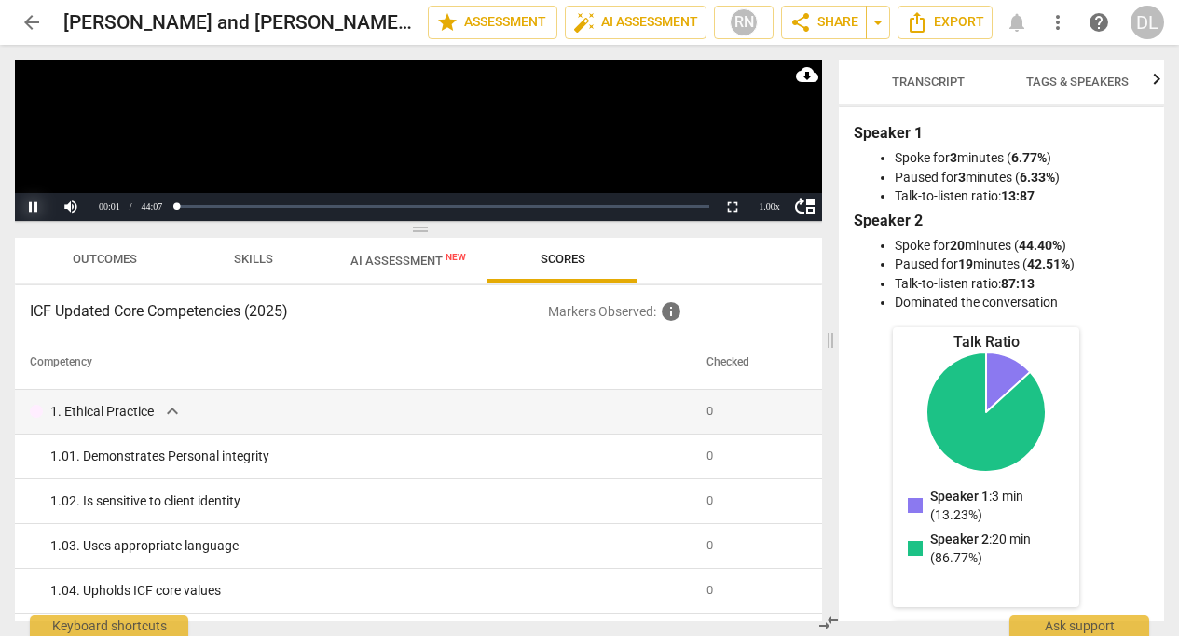
click at [36, 202] on button "Pause" at bounding box center [33, 207] width 37 height 28
click at [419, 260] on span "AI Assessment New" at bounding box center [408, 260] width 116 height 14
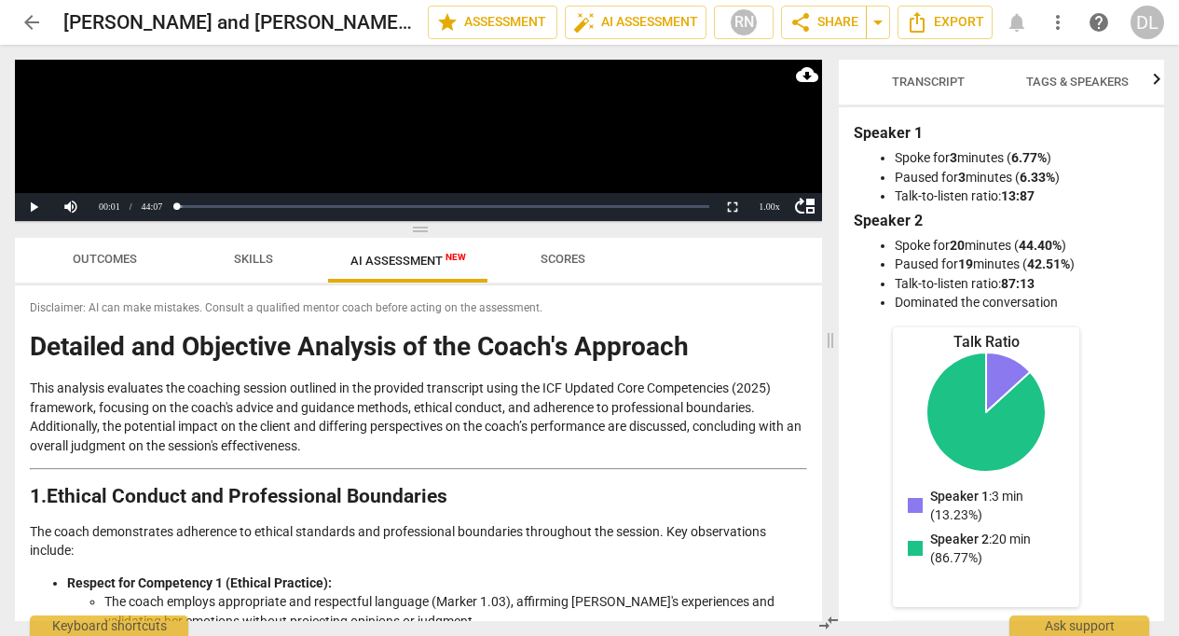
click at [123, 129] on video at bounding box center [418, 140] width 807 height 161
click at [29, 206] on button "Pause" at bounding box center [33, 207] width 37 height 28
click at [34, 24] on span "arrow_back" at bounding box center [32, 22] width 22 height 22
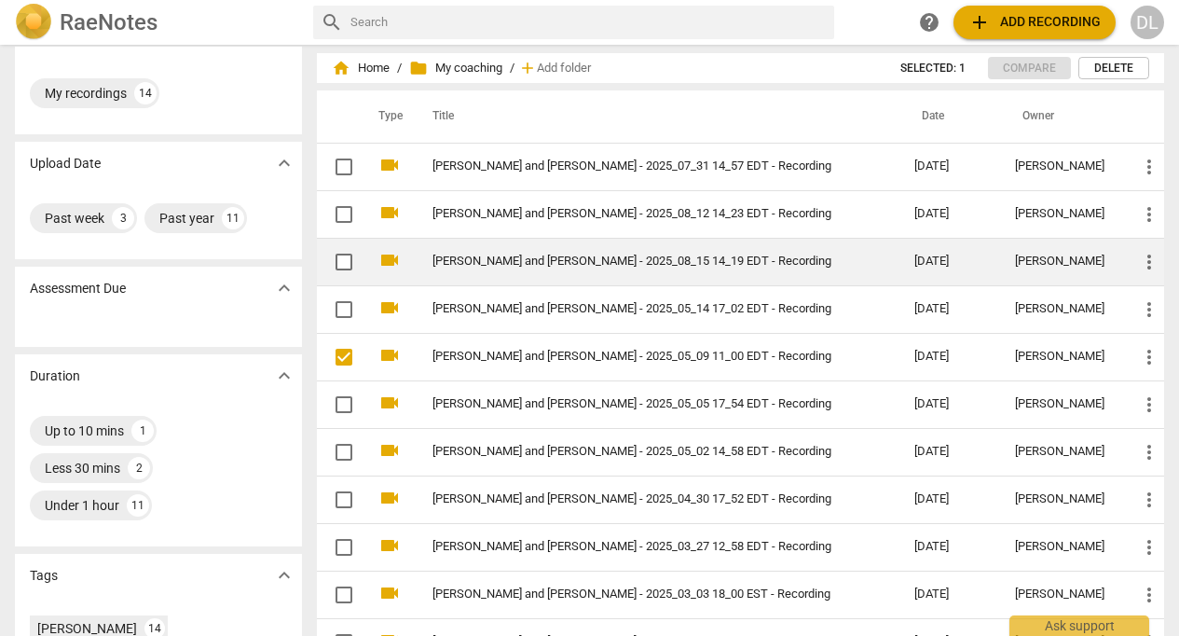
scroll to position [48, 0]
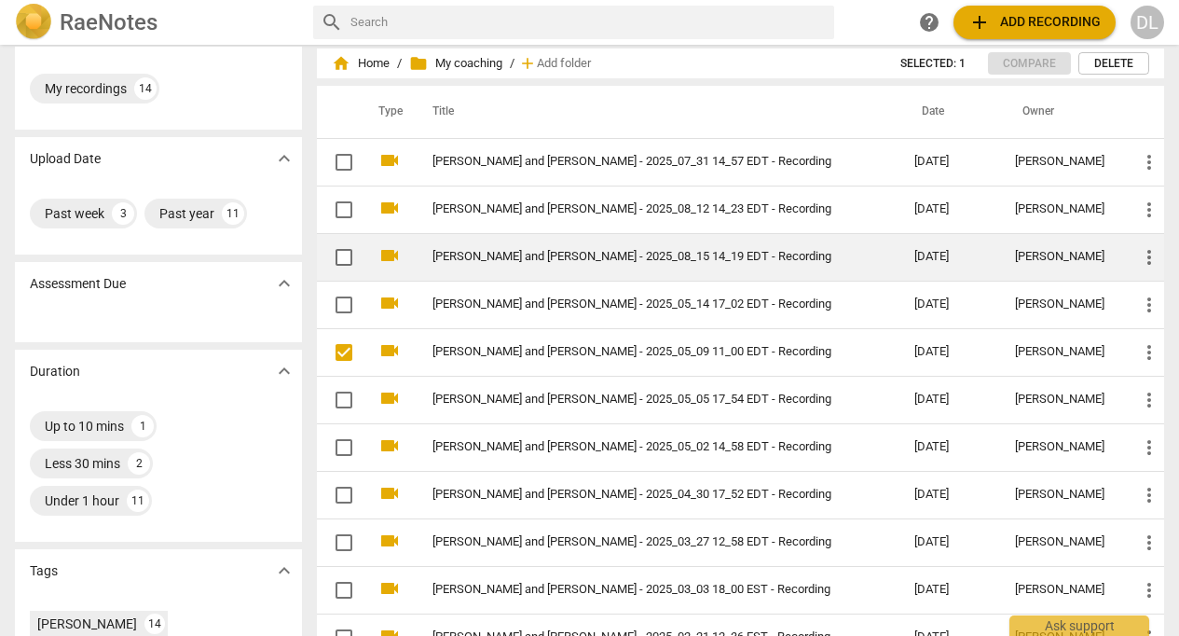
click at [651, 253] on link "Katy Ryder and Deb LaBelle - 2025_08_15 14_19 EDT - Recording" at bounding box center [639, 257] width 415 height 14
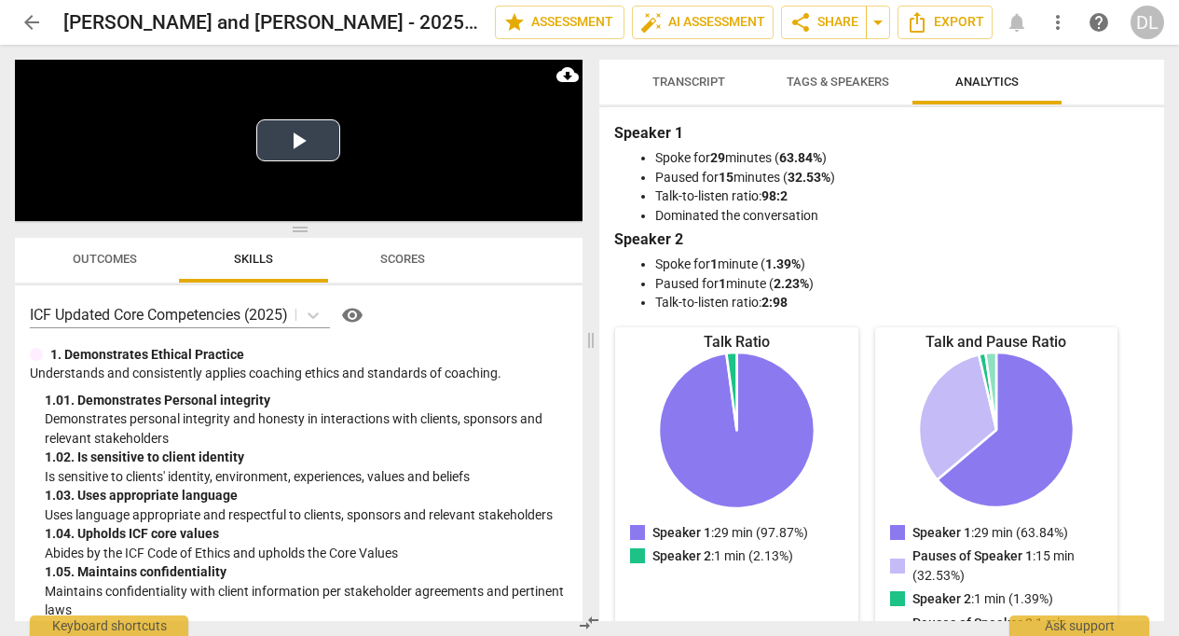
click at [297, 140] on button "Play Video" at bounding box center [298, 140] width 84 height 42
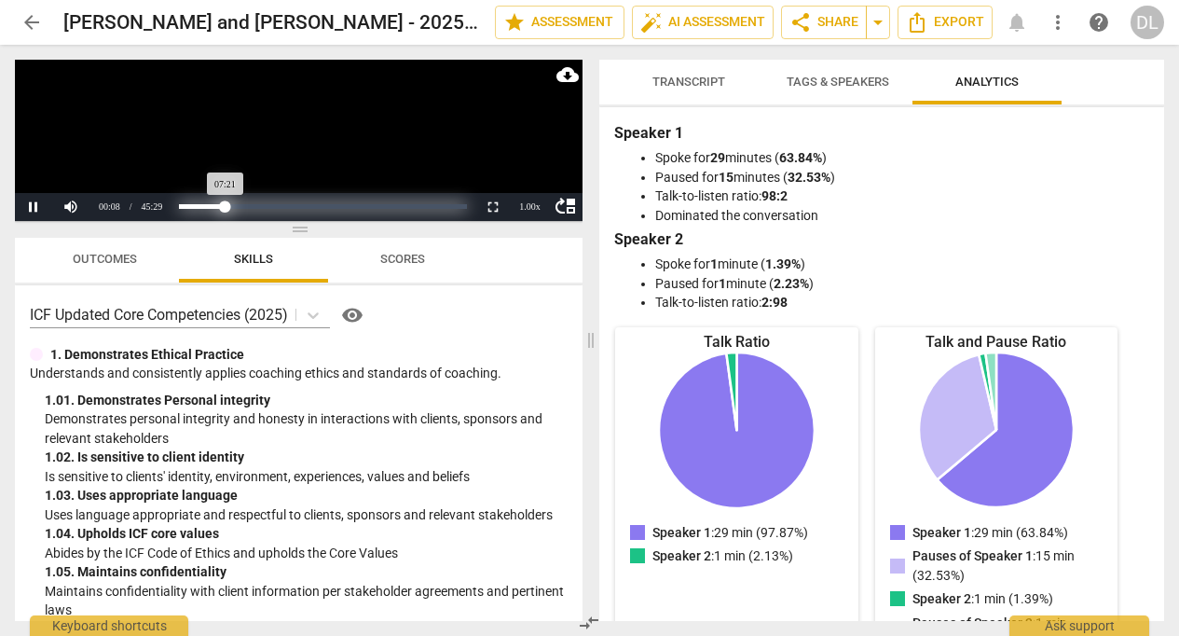
drag, startPoint x: 178, startPoint y: 205, endPoint x: 226, endPoint y: 196, distance: 48.4
click at [226, 196] on div "Loaded : 0% Progress : 16.18%" at bounding box center [322, 207] width 302 height 28
drag, startPoint x: 228, startPoint y: 201, endPoint x: 279, endPoint y: 208, distance: 50.7
click at [272, 208] on div "Progress : 32.36%" at bounding box center [225, 206] width 93 height 5
drag, startPoint x: 281, startPoint y: 199, endPoint x: 376, endPoint y: 200, distance: 94.1
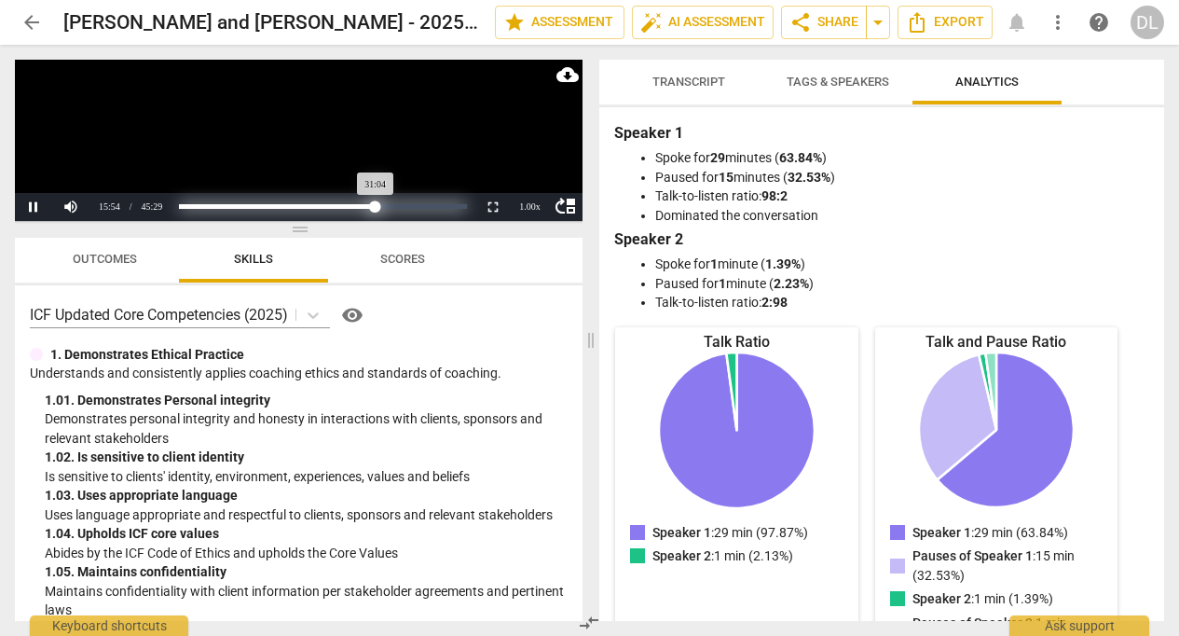
click at [376, 204] on div "Progress : 68.28%" at bounding box center [277, 206] width 197 height 5
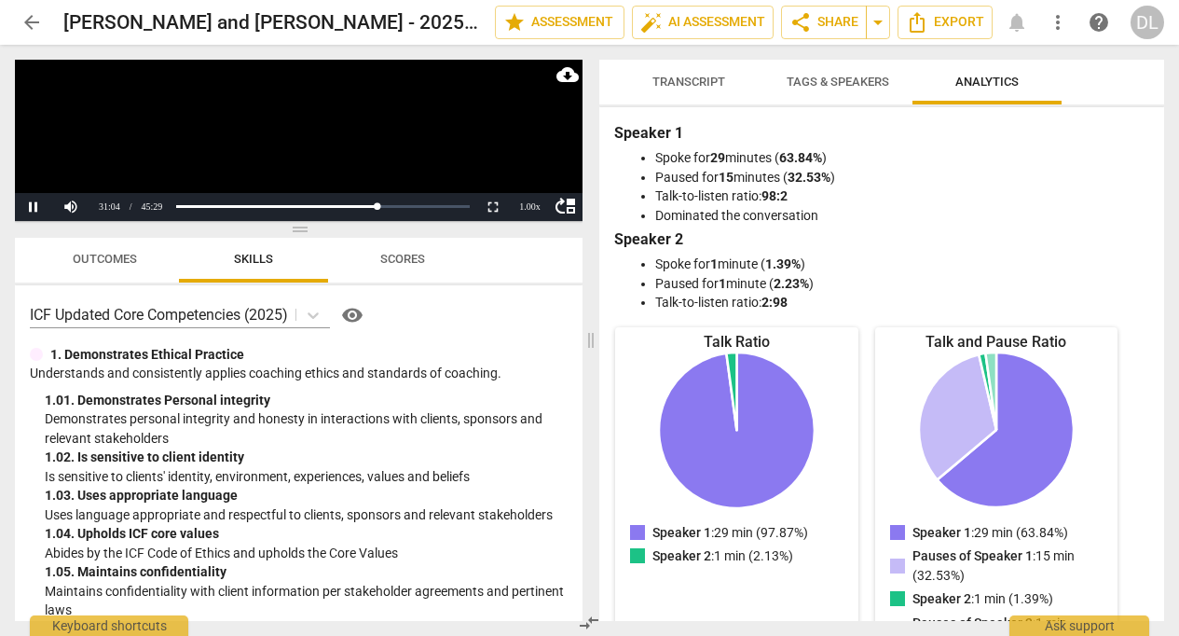
click at [339, 136] on video at bounding box center [298, 140] width 567 height 161
click at [33, 202] on button "Play" at bounding box center [33, 207] width 37 height 28
click at [34, 214] on button "Pause" at bounding box center [33, 207] width 37 height 28
click at [31, 19] on span "arrow_back" at bounding box center [32, 22] width 22 height 22
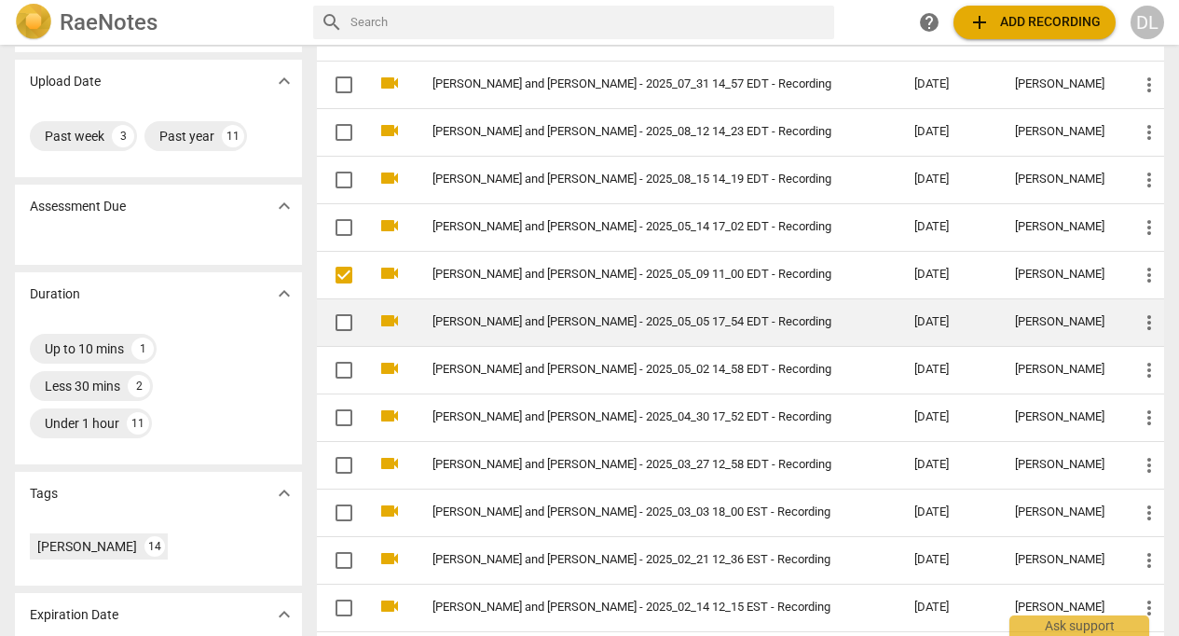
scroll to position [131, 0]
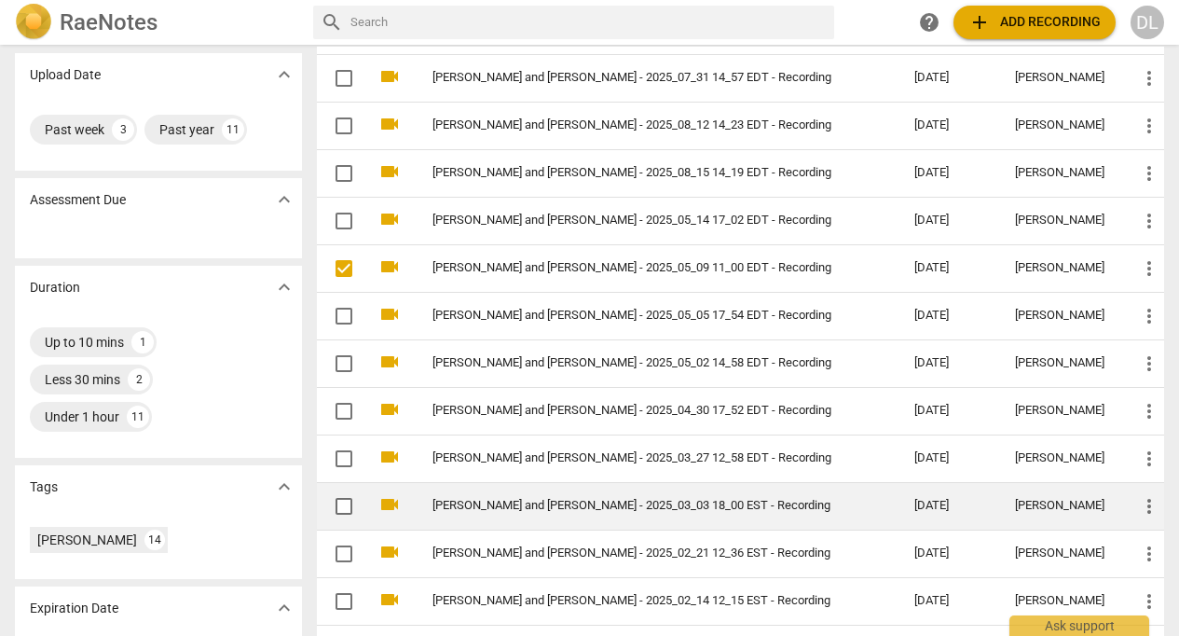
click at [560, 507] on link "Katy Ryder and Deb LaBelle - 2025_03_03 18_00 EST - Recording" at bounding box center [639, 506] width 415 height 14
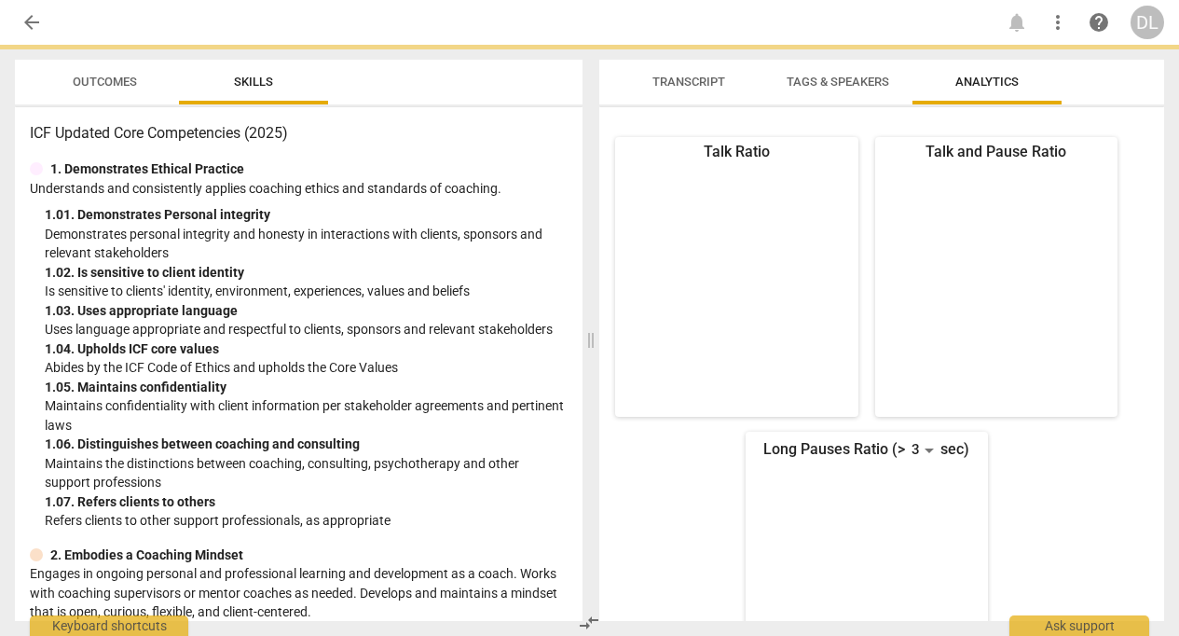
click at [560, 511] on p "Refers clients to other support professionals, as appropriate" at bounding box center [306, 521] width 523 height 20
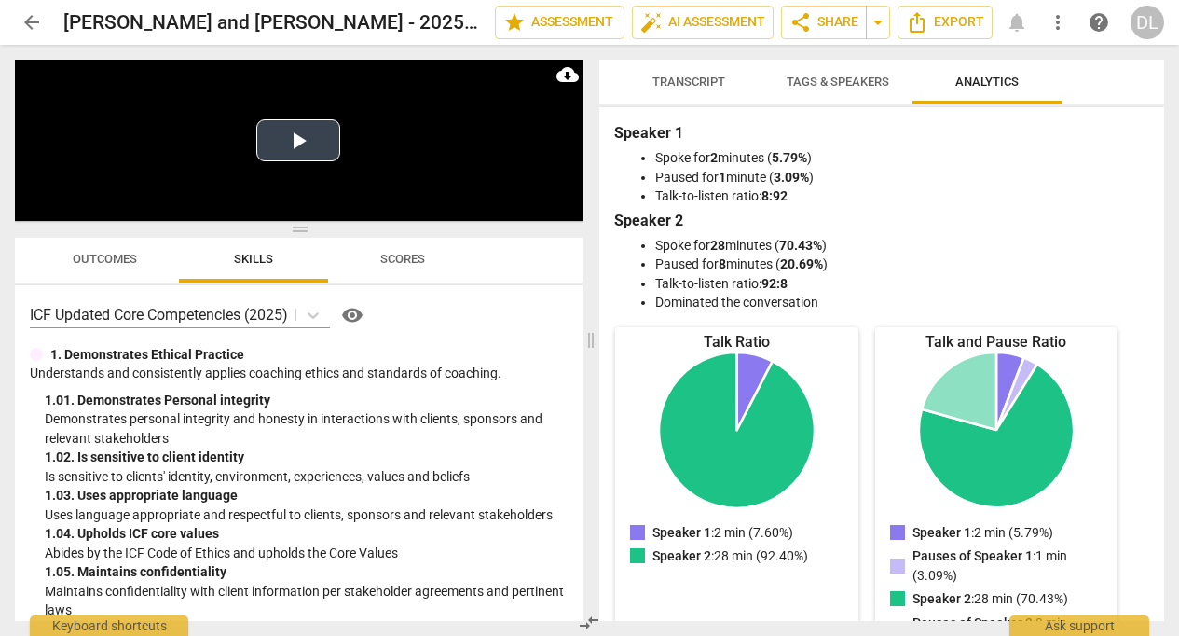
click at [301, 138] on button "Play Video" at bounding box center [298, 140] width 84 height 42
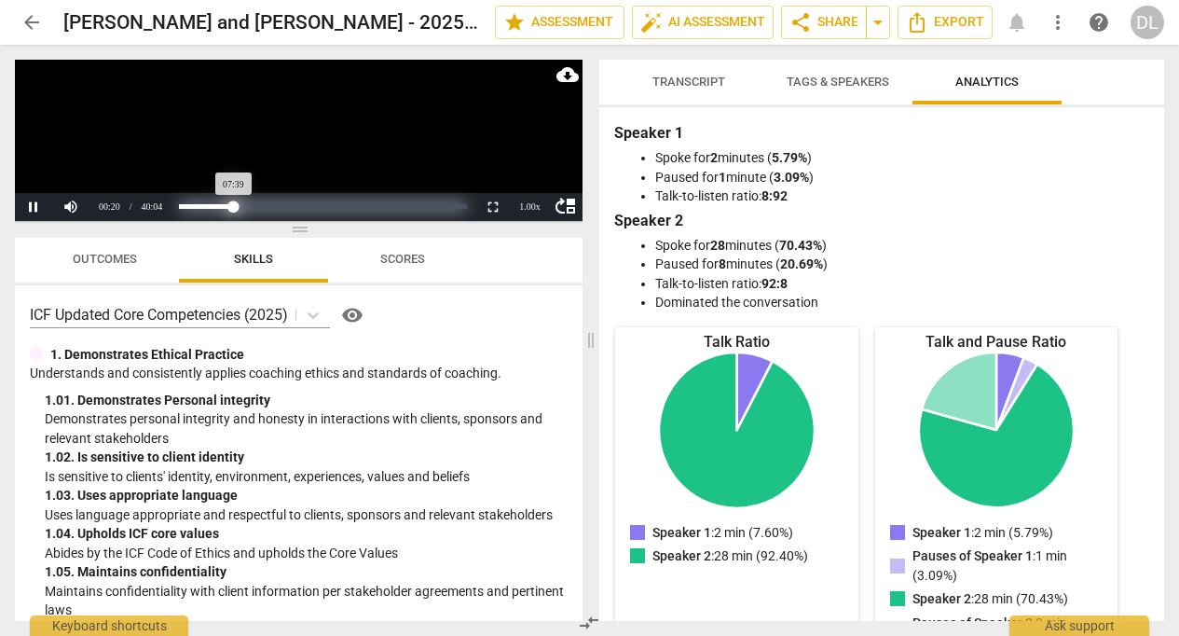
drag, startPoint x: 181, startPoint y: 203, endPoint x: 234, endPoint y: 197, distance: 53.5
click at [234, 197] on div "Loaded : 0% Progress : 19.09%" at bounding box center [322, 207] width 302 height 28
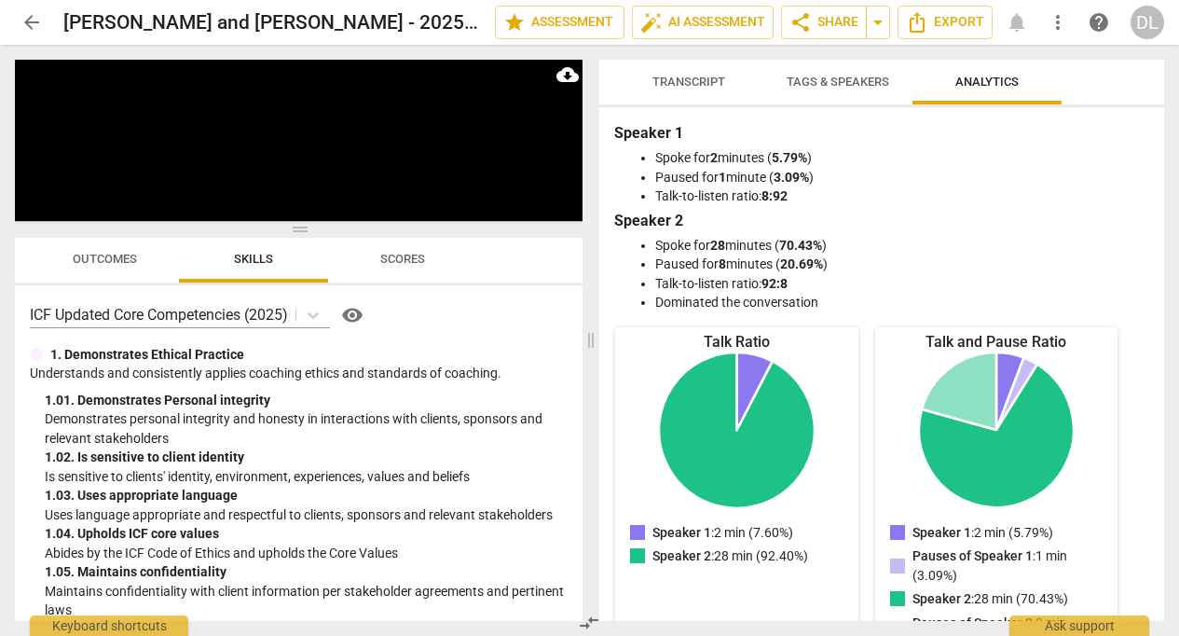
click at [239, 204] on div "Progress : 20.71%" at bounding box center [209, 206] width 60 height 5
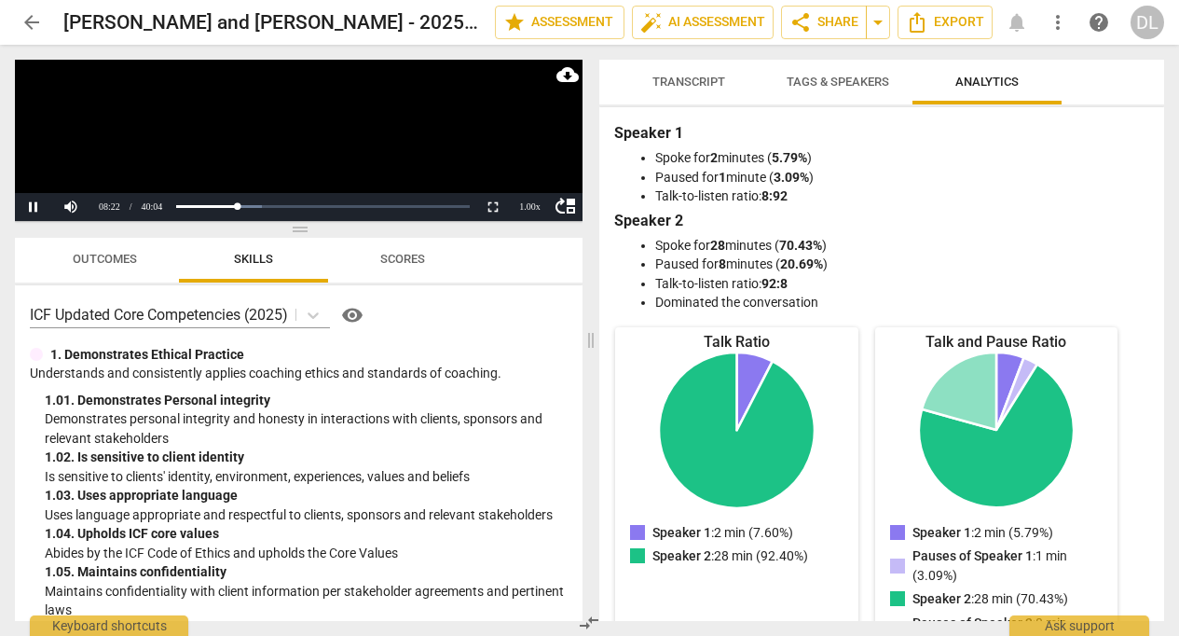
click at [31, 21] on span "arrow_back" at bounding box center [32, 22] width 22 height 22
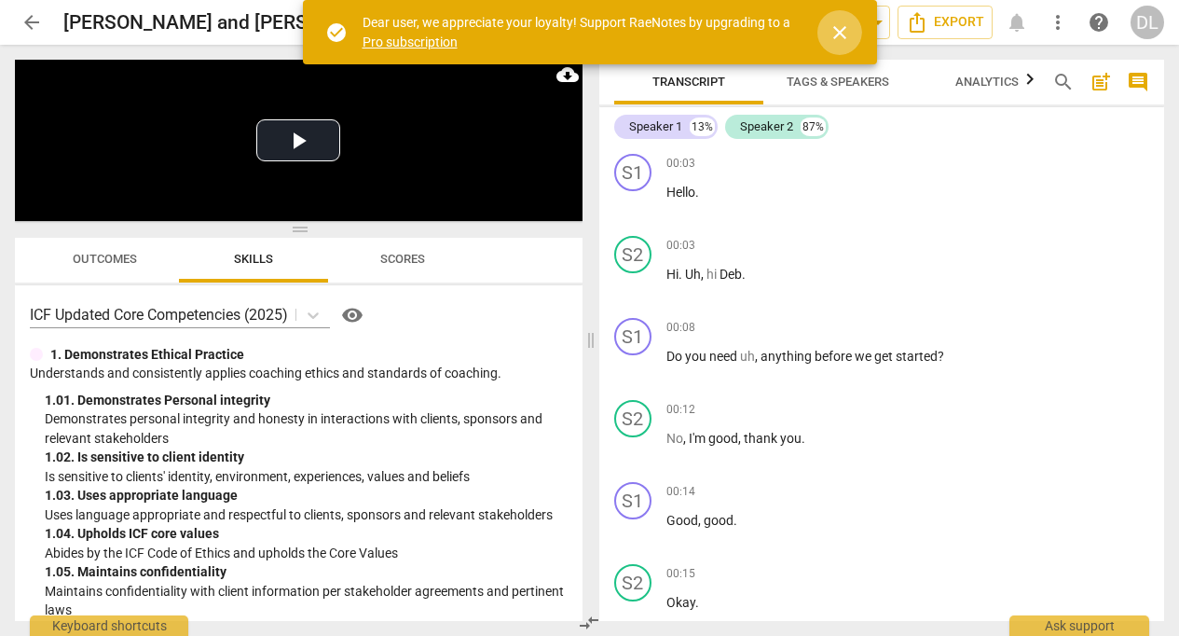
click at [841, 33] on span "close" at bounding box center [839, 32] width 22 height 22
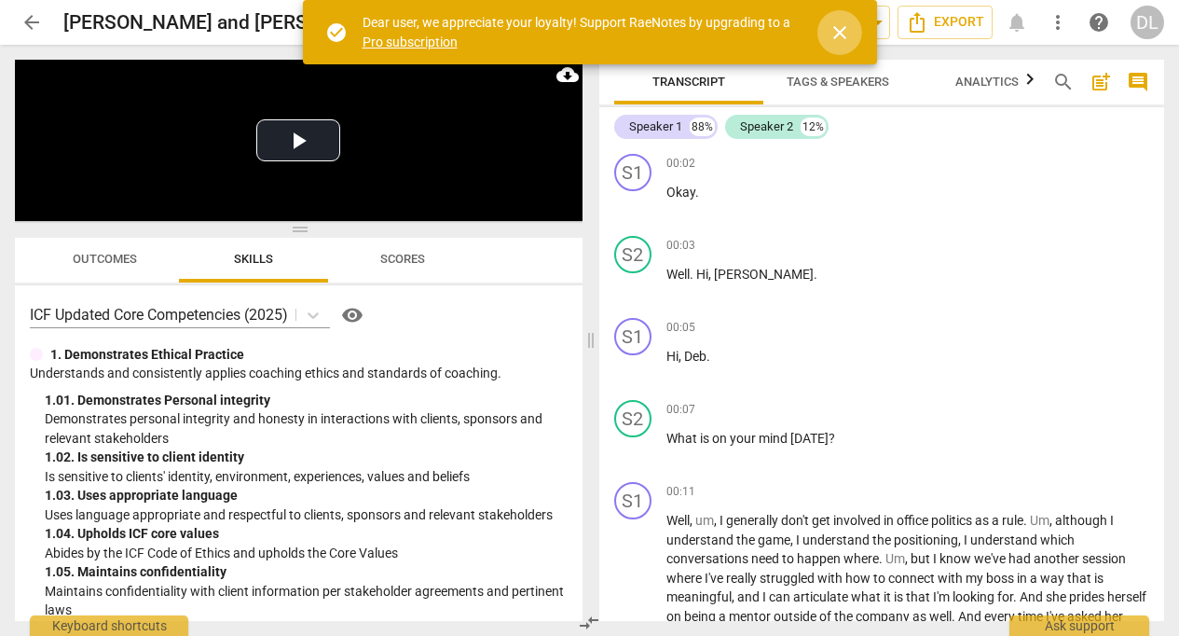
click at [842, 28] on span "close" at bounding box center [839, 32] width 22 height 22
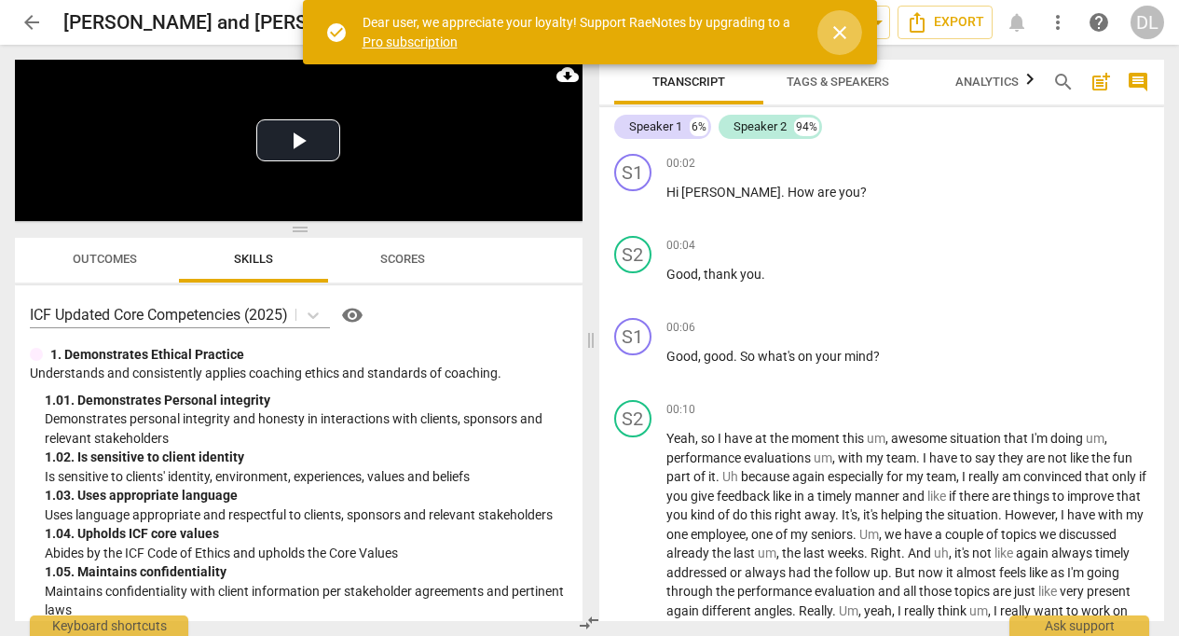
click at [845, 28] on span "close" at bounding box center [839, 32] width 22 height 22
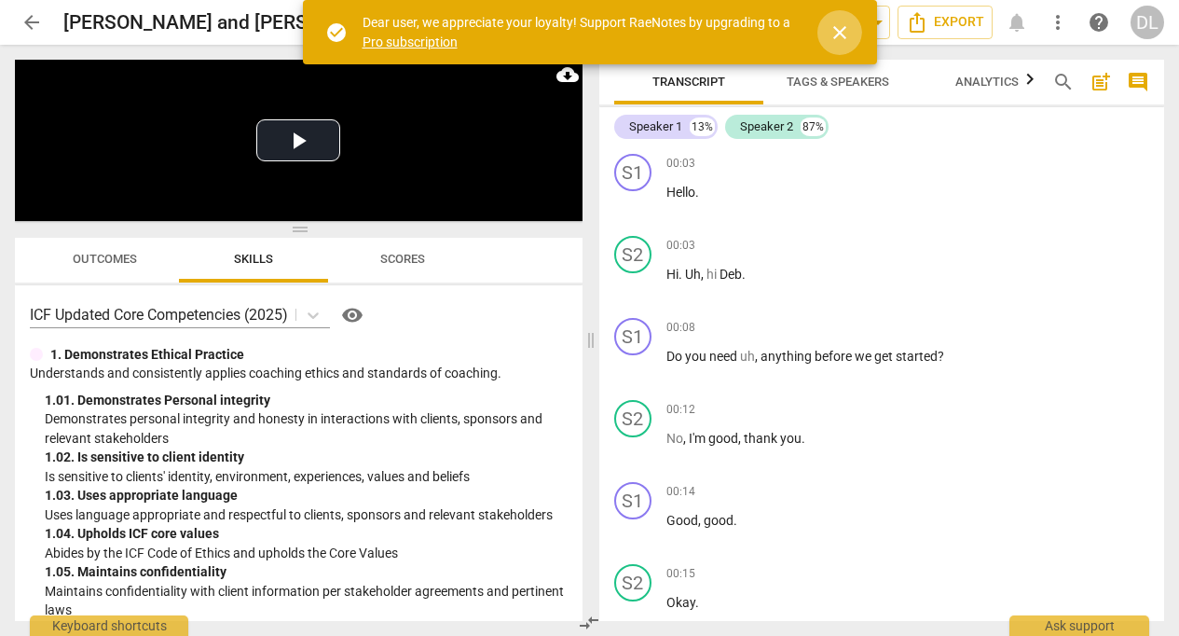
click at [841, 28] on span "close" at bounding box center [839, 32] width 22 height 22
